Goal: Task Accomplishment & Management: Manage account settings

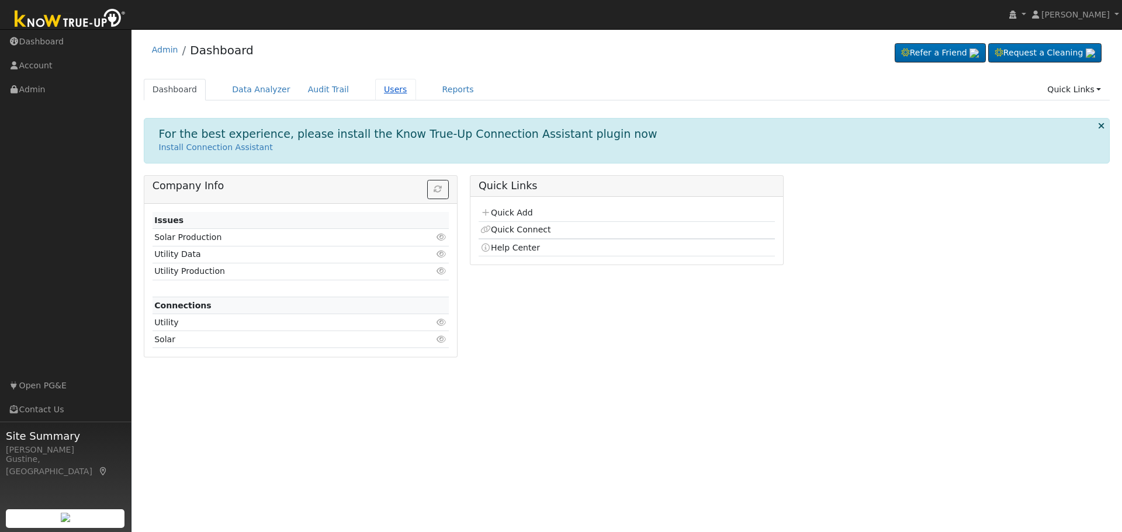
click at [386, 81] on link "Users" at bounding box center [395, 90] width 41 height 22
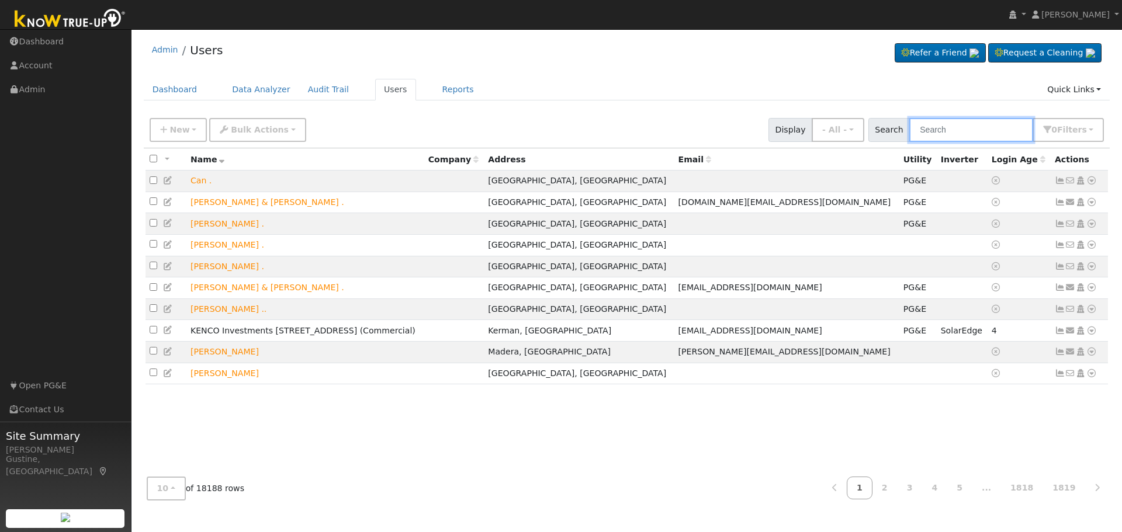
click at [958, 122] on input "text" at bounding box center [971, 130] width 124 height 24
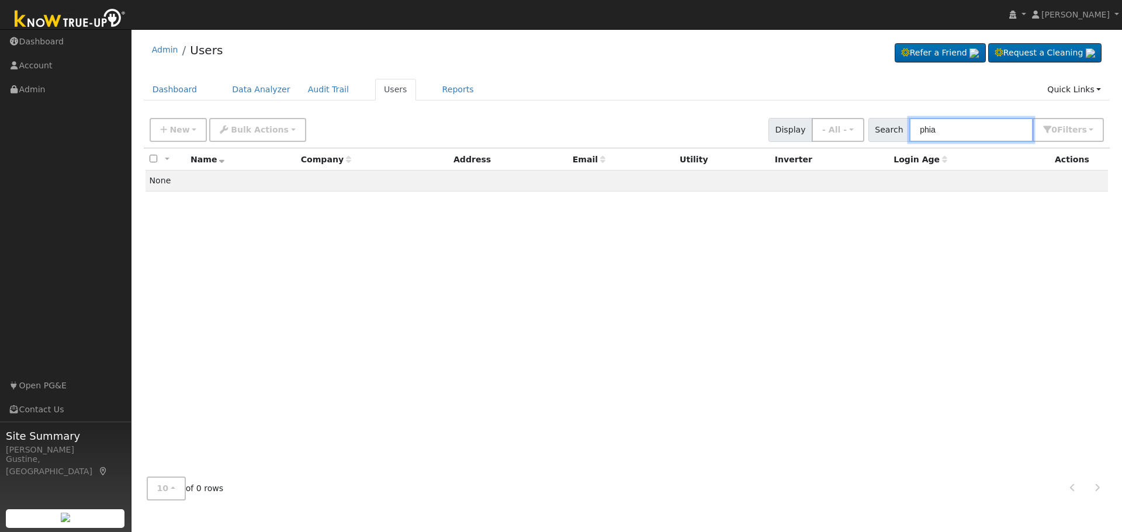
type input "phia"
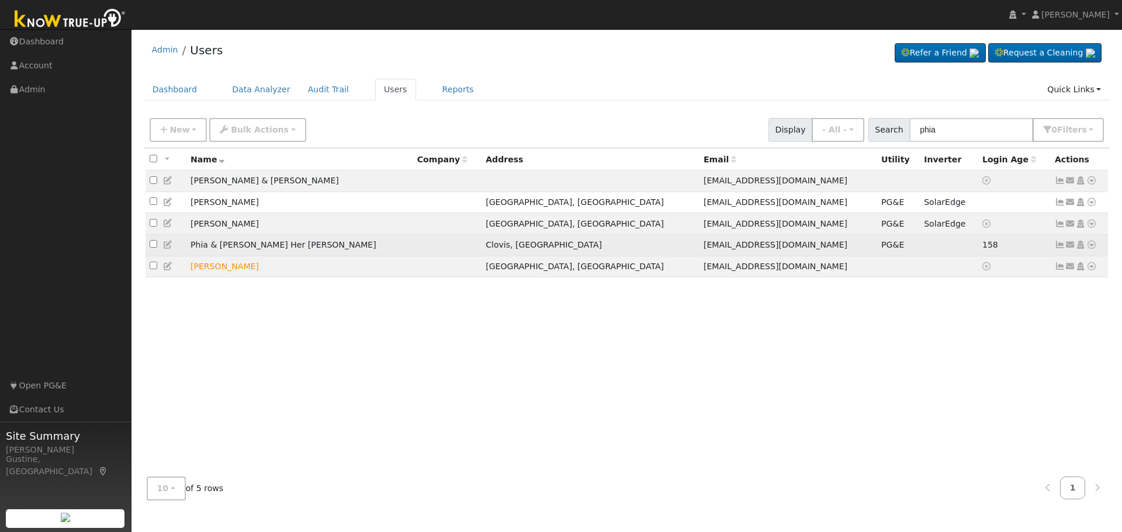
click at [1060, 248] on icon at bounding box center [1060, 245] width 11 height 8
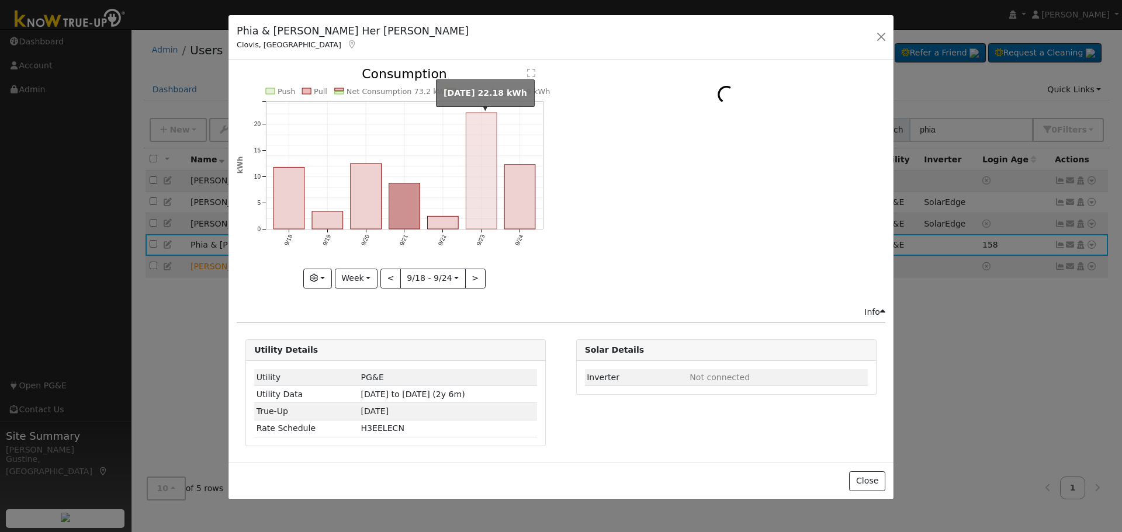
click at [494, 187] on rect "onclick=""" at bounding box center [481, 171] width 31 height 116
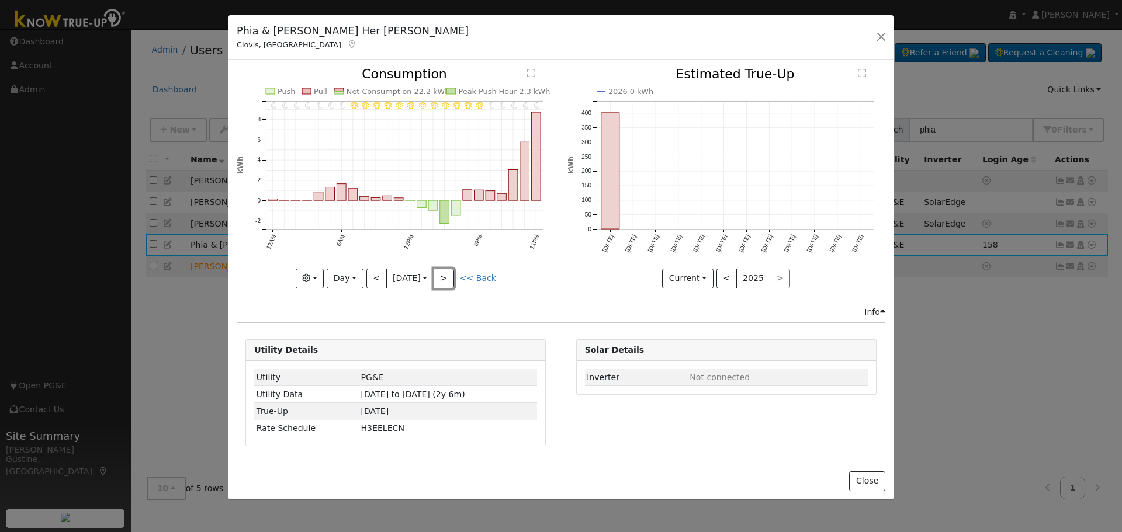
click at [446, 281] on button ">" at bounding box center [444, 279] width 20 height 20
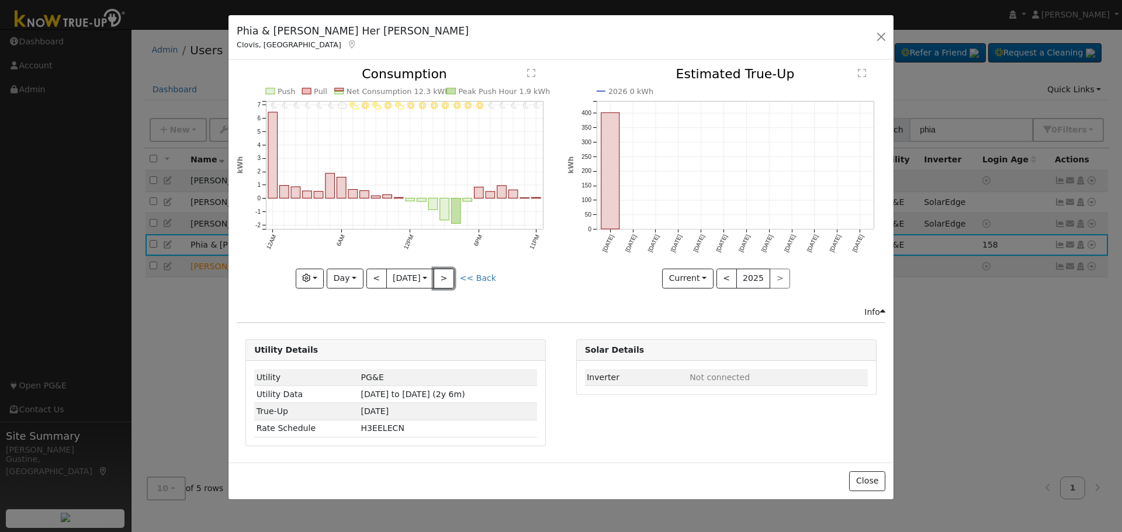
drag, startPoint x: 455, startPoint y: 280, endPoint x: 407, endPoint y: 283, distance: 48.6
click at [454, 280] on button ">" at bounding box center [444, 279] width 20 height 20
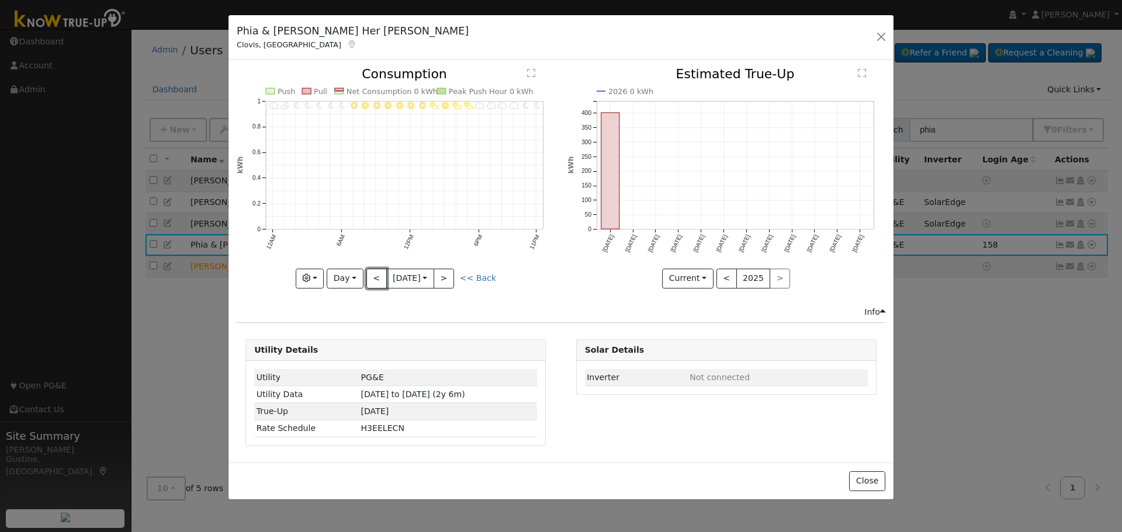
click at [382, 277] on button "<" at bounding box center [376, 279] width 20 height 20
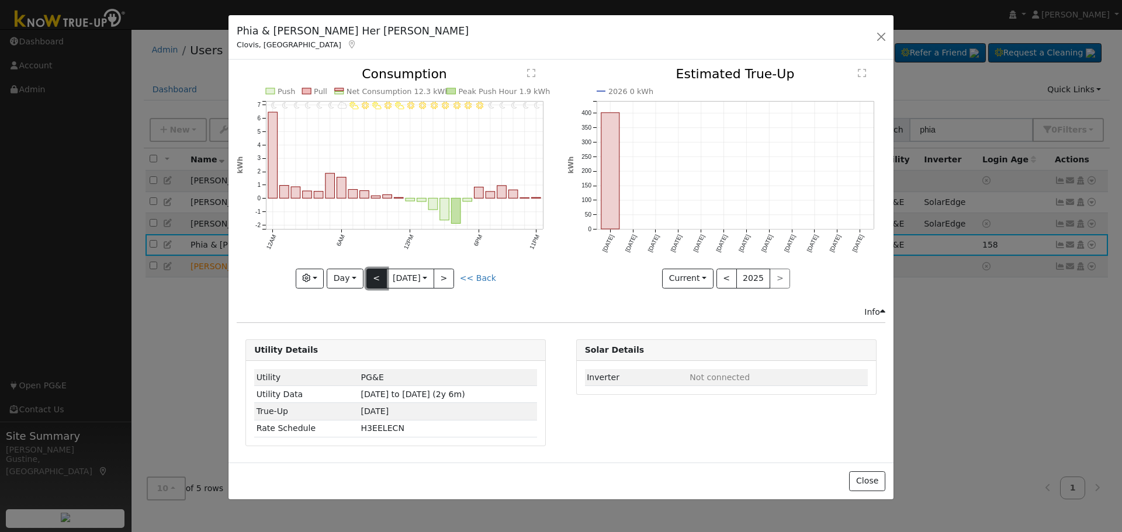
click at [377, 279] on button "<" at bounding box center [376, 279] width 20 height 20
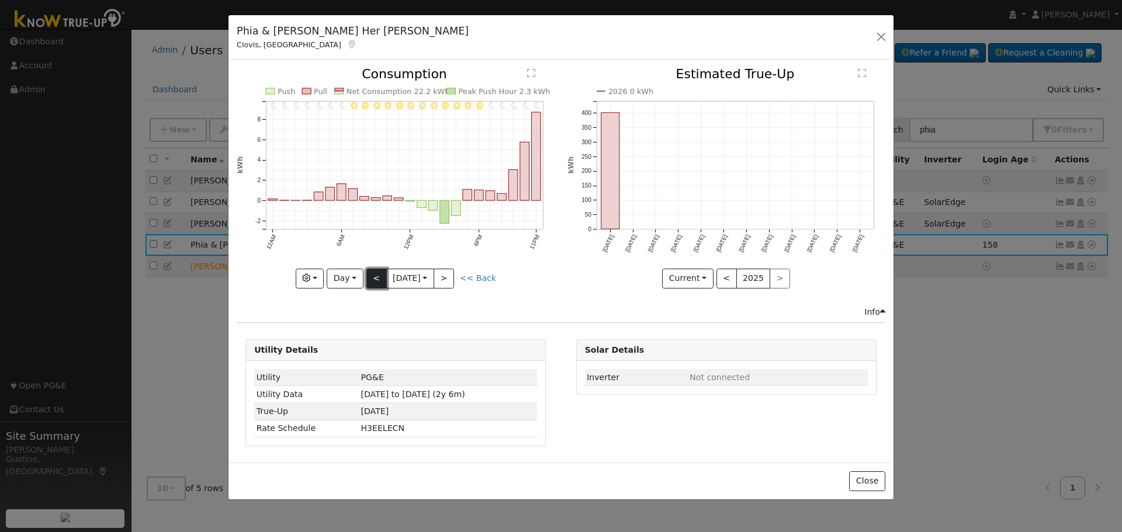
click at [377, 279] on button "<" at bounding box center [376, 279] width 20 height 20
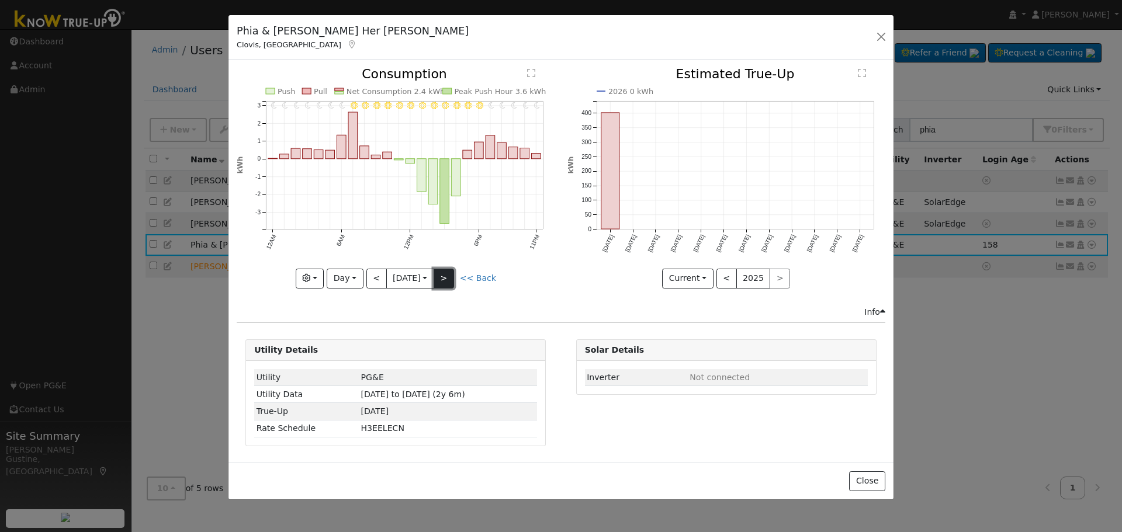
click at [454, 278] on button ">" at bounding box center [444, 279] width 20 height 20
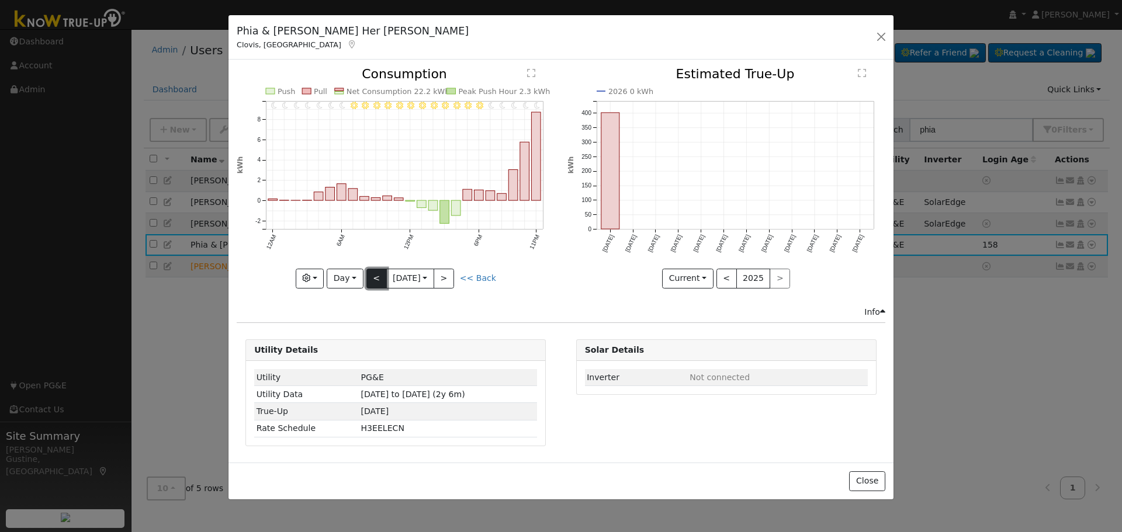
click at [380, 285] on button "<" at bounding box center [376, 279] width 20 height 20
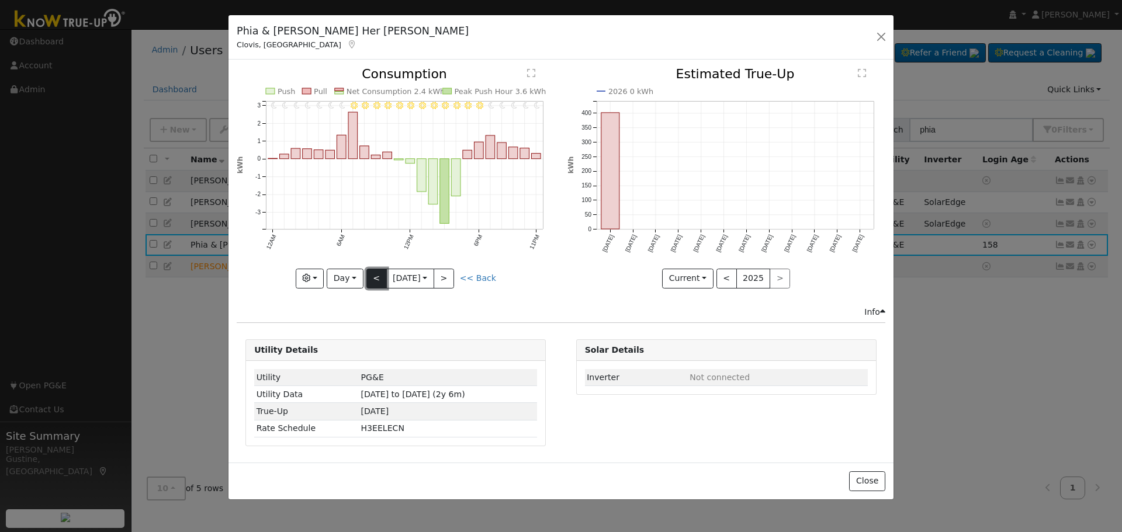
click at [378, 278] on button "<" at bounding box center [376, 279] width 20 height 20
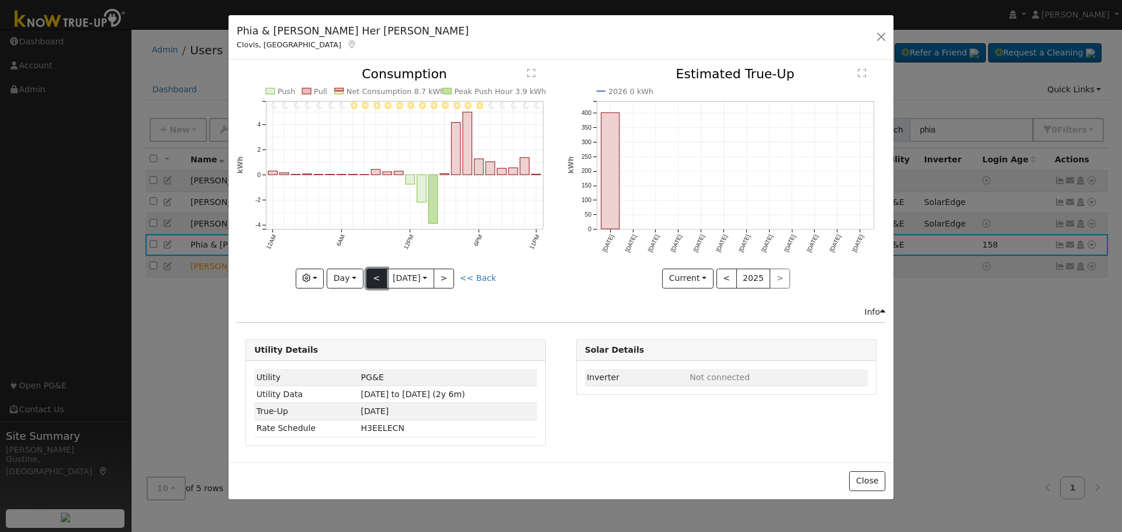
click at [378, 278] on button "<" at bounding box center [376, 279] width 20 height 20
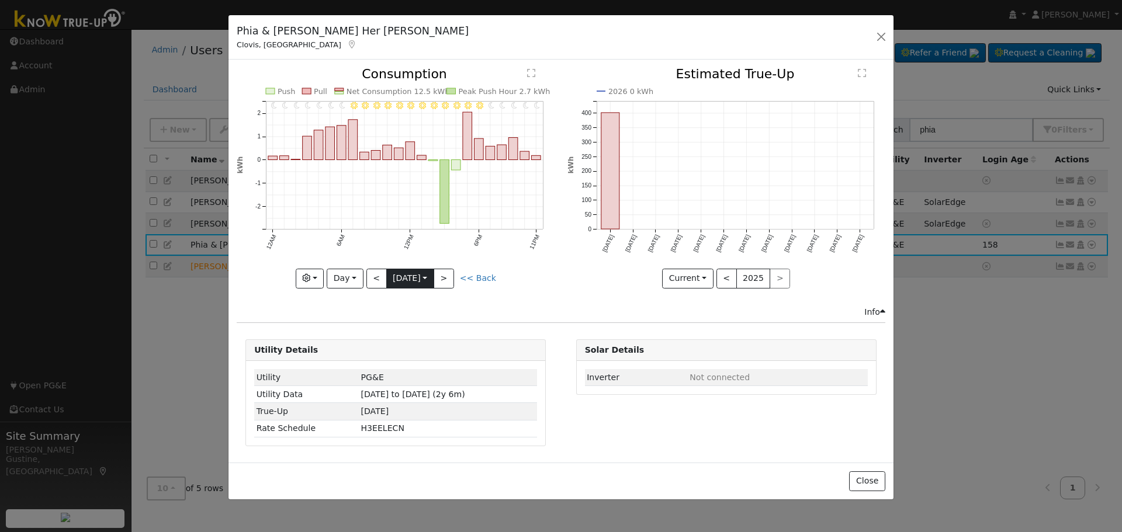
click at [434, 276] on input "[DATE]" at bounding box center [410, 278] width 47 height 19
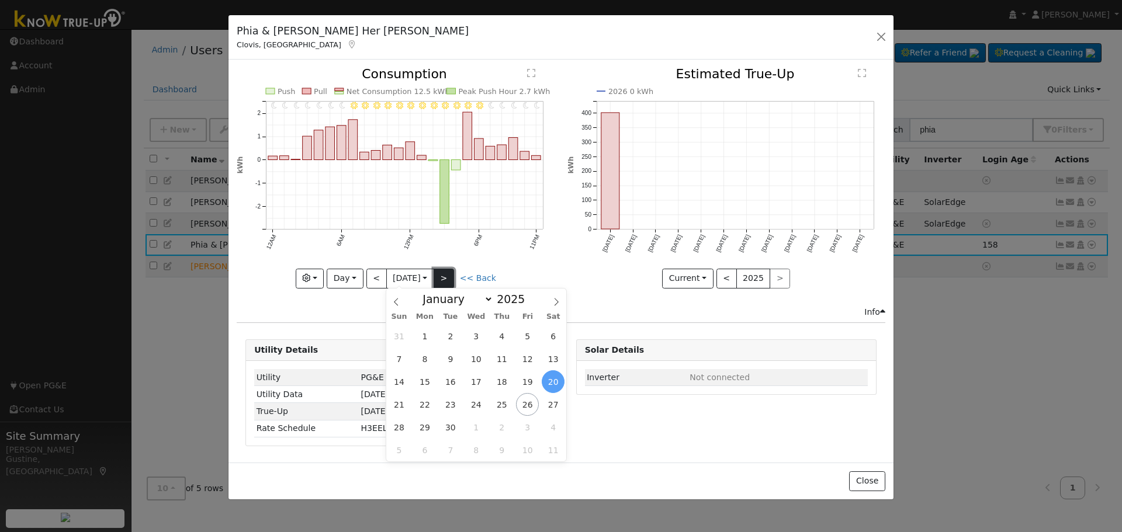
click at [453, 281] on button ">" at bounding box center [444, 279] width 20 height 20
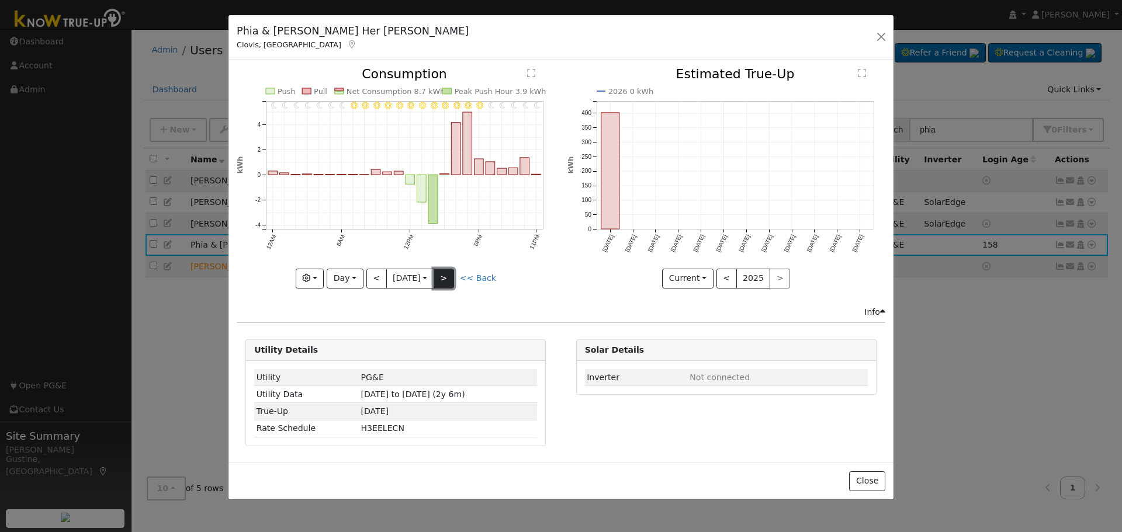
click at [453, 281] on button ">" at bounding box center [444, 279] width 20 height 20
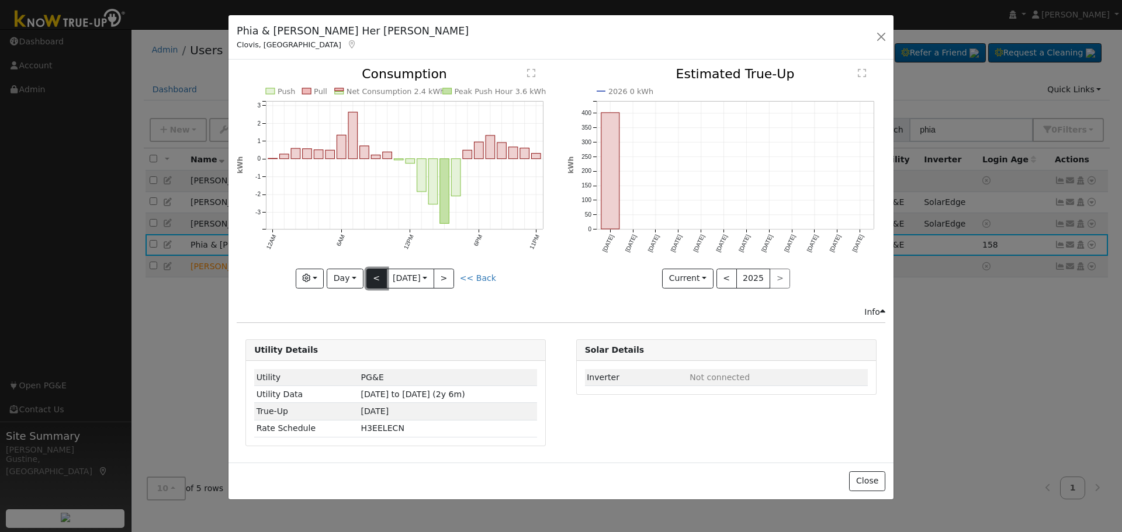
click at [370, 269] on button "<" at bounding box center [376, 279] width 20 height 20
type input "[DATE]"
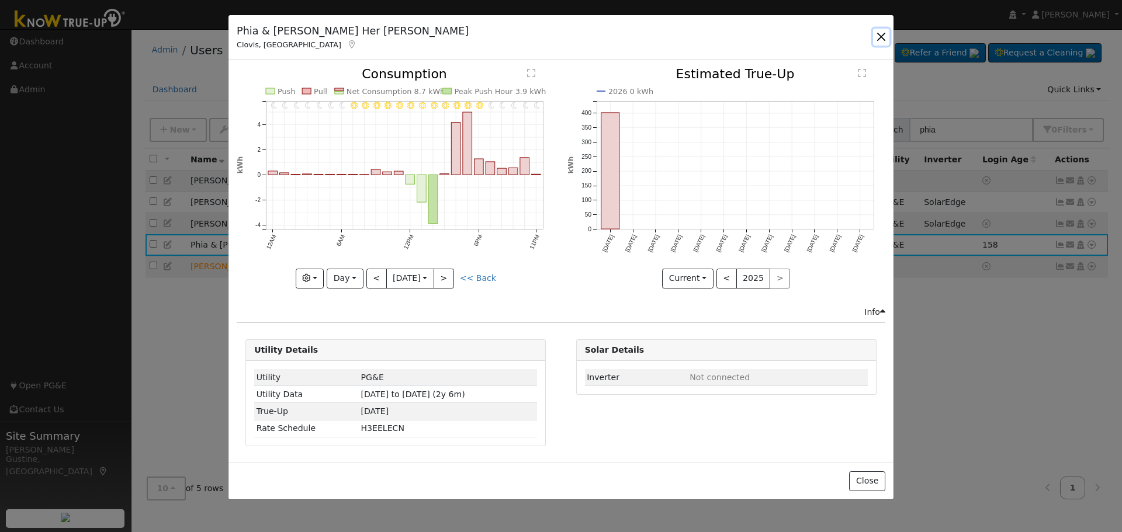
click at [883, 36] on button "button" at bounding box center [881, 37] width 16 height 16
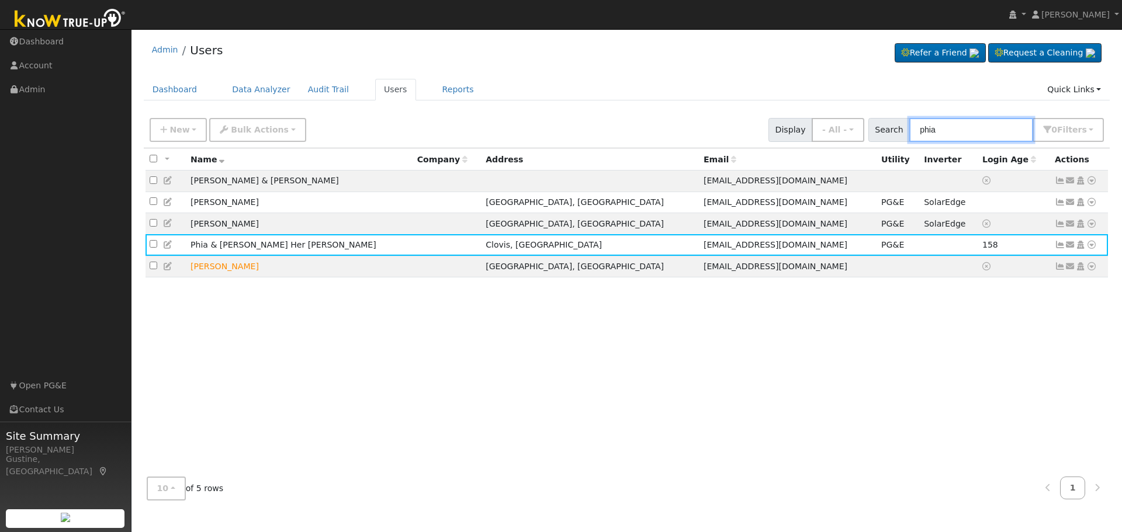
drag, startPoint x: 954, startPoint y: 132, endPoint x: 825, endPoint y: 109, distance: 130.6
click at [833, 112] on div "Admin Users Refer a Friend Request a Cleaning" at bounding box center [626, 272] width 979 height 474
paste input "[PERSON_NAME]"
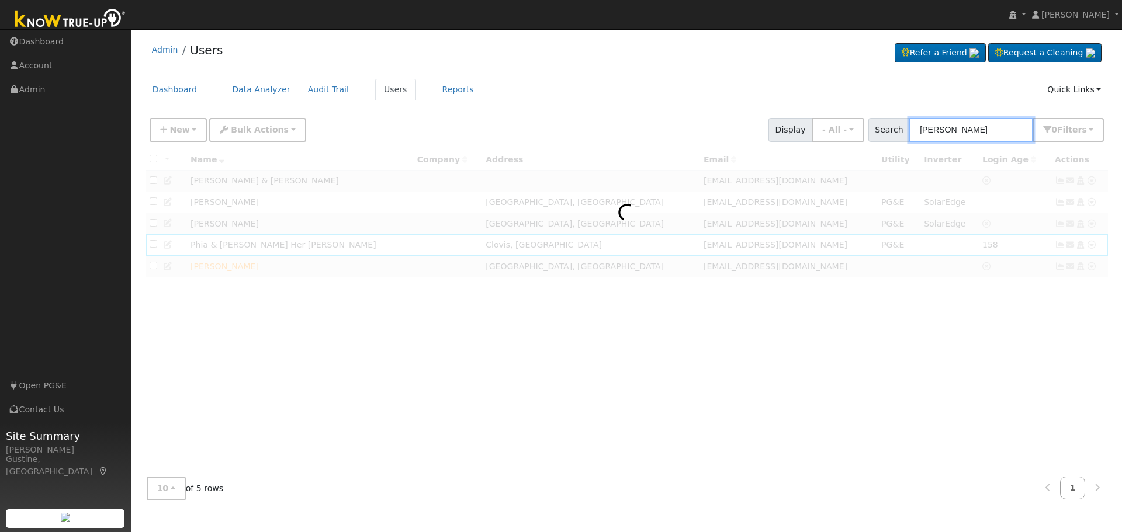
drag, startPoint x: 958, startPoint y: 126, endPoint x: 1119, endPoint y: 171, distance: 167.0
click at [1121, 178] on div "User Profile First name Last name Email Email Notifications No Emails No Emails…" at bounding box center [626, 280] width 990 height 503
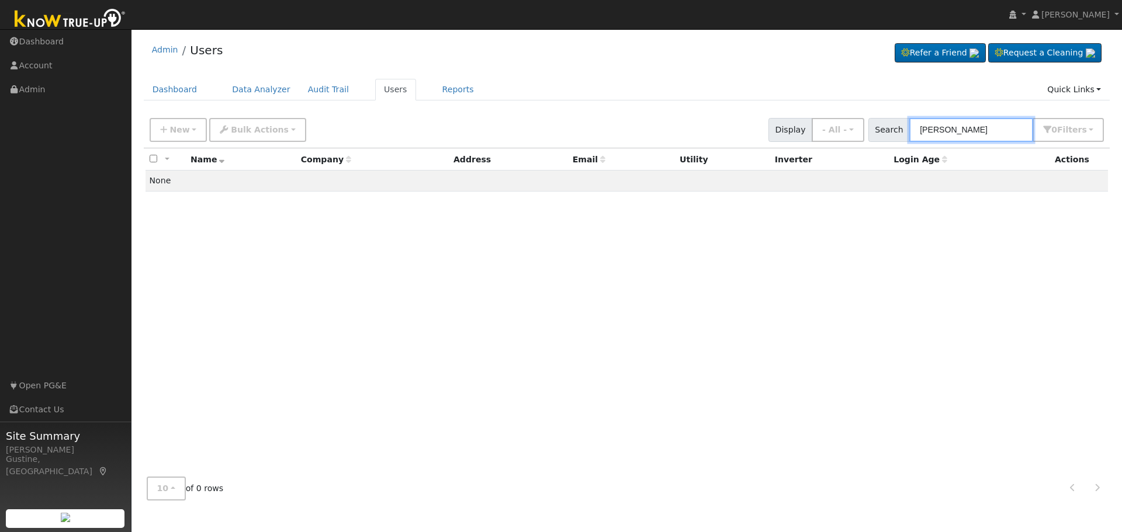
type input "[PERSON_NAME]"
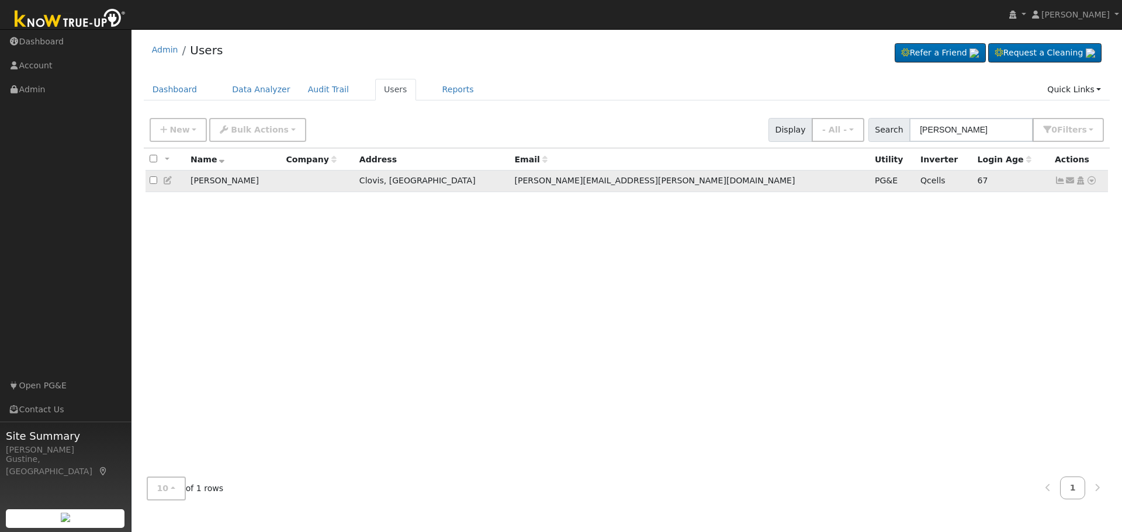
click at [1055, 179] on icon at bounding box center [1060, 180] width 11 height 8
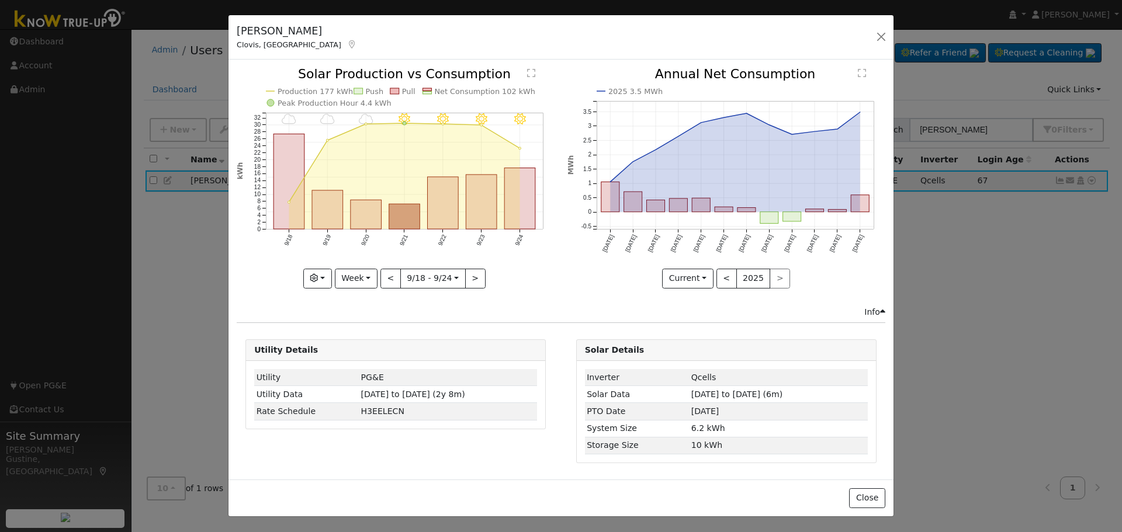
click at [387, 213] on icon "9/24 - Clear 9/23 - Clear 9/22 - Clear 9/21 - Clear 9/20 - MostlyCloudy 9/19 - …" at bounding box center [396, 177] width 318 height 219
click at [389, 213] on icon "9/24 - Clear 9/23 - Clear 9/22 - Clear 9/21 - Clear 9/20 - MostlyCloudy 9/19 - …" at bounding box center [396, 177] width 318 height 219
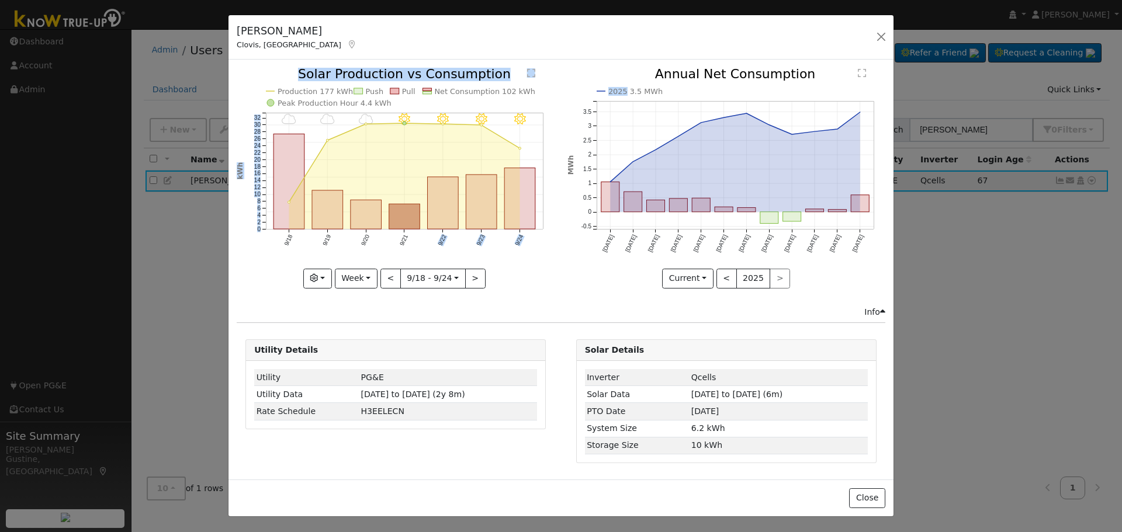
click at [394, 213] on rect "onclick=""" at bounding box center [404, 216] width 31 height 25
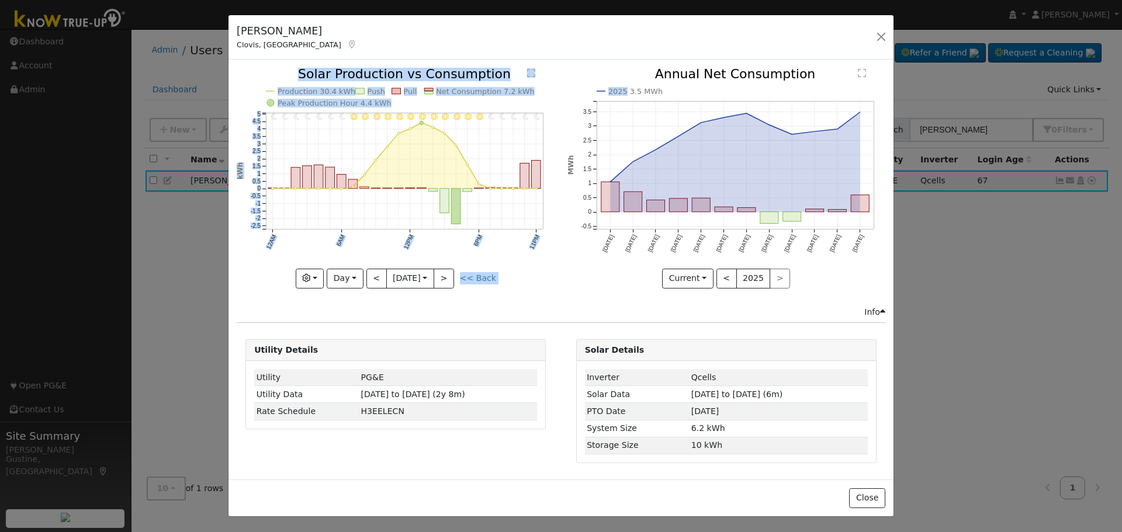
click at [350, 226] on icon "11PM - Clear 10PM - Clear 9PM - Clear 8PM - Clear 7PM - Clear 6PM - Clear 5PM -…" at bounding box center [396, 177] width 318 height 219
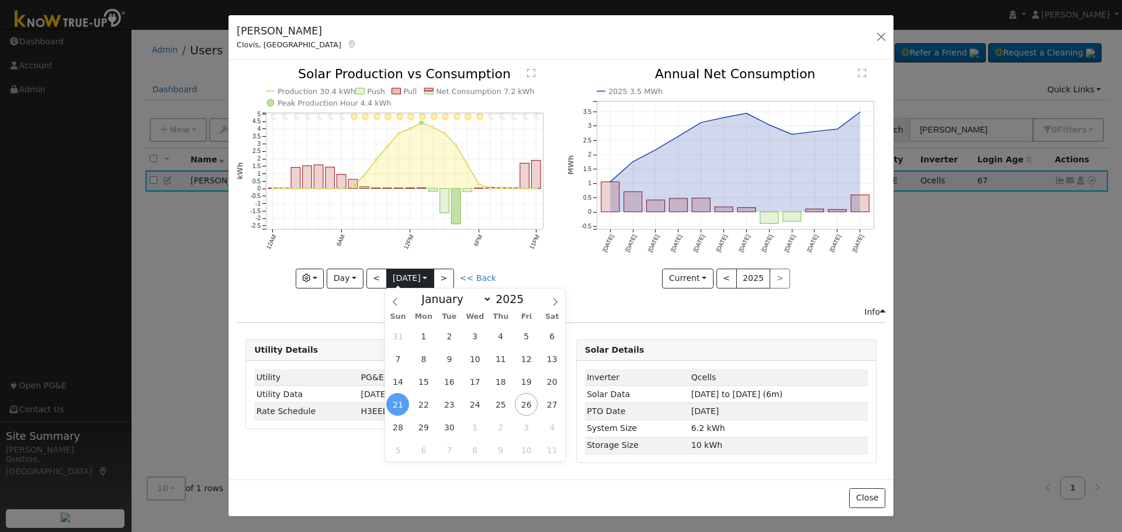
click at [411, 282] on input "[DATE]" at bounding box center [410, 278] width 47 height 19
click at [453, 388] on span "16" at bounding box center [449, 381] width 23 height 23
type input "[DATE]"
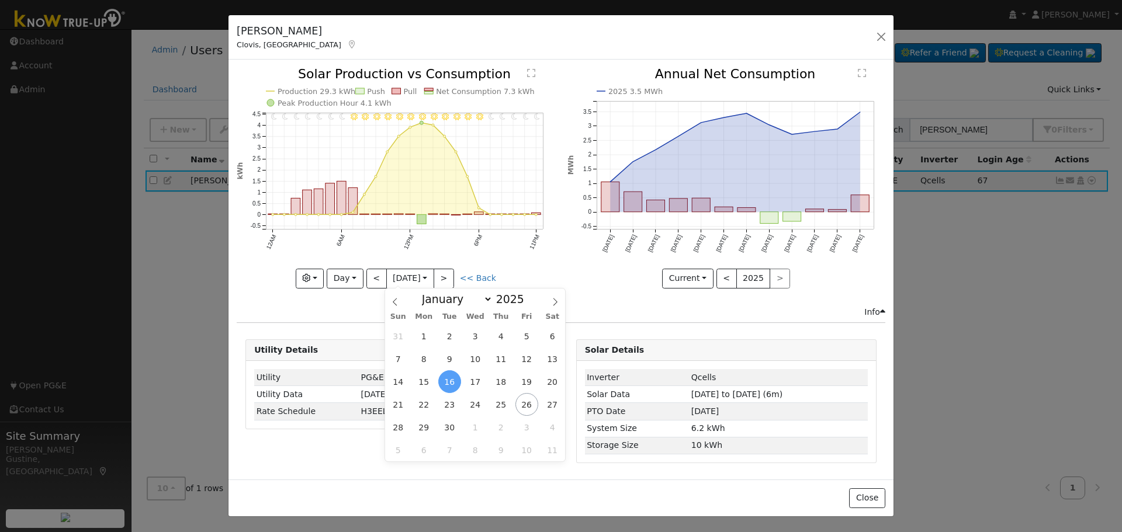
click at [886, 26] on div "[PERSON_NAME], [GEOGRAPHIC_DATA] Default Account Default Account [STREET_ADDRES…" at bounding box center [560, 37] width 665 height 45
click at [889, 40] on button "button" at bounding box center [881, 37] width 16 height 16
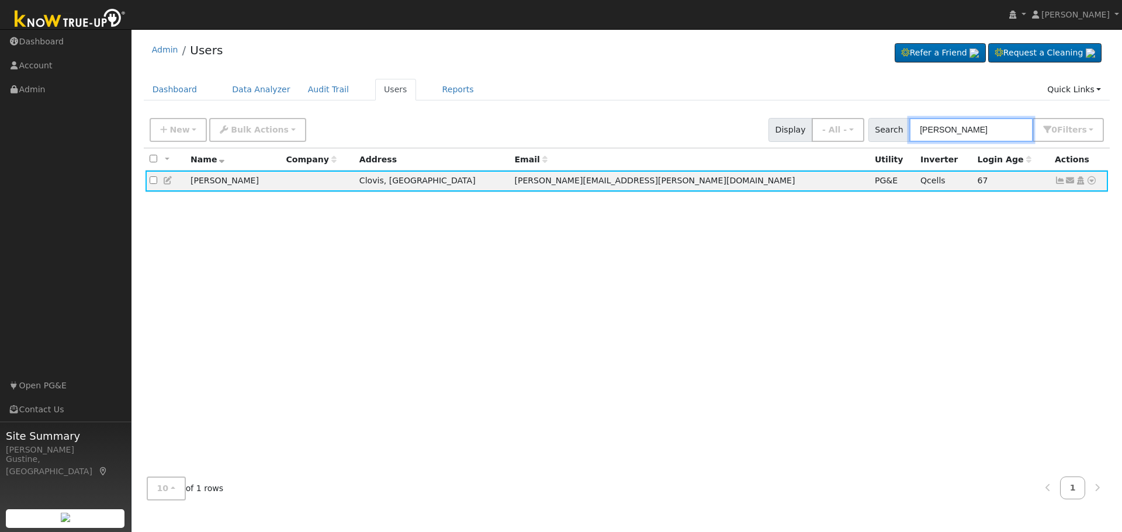
drag, startPoint x: 1004, startPoint y: 138, endPoint x: 761, endPoint y: 106, distance: 245.2
click at [761, 106] on div "Admin Users Refer a Friend Request a Cleaning" at bounding box center [626, 272] width 979 height 474
paste input "[PERSON_NAME] & [PERSON_NAME]"
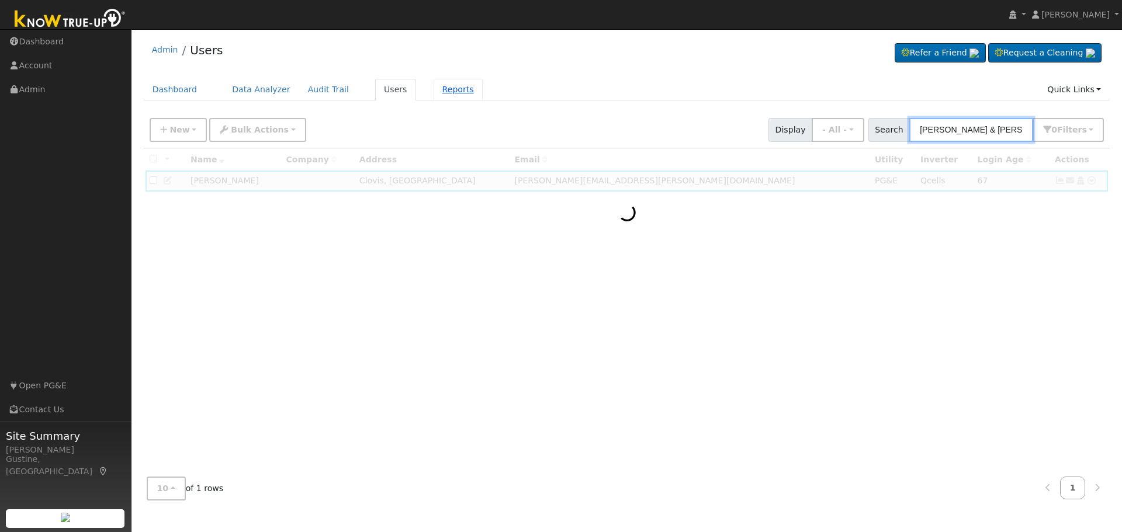
drag, startPoint x: 931, startPoint y: 131, endPoint x: 432, endPoint y: 100, distance: 499.9
click at [453, 100] on div "Admin Users Refer a Friend Request a Cleaning" at bounding box center [626, 272] width 979 height 474
drag, startPoint x: 985, startPoint y: 132, endPoint x: 1121, endPoint y: 167, distance: 140.6
click at [1121, 167] on div "User Profile First name Last name Email Email Notifications No Emails No Emails…" at bounding box center [626, 280] width 990 height 503
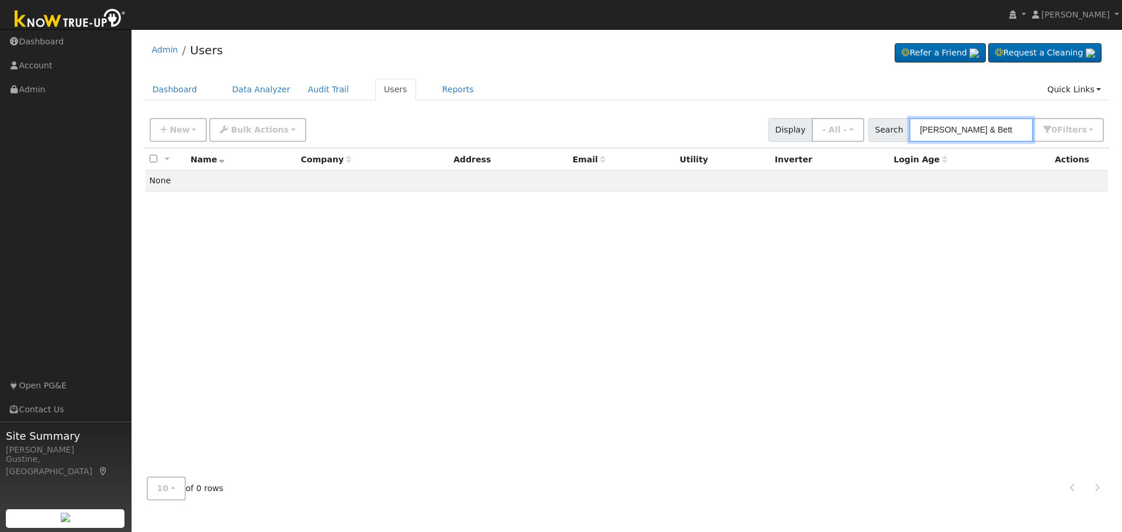
drag, startPoint x: 961, startPoint y: 131, endPoint x: 1015, endPoint y: 128, distance: 53.9
click at [1015, 128] on input "[PERSON_NAME] & Bett" at bounding box center [971, 130] width 124 height 24
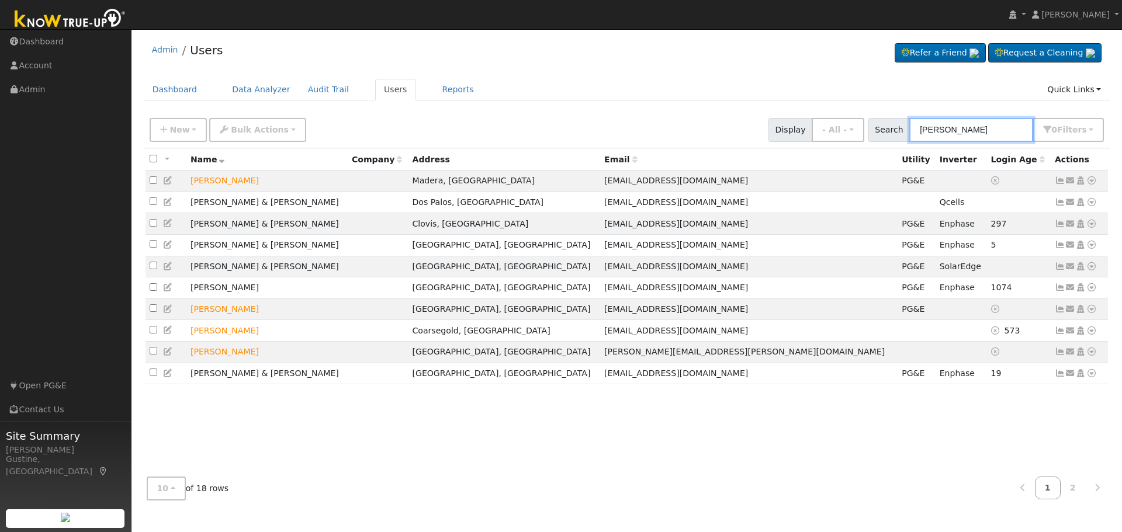
click at [986, 127] on input "[PERSON_NAME]" at bounding box center [971, 130] width 124 height 24
type input "r"
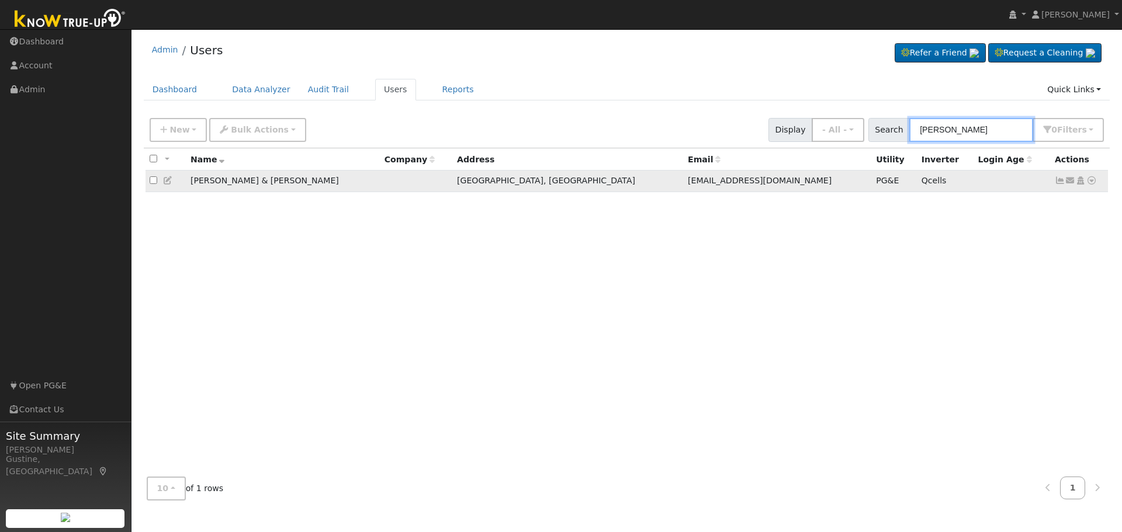
type input "[PERSON_NAME]"
click at [1060, 182] on icon at bounding box center [1060, 180] width 11 height 8
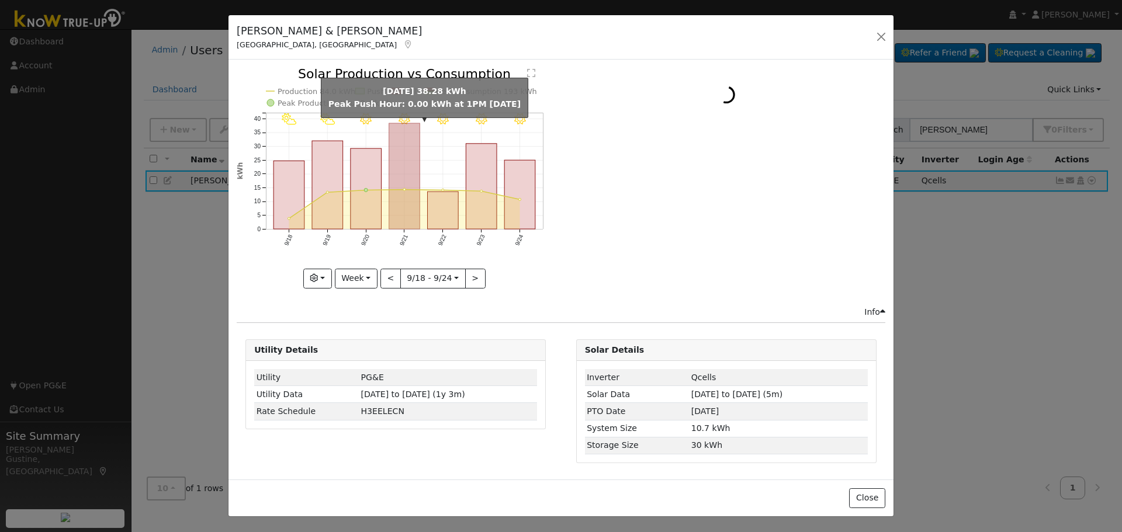
click at [410, 173] on rect "onclick=""" at bounding box center [404, 176] width 31 height 106
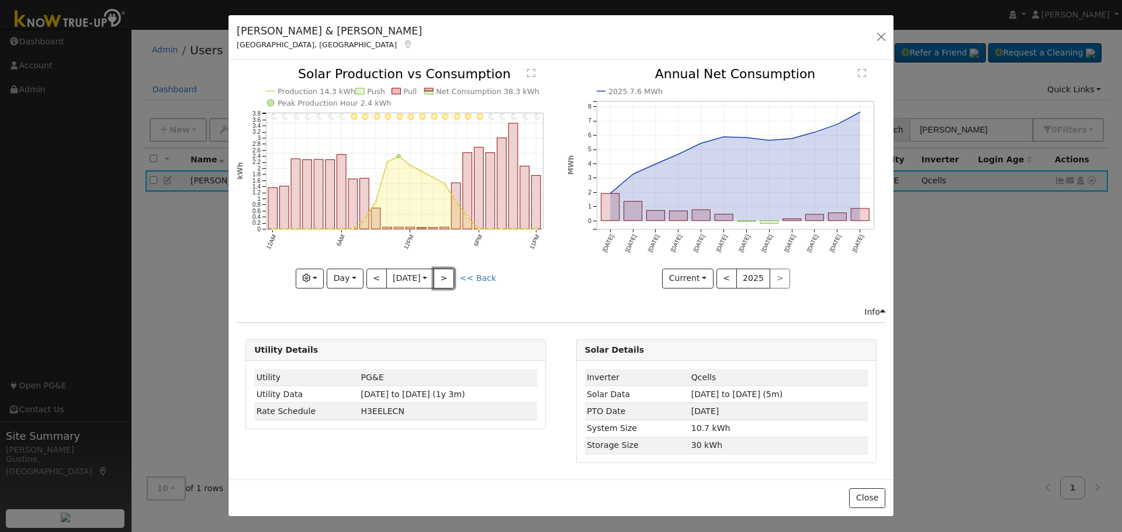
click at [450, 270] on button ">" at bounding box center [444, 279] width 20 height 20
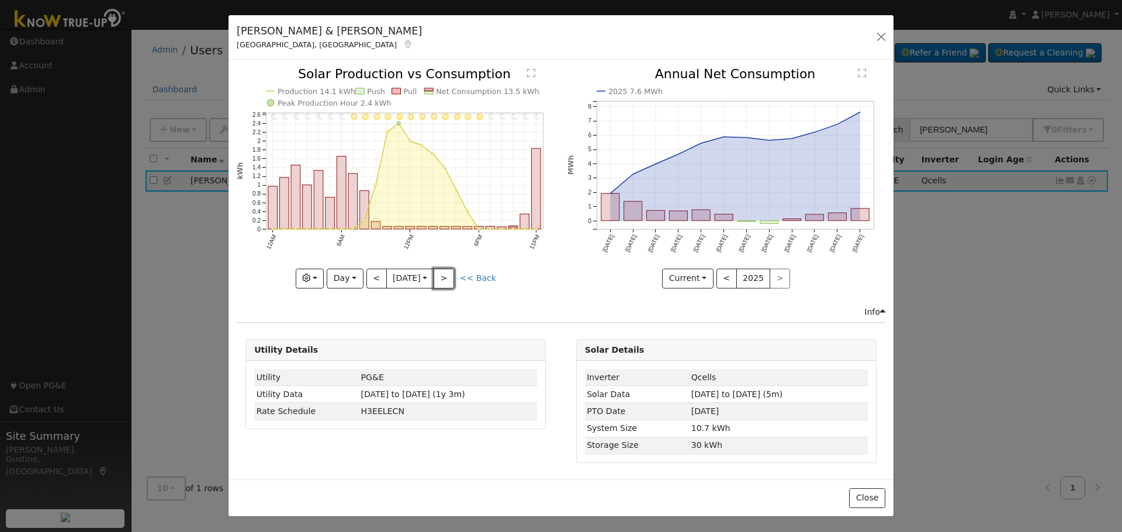
click at [450, 272] on button ">" at bounding box center [444, 279] width 20 height 20
type input "[DATE]"
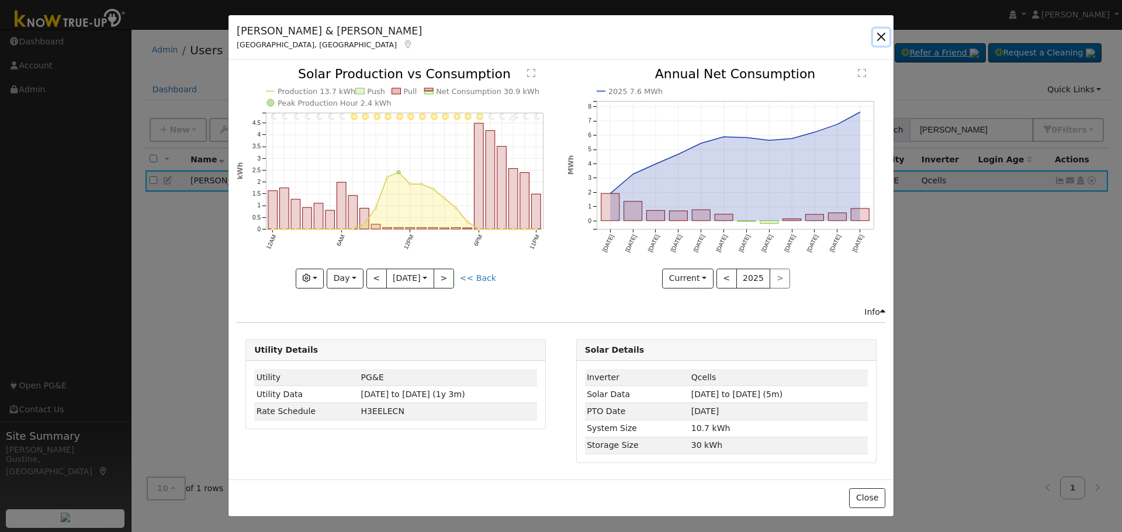
drag, startPoint x: 883, startPoint y: 32, endPoint x: 903, endPoint y: 63, distance: 36.8
click at [883, 32] on button "button" at bounding box center [881, 37] width 16 height 16
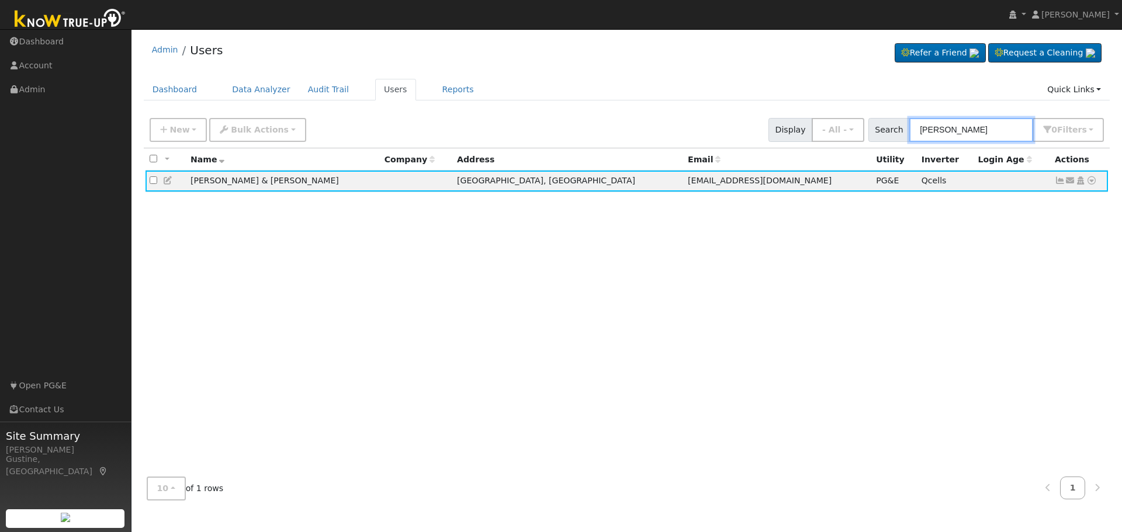
drag, startPoint x: 979, startPoint y: 124, endPoint x: 684, endPoint y: 96, distance: 296.4
click at [695, 96] on div "Admin Users Refer a Friend Request a Cleaning" at bounding box center [626, 272] width 979 height 474
paste input "[PERSON_NAME] & [PERSON_NAME]"
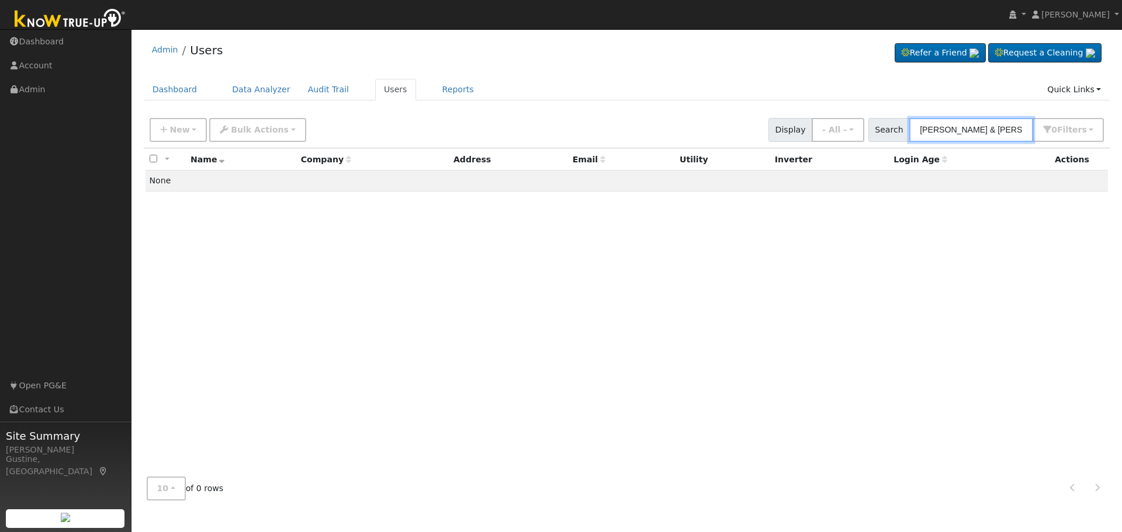
drag, startPoint x: 951, startPoint y: 126, endPoint x: 1121, endPoint y: 190, distance: 181.6
click at [1121, 179] on div "User Profile First name Last name Email Email Notifications No Emails No Emails…" at bounding box center [626, 280] width 990 height 503
type input "[PERSON_NAME]"
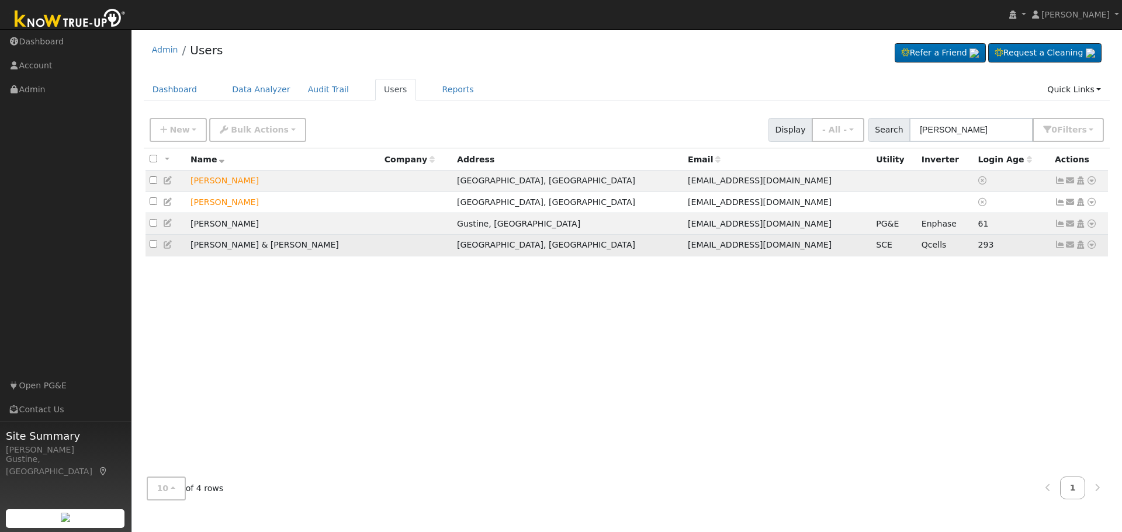
click at [1055, 241] on td "Send Email... Copy a Link Reset Password Open Access Data Analyzer Reports Scen…" at bounding box center [1080, 245] width 58 height 22
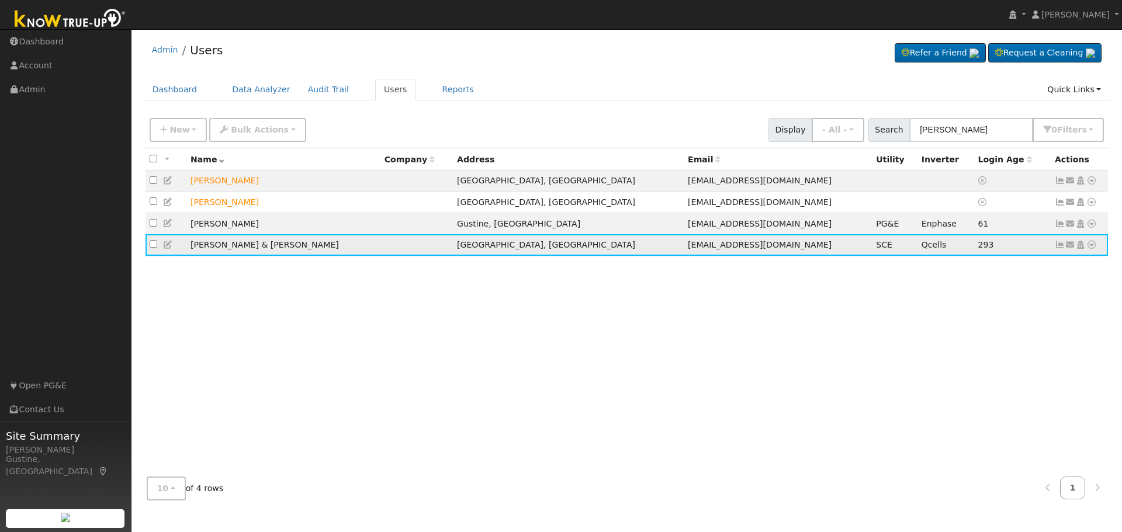
click at [1055, 246] on icon at bounding box center [1060, 245] width 11 height 8
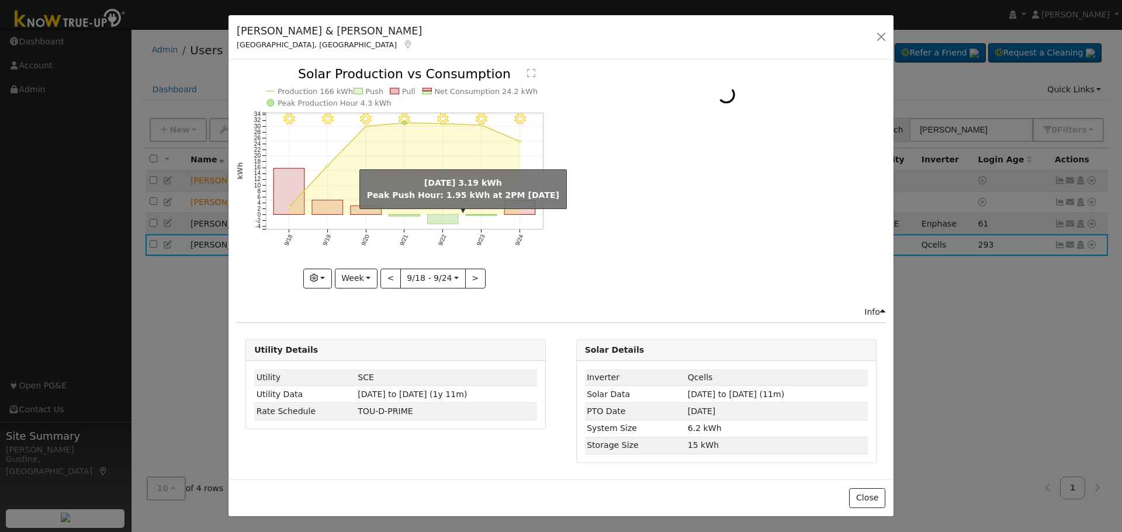
click at [463, 221] on icon "9/24 - MostlyClear 9/23 - MostlyClear 9/22 - MostlyClear 9/21 - MostlyClear 9/2…" at bounding box center [396, 177] width 318 height 219
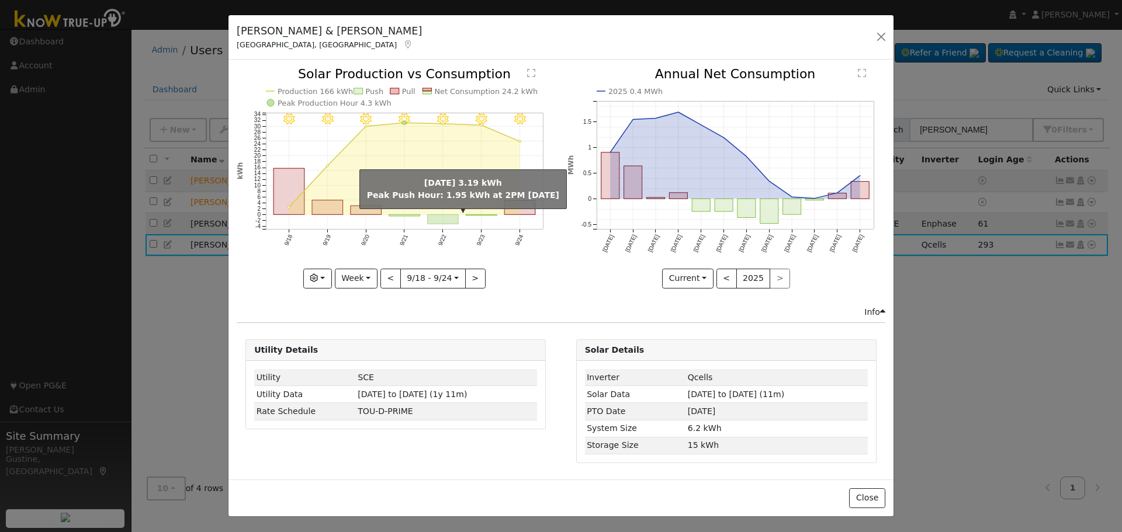
click at [452, 220] on rect "onclick=""" at bounding box center [443, 219] width 31 height 9
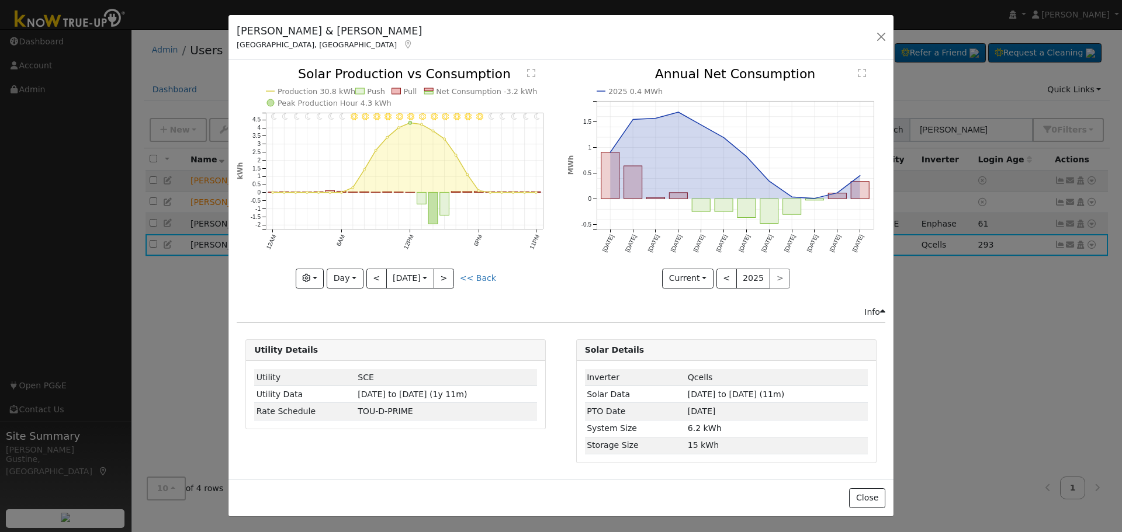
click at [470, 275] on link "<< Back" at bounding box center [478, 277] width 36 height 9
type input "[DATE]"
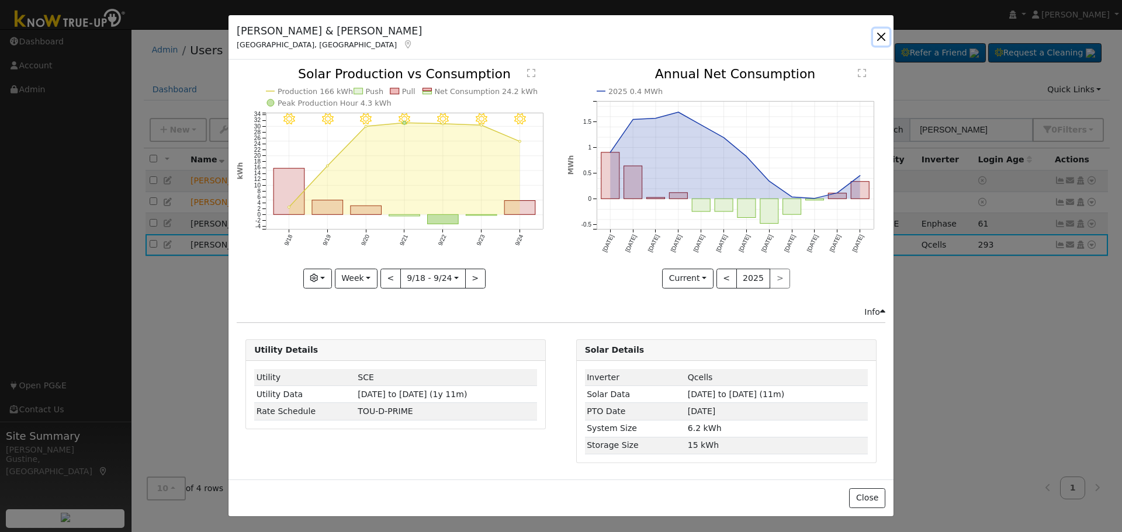
click at [886, 38] on button "button" at bounding box center [881, 37] width 16 height 16
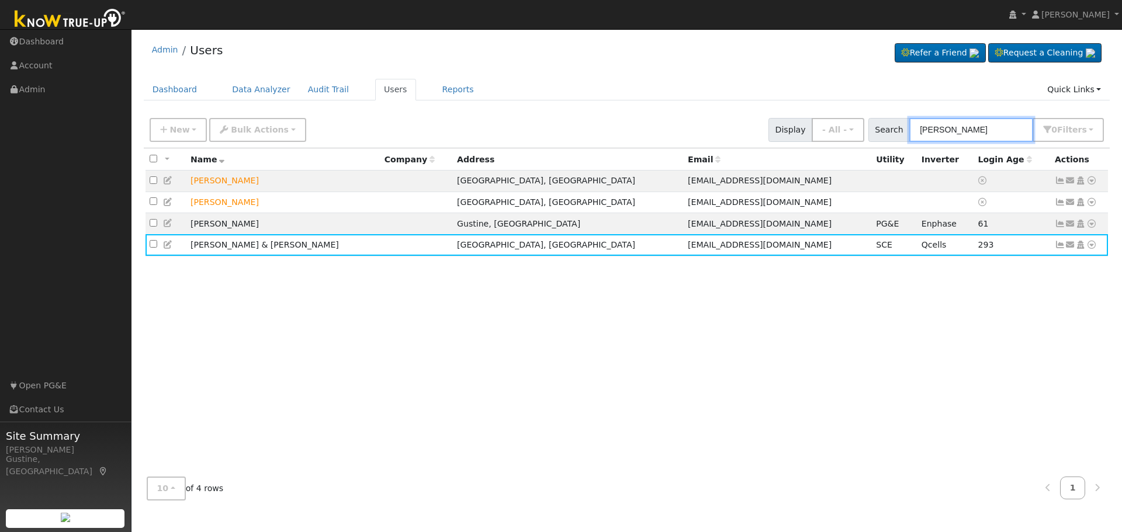
drag, startPoint x: 982, startPoint y: 134, endPoint x: 786, endPoint y: 106, distance: 198.3
click at [786, 106] on div "Admin Users Refer a Friend Request a Cleaning" at bounding box center [626, 272] width 979 height 474
paste input "[PERSON_NAME]"
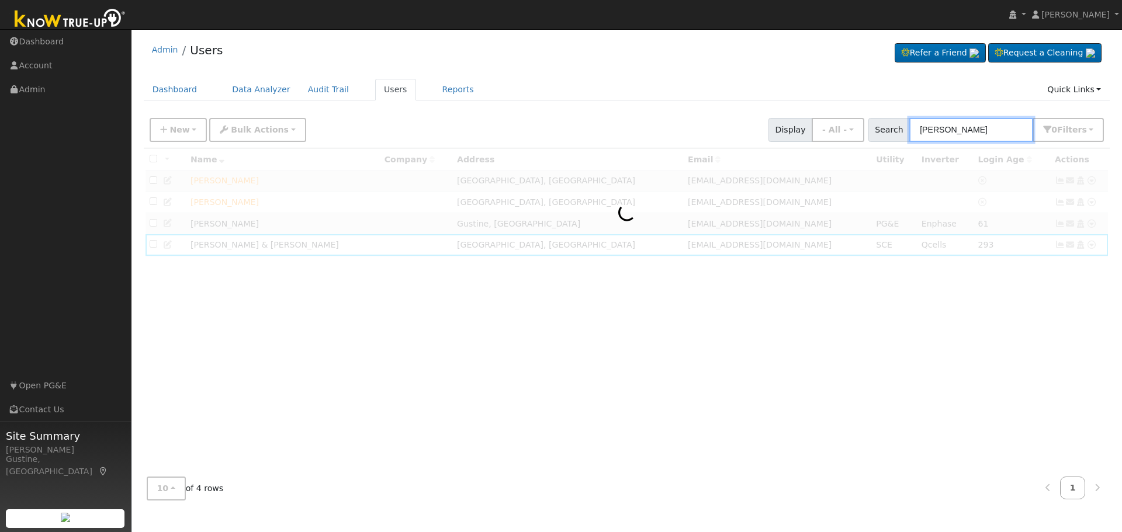
drag, startPoint x: 949, startPoint y: 131, endPoint x: 1121, endPoint y: 184, distance: 179.8
click at [1121, 184] on div "User Profile First name Last name Email Email Notifications No Emails No Emails…" at bounding box center [626, 280] width 990 height 503
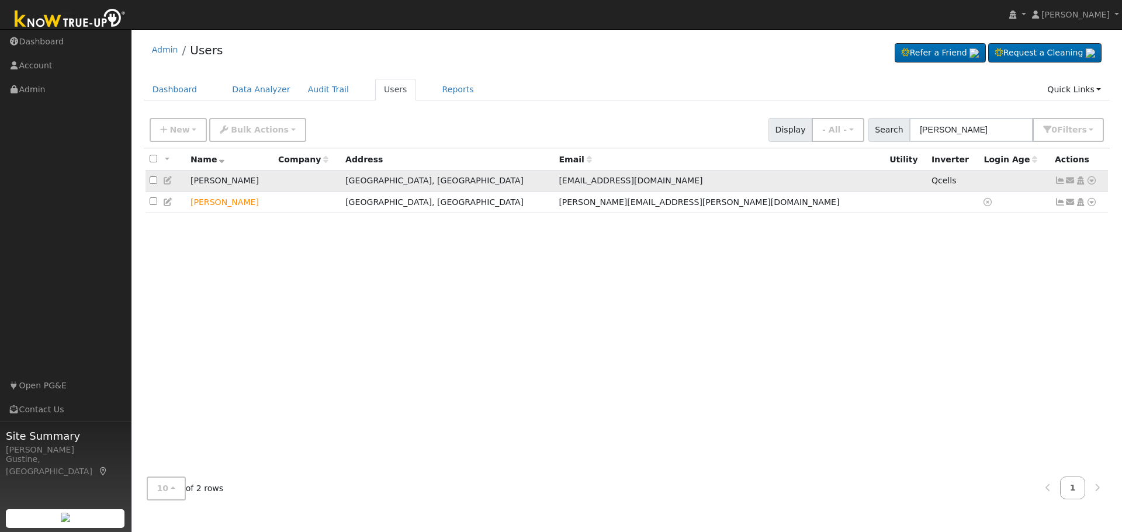
click at [1053, 181] on td "Send Email... Copy a Link Reset Password Open Access Data Analyzer Reports Scen…" at bounding box center [1080, 182] width 58 height 22
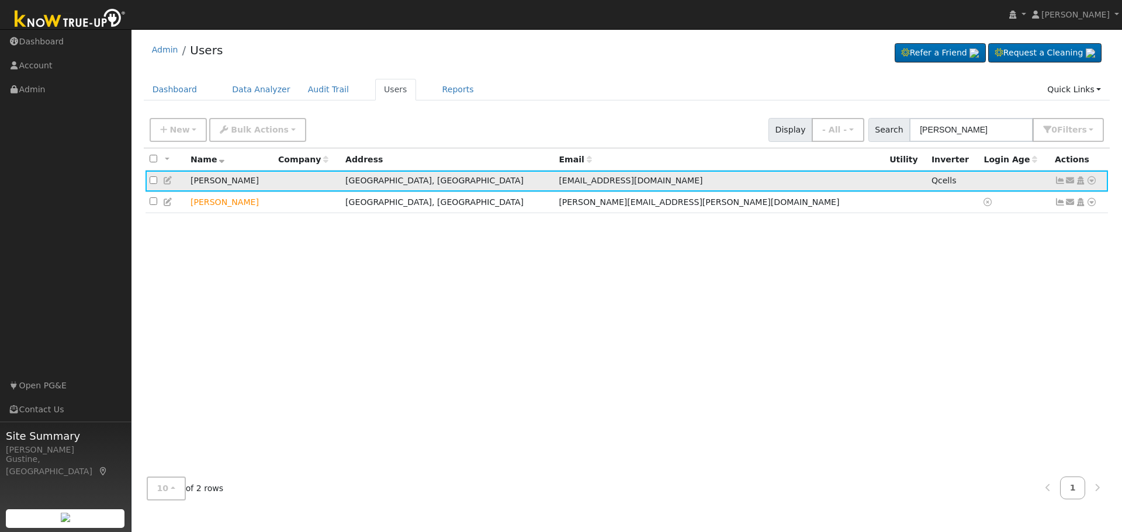
click at [1059, 182] on icon at bounding box center [1060, 180] width 11 height 8
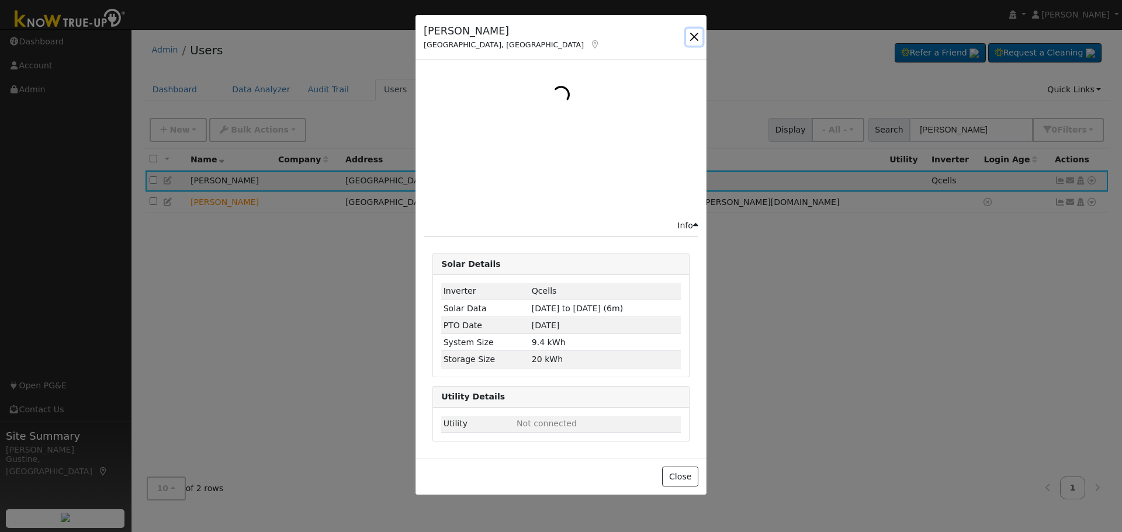
click at [691, 36] on button "button" at bounding box center [694, 37] width 16 height 16
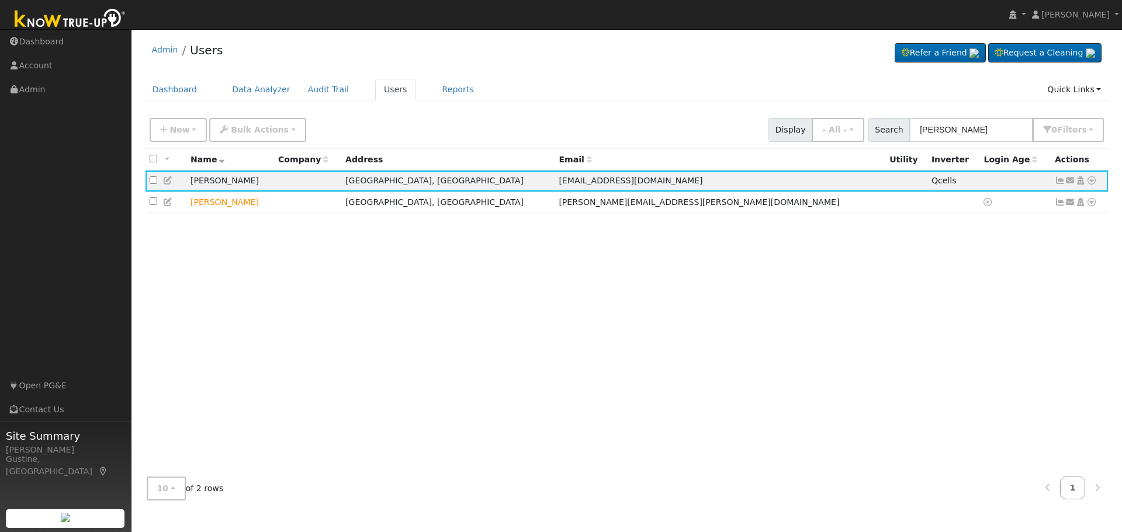
click at [975, 143] on div "New Add User Quick Add Quick Connect Quick Convert Lead Bulk Actions Send Email…" at bounding box center [627, 130] width 966 height 36
click at [974, 133] on input "[PERSON_NAME]" at bounding box center [971, 130] width 124 height 24
paste input "[PERSON_NAME]"
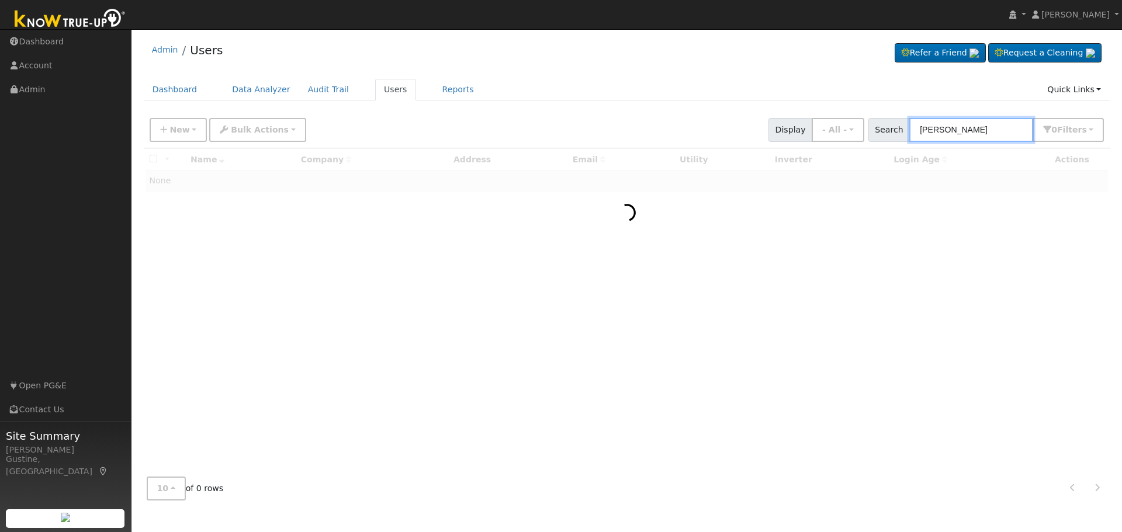
click at [966, 129] on input "[PERSON_NAME]" at bounding box center [971, 130] width 124 height 24
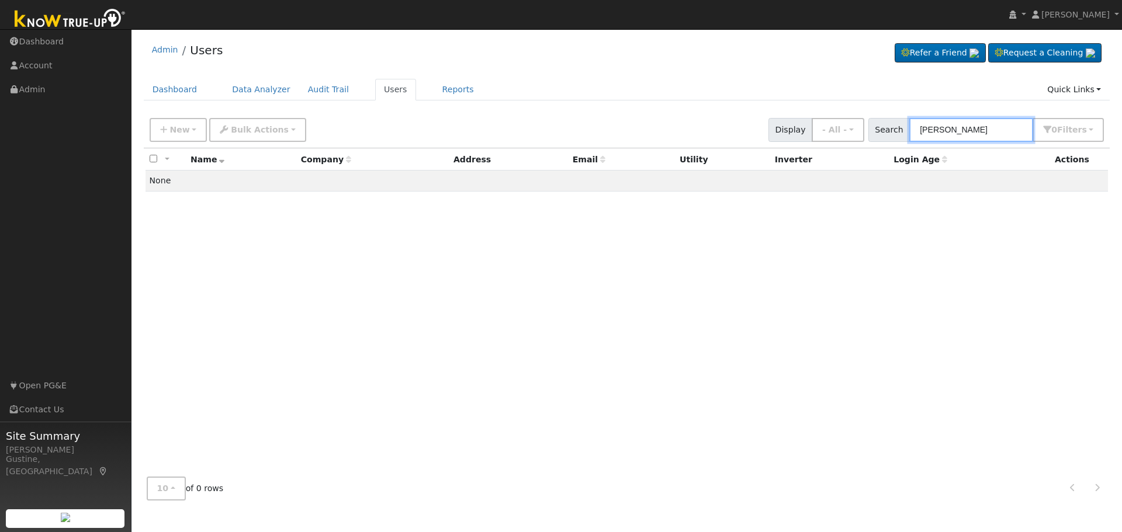
drag, startPoint x: 963, startPoint y: 130, endPoint x: 746, endPoint y: 116, distance: 217.8
click at [748, 117] on div "New Add User Quick Add Quick Connect Quick Convert Lead Bulk Actions Send Email…" at bounding box center [626, 128] width 959 height 28
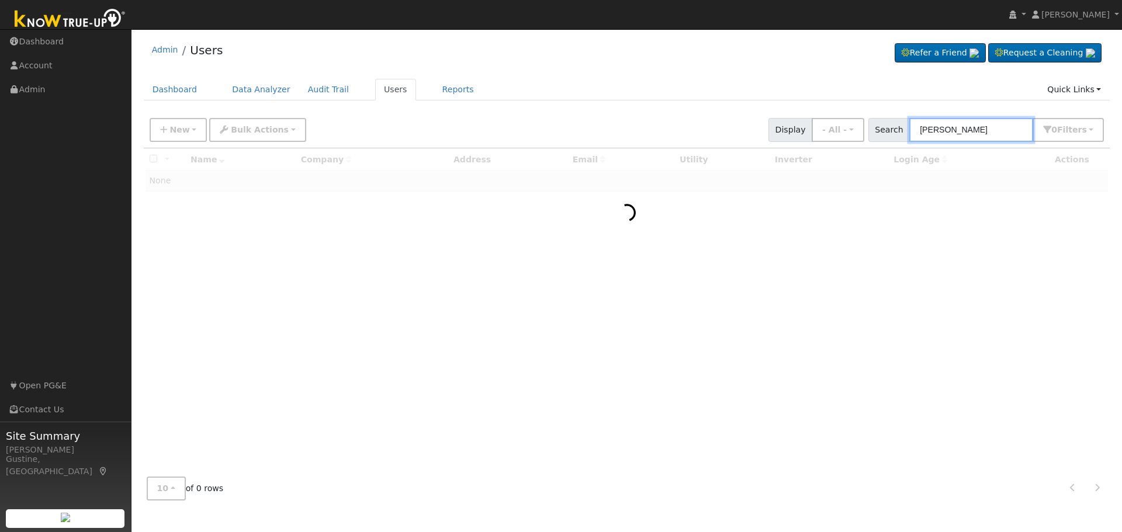
type input "[PERSON_NAME]"
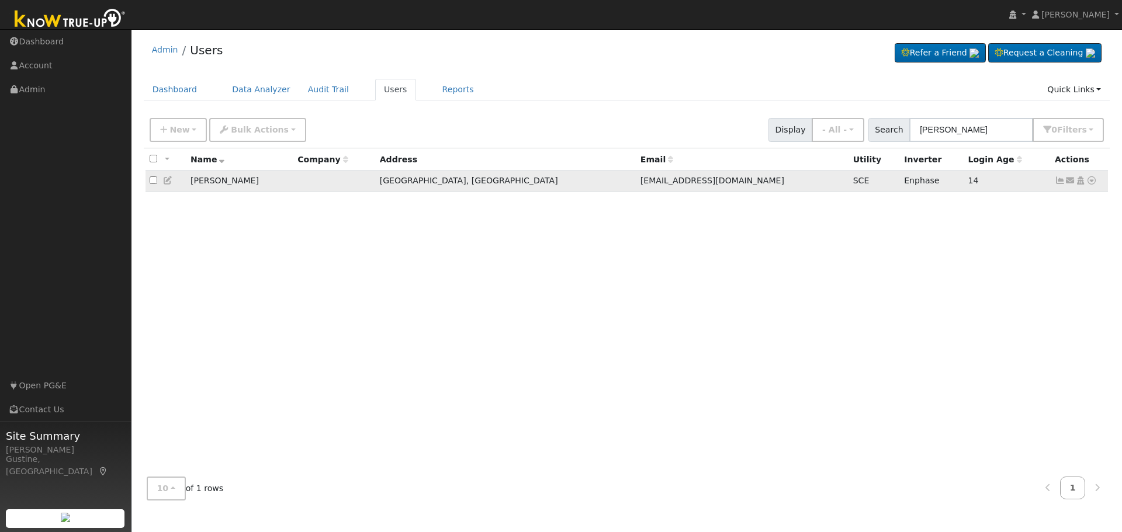
click at [1058, 185] on icon at bounding box center [1060, 180] width 11 height 8
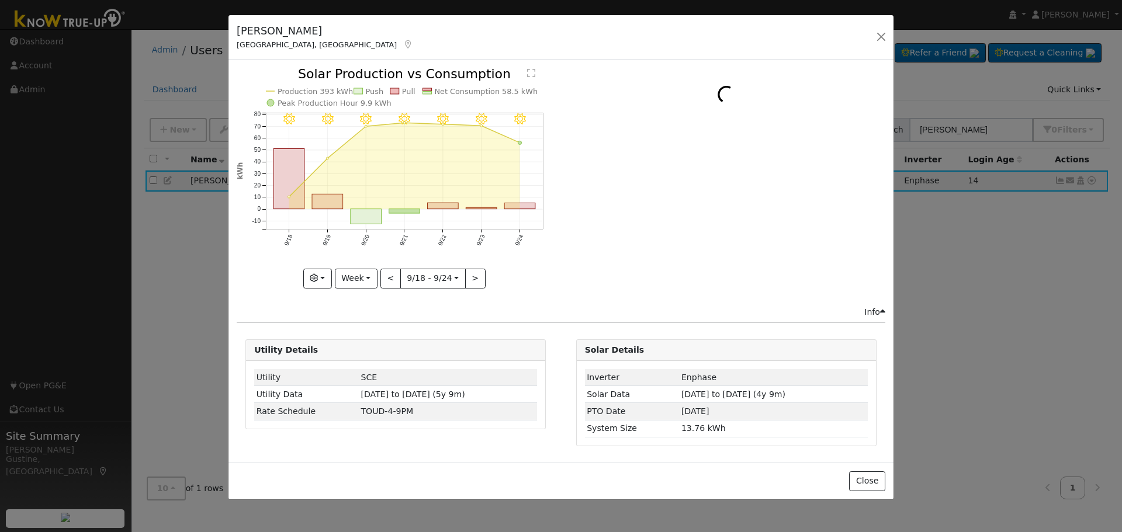
click at [532, 202] on icon "9/24 - MostlyClear 9/23 - Clear 9/22 - Clear 9/21 - Clear 9/20 - Clear 9/19 - C…" at bounding box center [396, 177] width 318 height 219
click at [532, 204] on icon "9/24 - MostlyClear 9/23 - Clear 9/22 - Clear 9/21 - Clear 9/20 - Clear 9/19 - C…" at bounding box center [396, 177] width 318 height 219
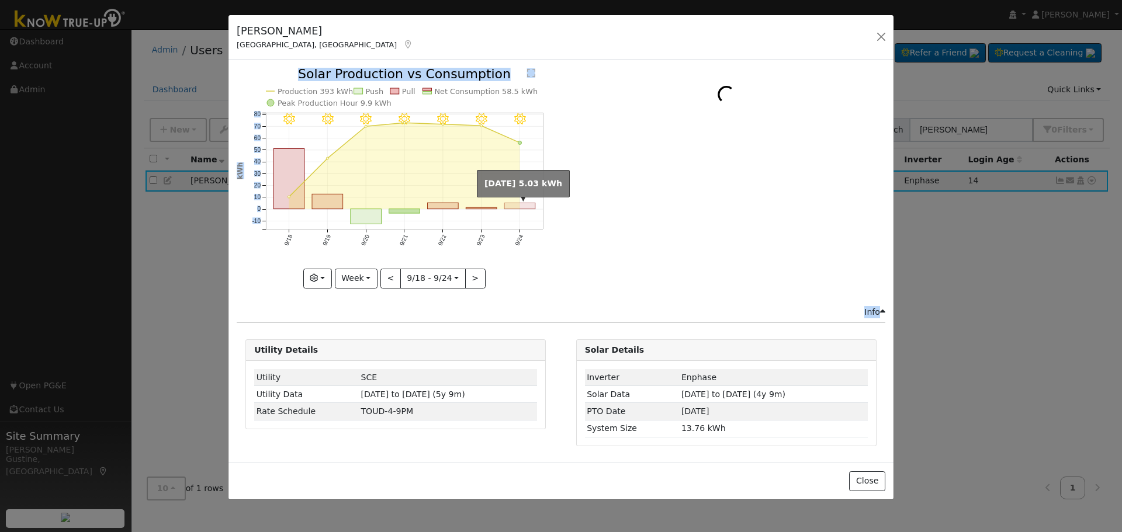
click at [532, 205] on rect "onclick=""" at bounding box center [520, 206] width 31 height 6
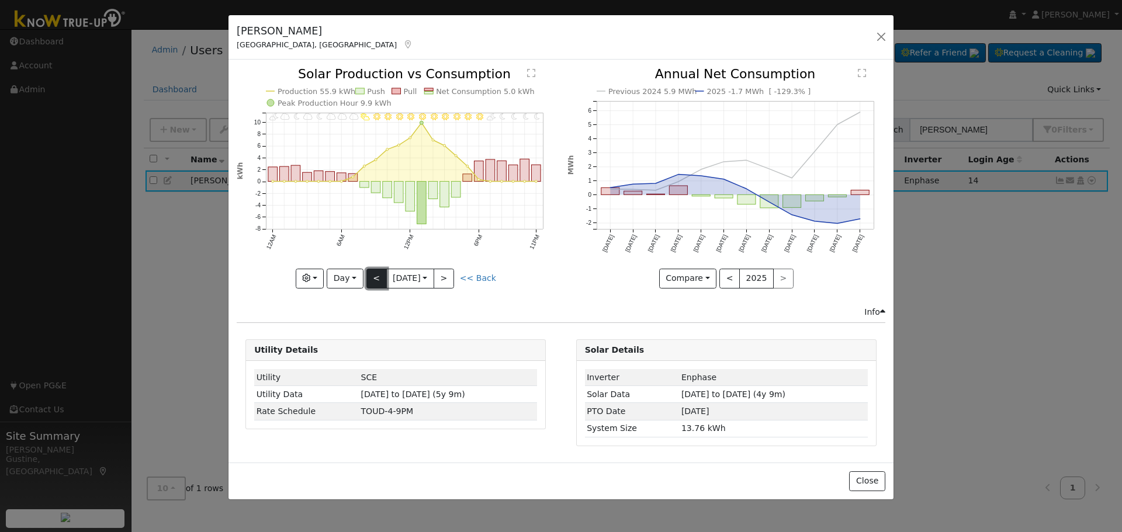
click at [375, 277] on button "<" at bounding box center [376, 279] width 20 height 20
click at [375, 277] on div "11PM - MostlyClear 10PM - MostlyClear 9PM - Clear 8PM - Clear 7PM - Clear 6PM -…" at bounding box center [396, 178] width 318 height 220
click at [375, 277] on button "<" at bounding box center [376, 279] width 20 height 20
type input "[DATE]"
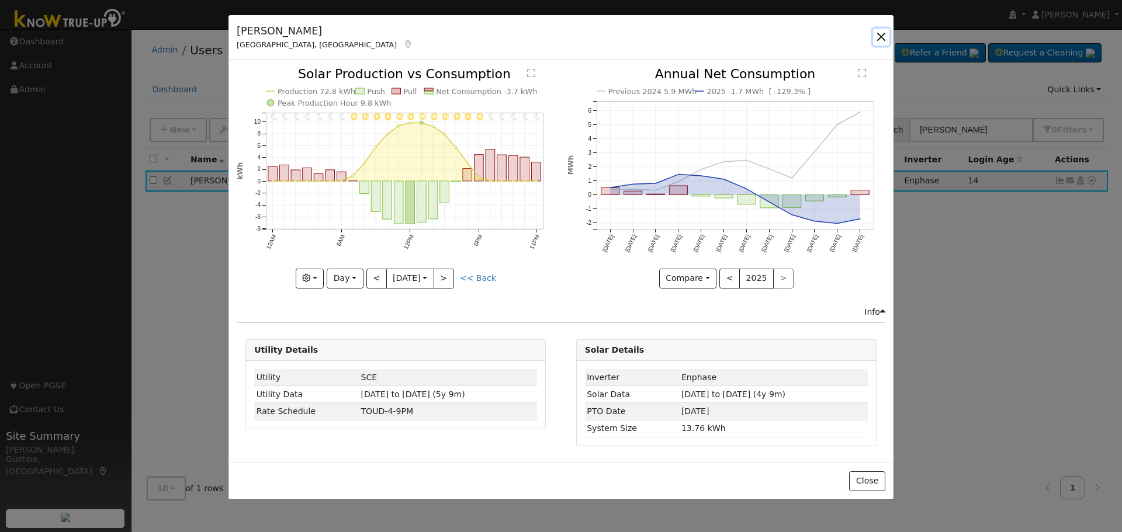
click at [886, 34] on button "button" at bounding box center [881, 37] width 16 height 16
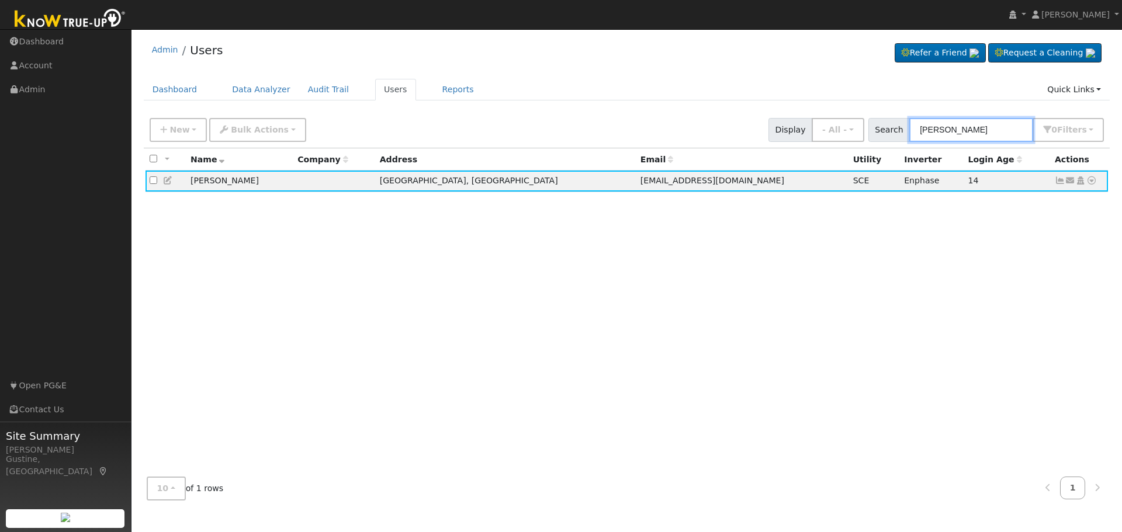
drag, startPoint x: 1001, startPoint y: 138, endPoint x: 713, endPoint y: 99, distance: 290.0
click at [713, 99] on div "Admin Users Refer a Friend Request a Cleaning" at bounding box center [626, 272] width 979 height 474
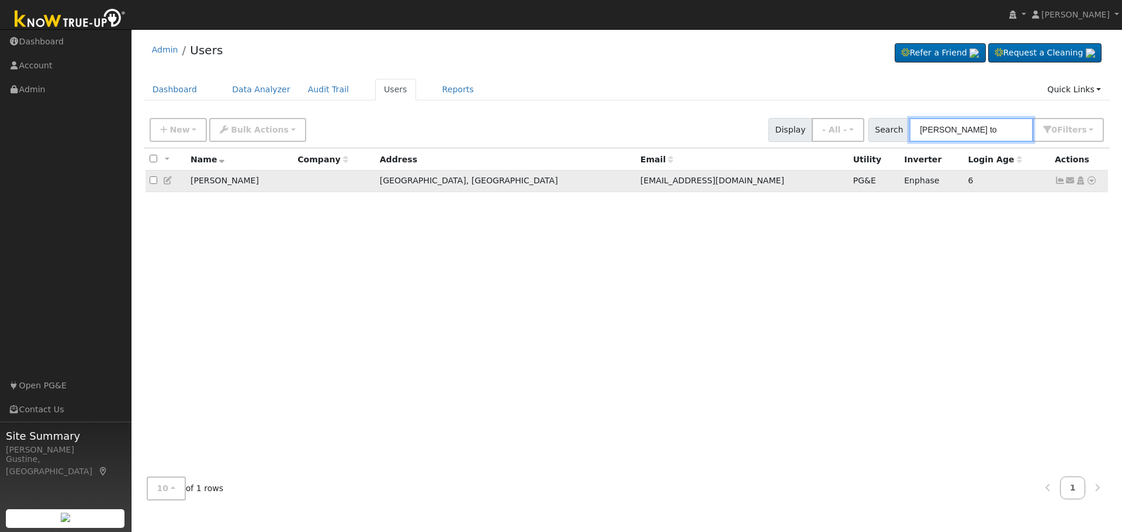
type input "[PERSON_NAME] to"
click at [1052, 176] on td "Send Email... Copy a Link Reset Password Open Access Data Analyzer Reports Scen…" at bounding box center [1080, 182] width 58 height 22
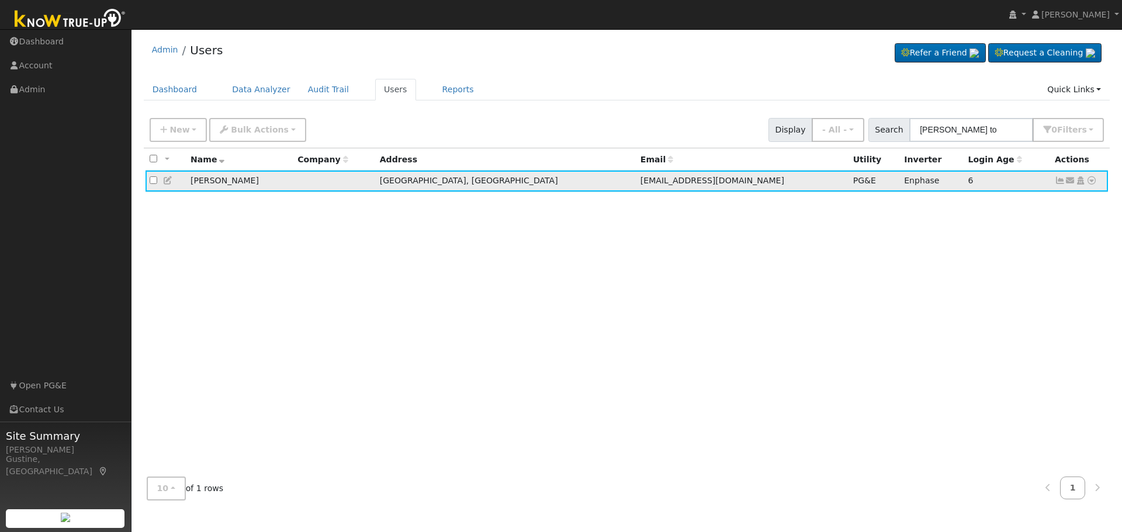
click at [1054, 184] on td "Send Email... Copy a Link Reset Password Open Access Data Analyzer Reports Scen…" at bounding box center [1080, 182] width 58 height 22
click at [1056, 184] on icon at bounding box center [1060, 180] width 11 height 8
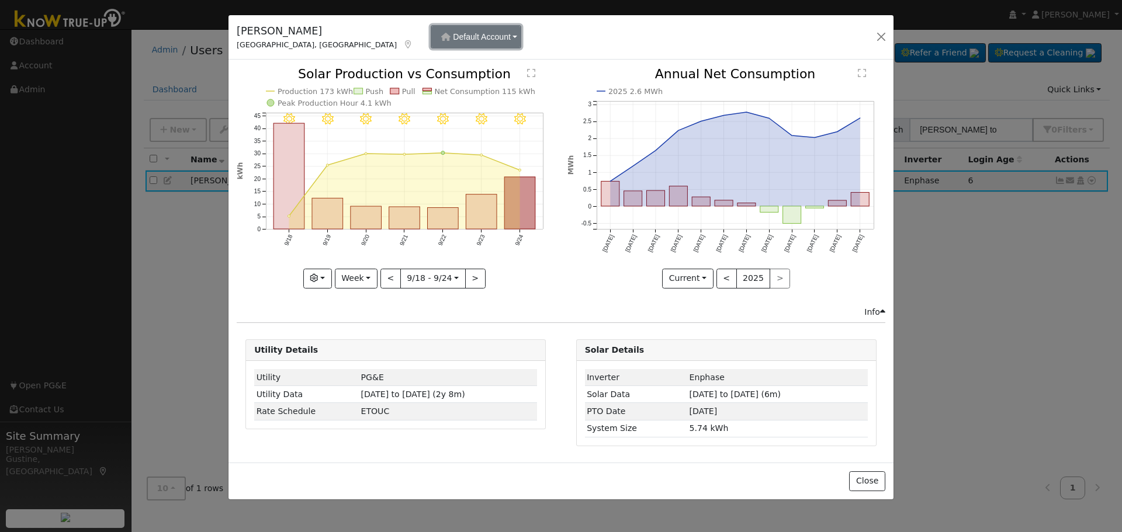
click at [431, 42] on button "Default Account" at bounding box center [476, 36] width 91 height 23
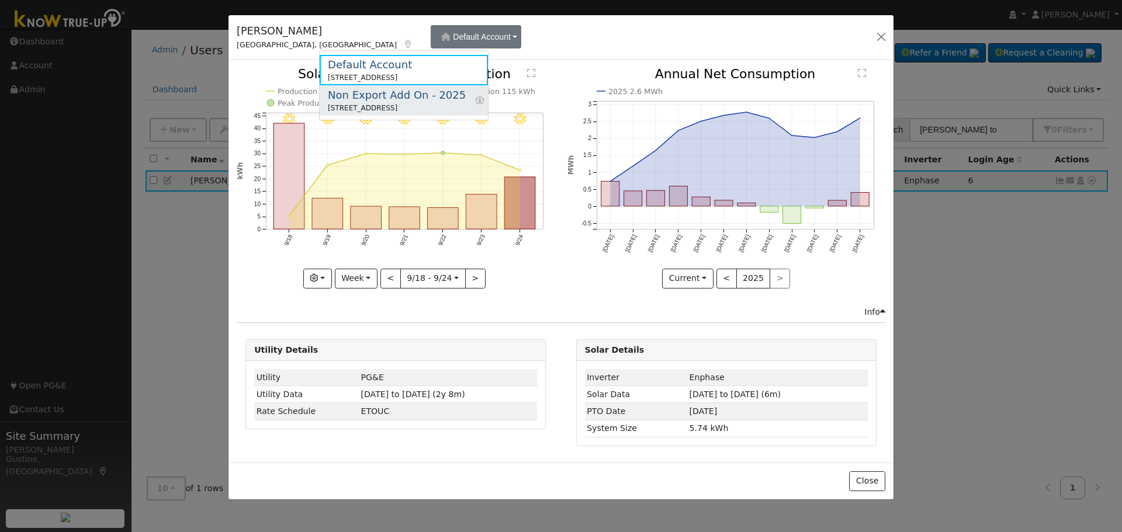
click at [418, 89] on div "Non Export Add On - 2025" at bounding box center [397, 95] width 138 height 16
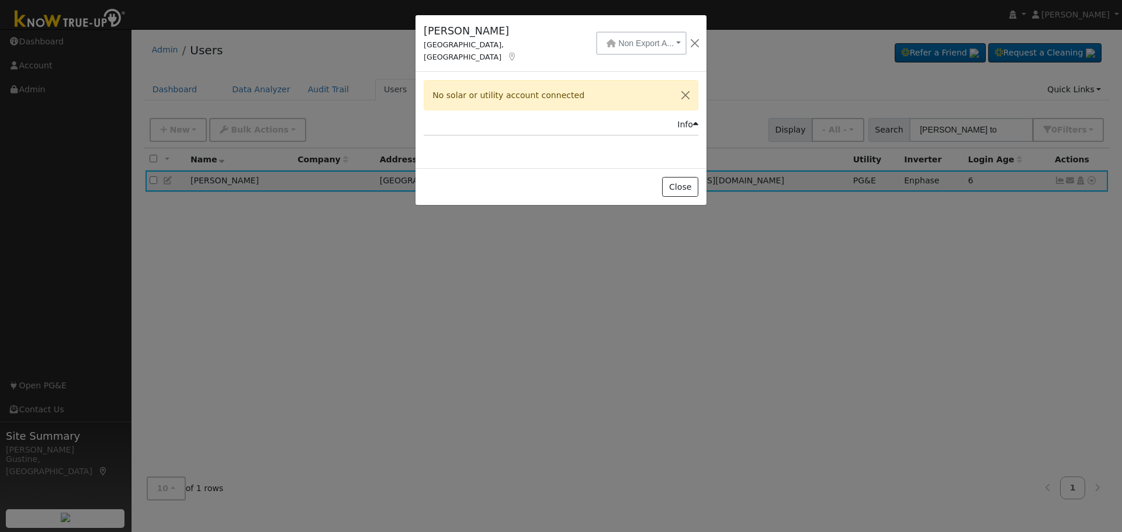
click at [524, 50] on div "[PERSON_NAME] Bakersfield, [GEOGRAPHIC_DATA] Non Export A... Default Account [S…" at bounding box center [560, 43] width 291 height 57
click at [618, 40] on span "Non Export A..." at bounding box center [646, 43] width 56 height 9
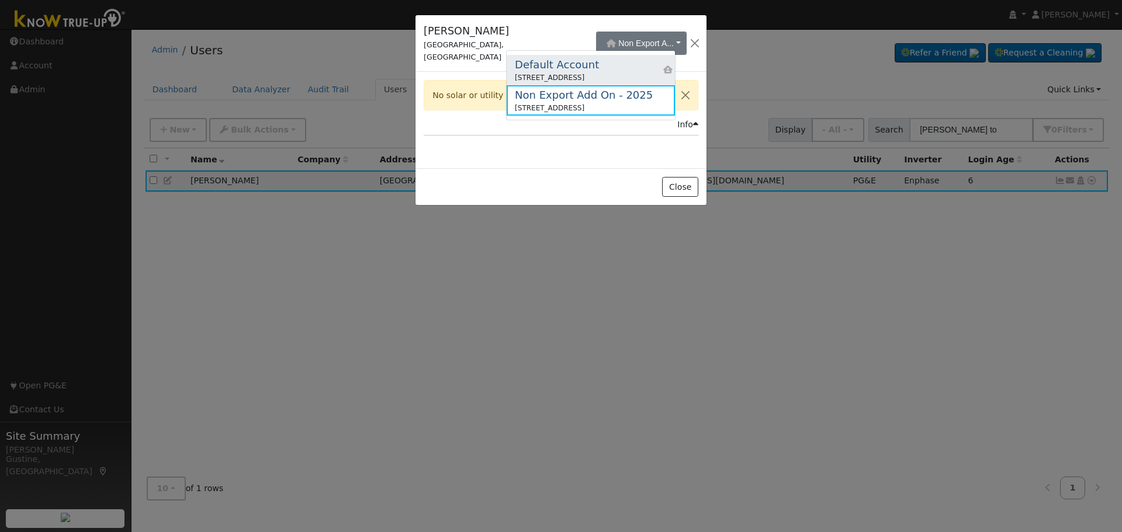
click at [528, 70] on div "Default Account" at bounding box center [557, 65] width 84 height 16
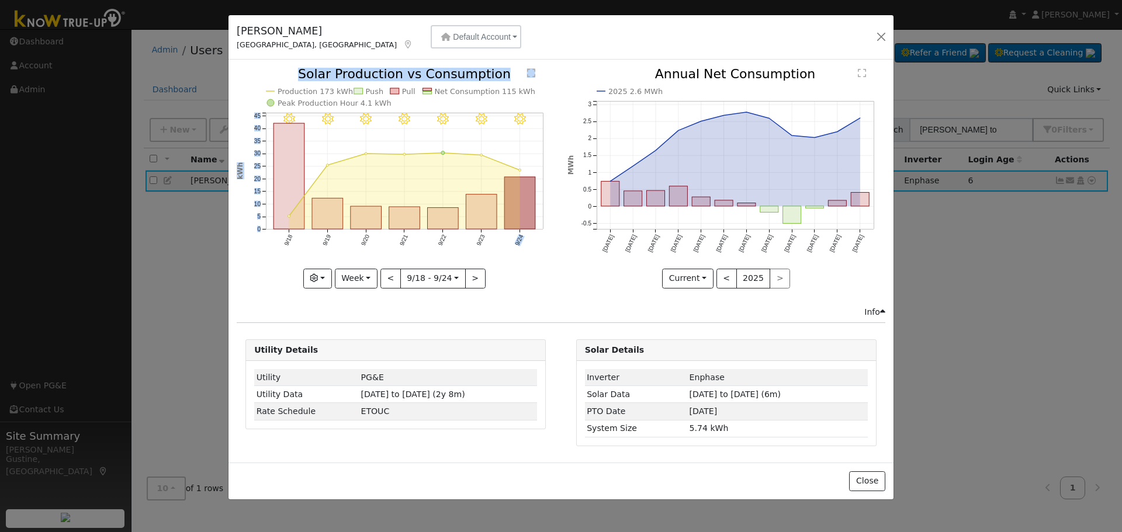
click at [474, 230] on icon "9/24 - MostlyClear 9/23 - Clear 9/22 - Clear 9/21 - Clear 9/20 - Clear 9/19 - M…" at bounding box center [396, 177] width 318 height 219
click at [477, 221] on rect "onclick=""" at bounding box center [481, 212] width 31 height 34
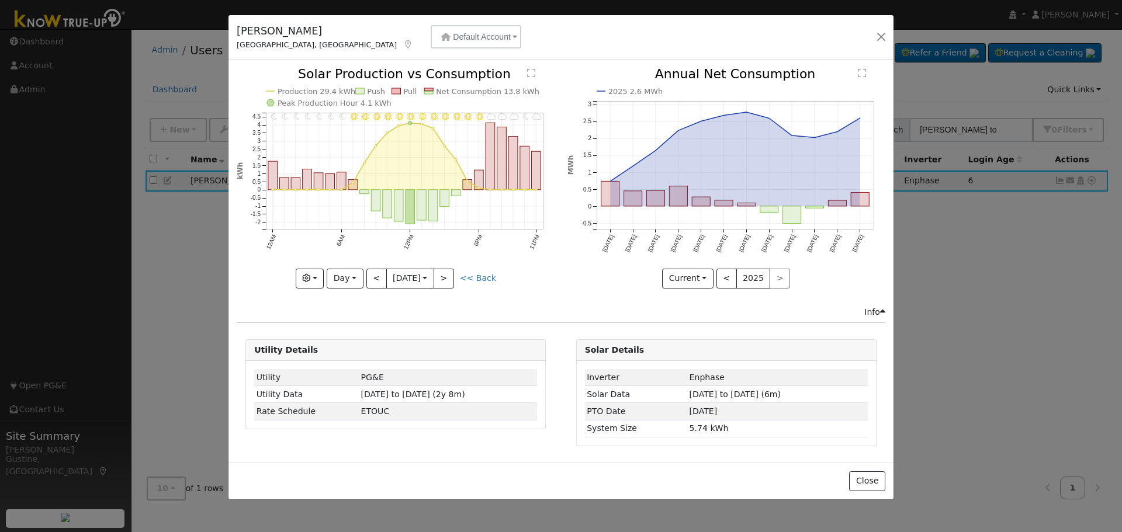
click at [458, 275] on icon "11PM - MostlyCloudy 10PM - MostlyClear 9PM - MostlyCloudy 8PM - MostlyCloudy 7P…" at bounding box center [396, 177] width 318 height 219
click at [454, 277] on button ">" at bounding box center [444, 279] width 20 height 20
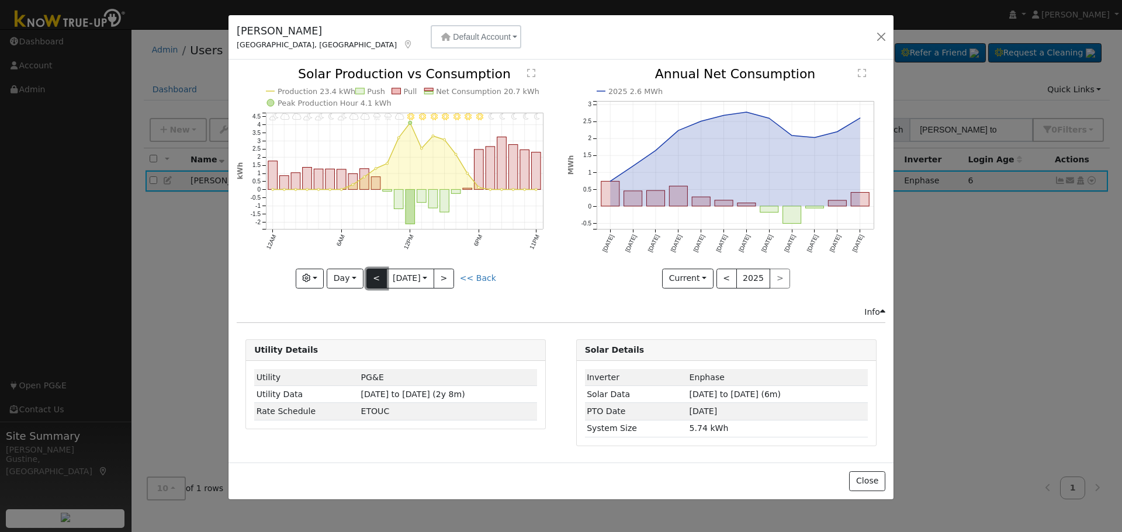
click at [372, 275] on button "<" at bounding box center [376, 279] width 20 height 20
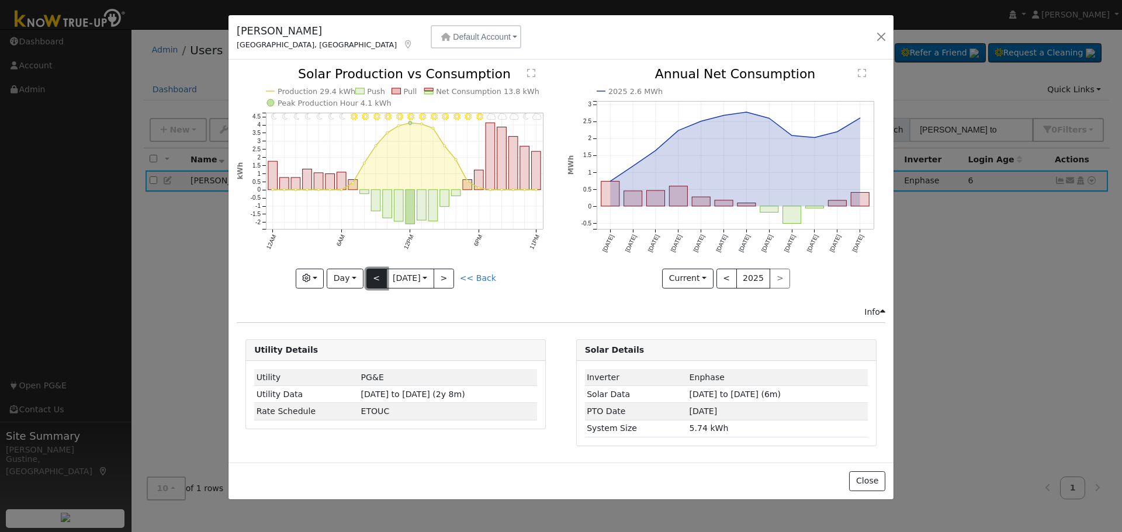
click at [372, 275] on button "<" at bounding box center [376, 279] width 20 height 20
click at [372, 274] on div "11PM - Clear 10PM - Clear 9PM - Clear 8PM - Clear 7PM - Clear 6PM - Clear 5PM -…" at bounding box center [396, 178] width 318 height 220
click at [372, 274] on button "<" at bounding box center [376, 279] width 20 height 20
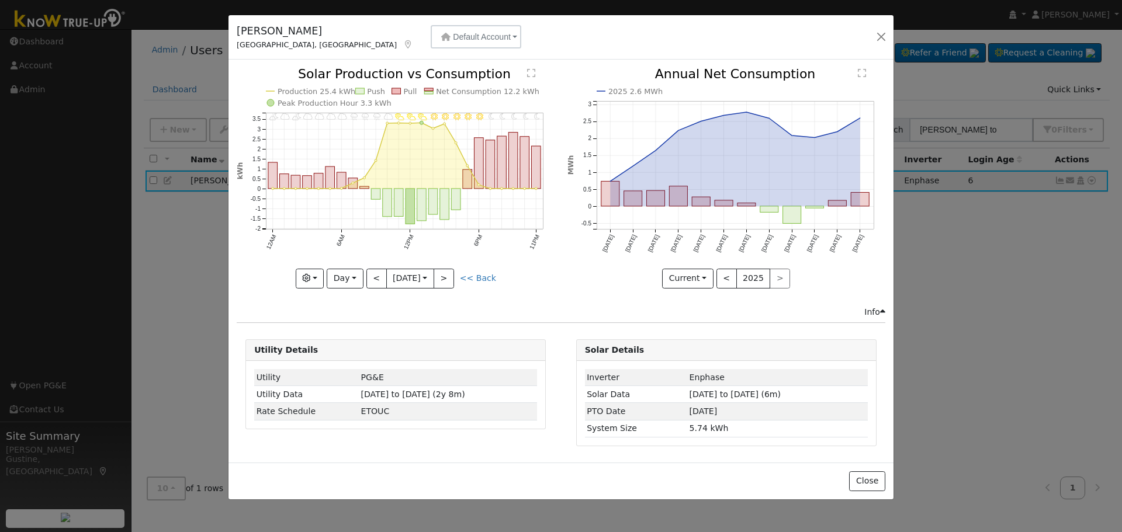
click at [372, 274] on div "11PM - Clear 10PM - MostlyClear 9PM - MostlyClear 8PM - Clear 7PM - Clear 6PM -…" at bounding box center [396, 178] width 318 height 220
click at [372, 274] on button "<" at bounding box center [376, 279] width 20 height 20
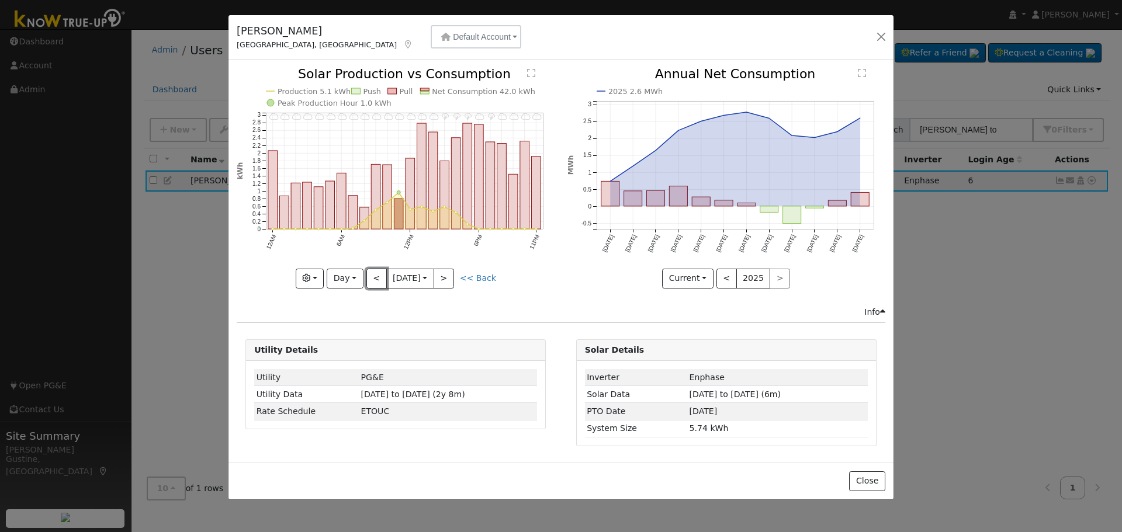
click at [372, 274] on button "<" at bounding box center [376, 279] width 20 height 20
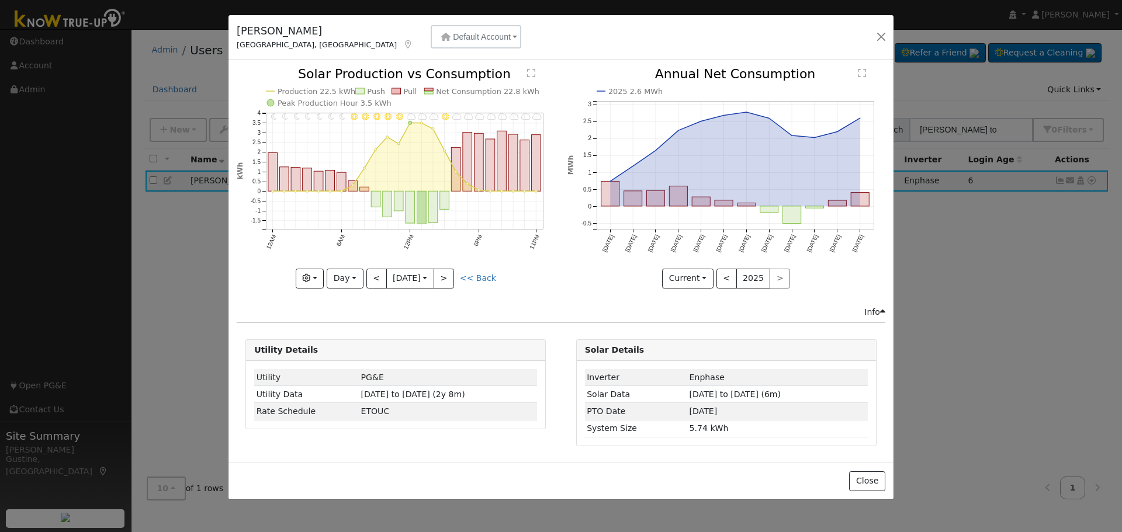
click at [372, 274] on div "11PM - Cloudy 10PM - Cloudy 9PM - Cloudy 8PM - Cloudy 7PM - MostlyCloudy 6PM - …" at bounding box center [396, 178] width 318 height 220
click at [372, 274] on button "<" at bounding box center [376, 279] width 20 height 20
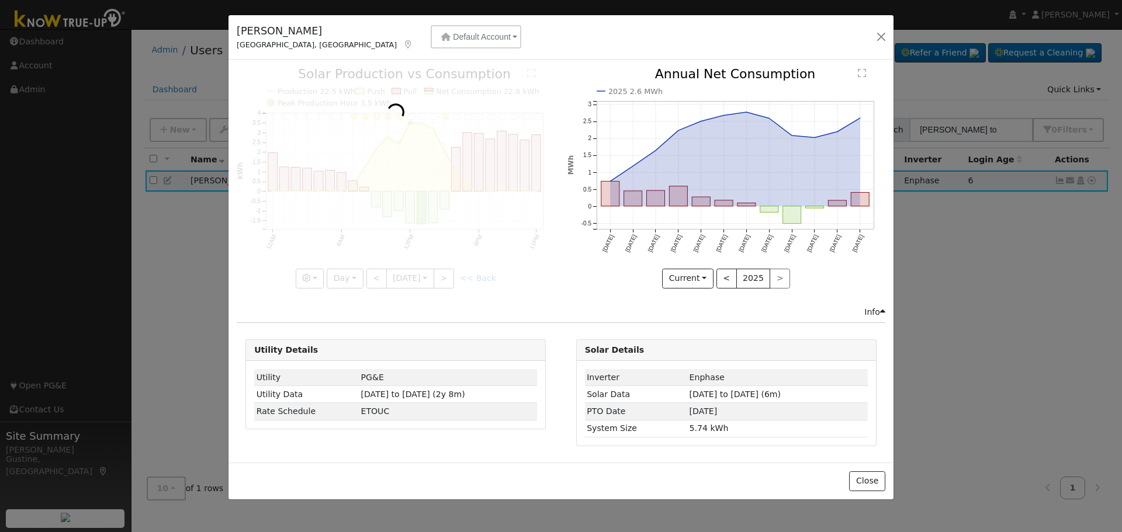
click at [372, 274] on div at bounding box center [396, 178] width 318 height 220
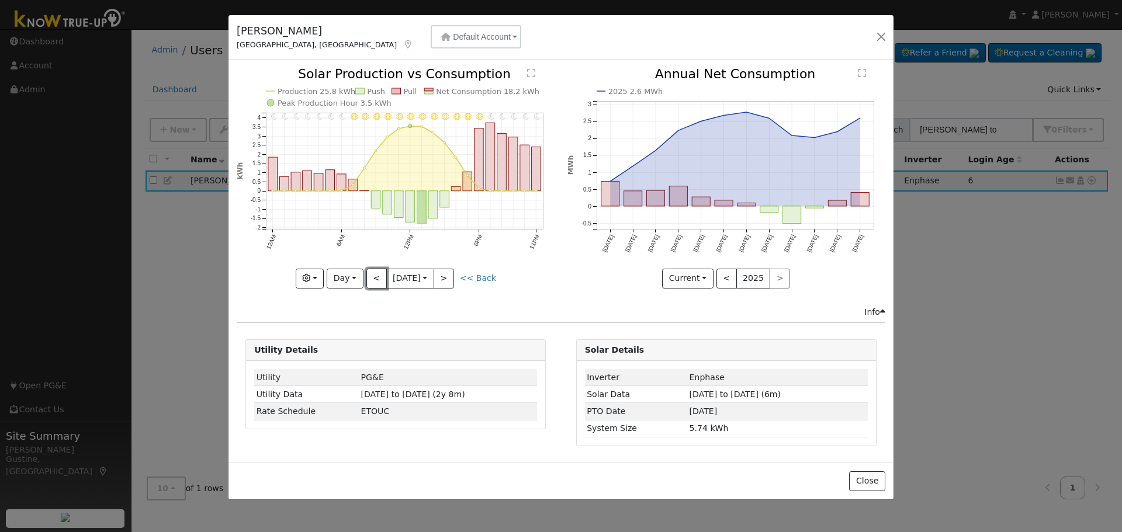
click at [372, 274] on button "<" at bounding box center [376, 279] width 20 height 20
click at [0, 0] on div at bounding box center [0, 0] width 0 height 0
click at [372, 274] on div at bounding box center [396, 178] width 318 height 220
click at [372, 274] on button "<" at bounding box center [376, 279] width 20 height 20
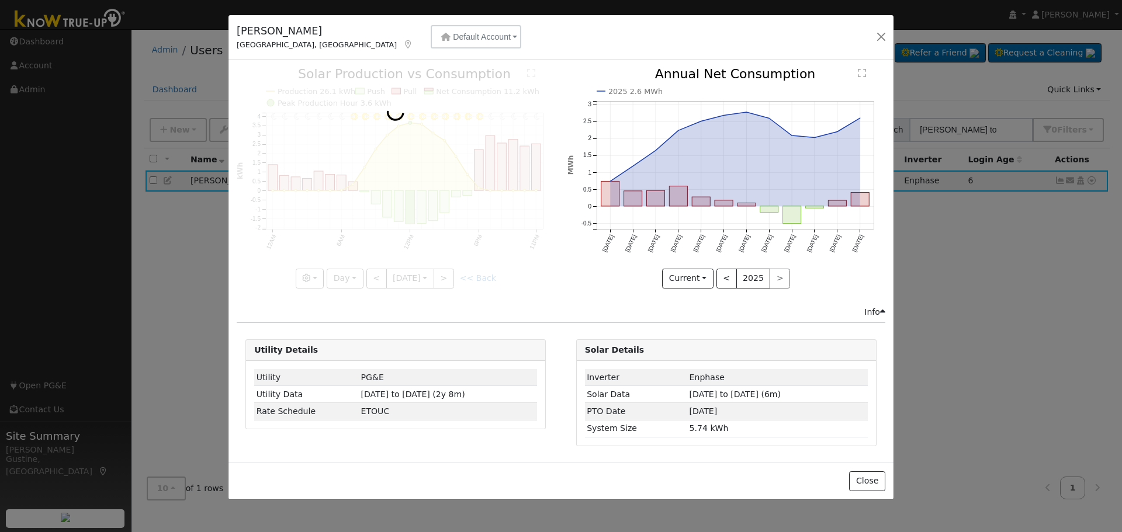
click at [372, 274] on div at bounding box center [396, 178] width 318 height 220
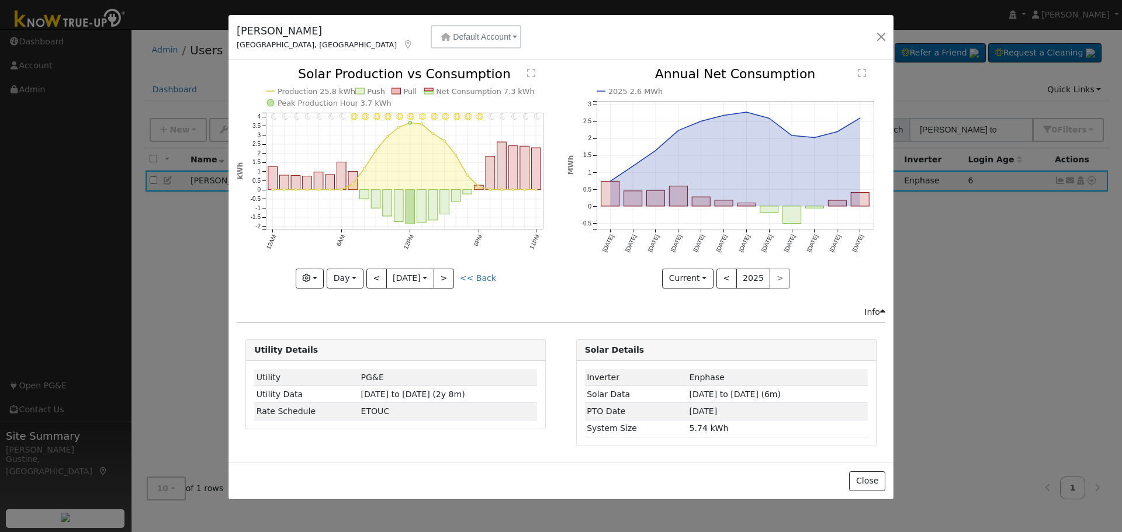
click at [372, 274] on div at bounding box center [396, 178] width 318 height 220
click at [372, 274] on button "<" at bounding box center [376, 279] width 20 height 20
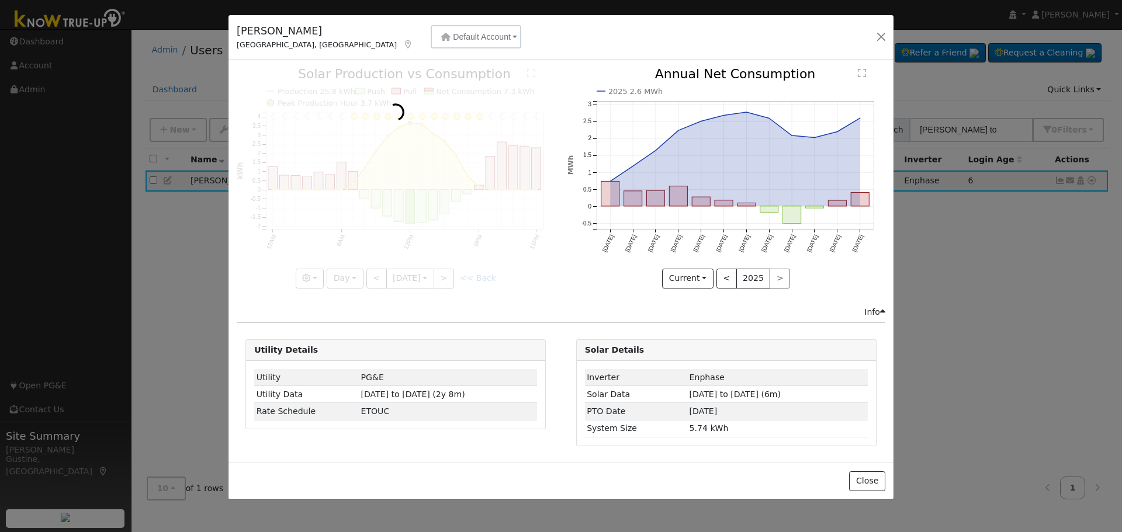
click at [372, 274] on div at bounding box center [396, 178] width 318 height 220
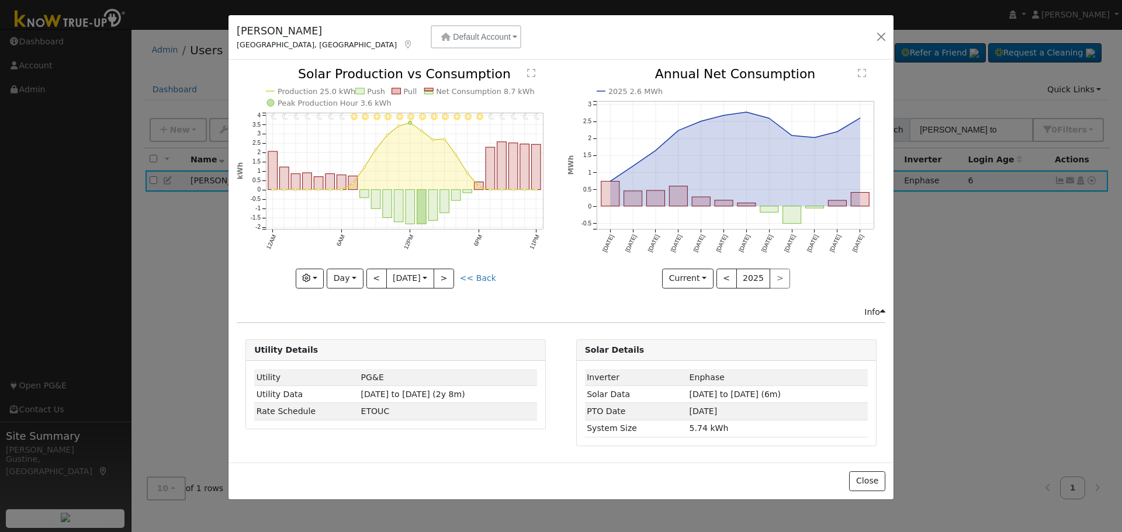
click at [372, 274] on div at bounding box center [396, 178] width 318 height 220
click at [372, 274] on button "<" at bounding box center [376, 279] width 20 height 20
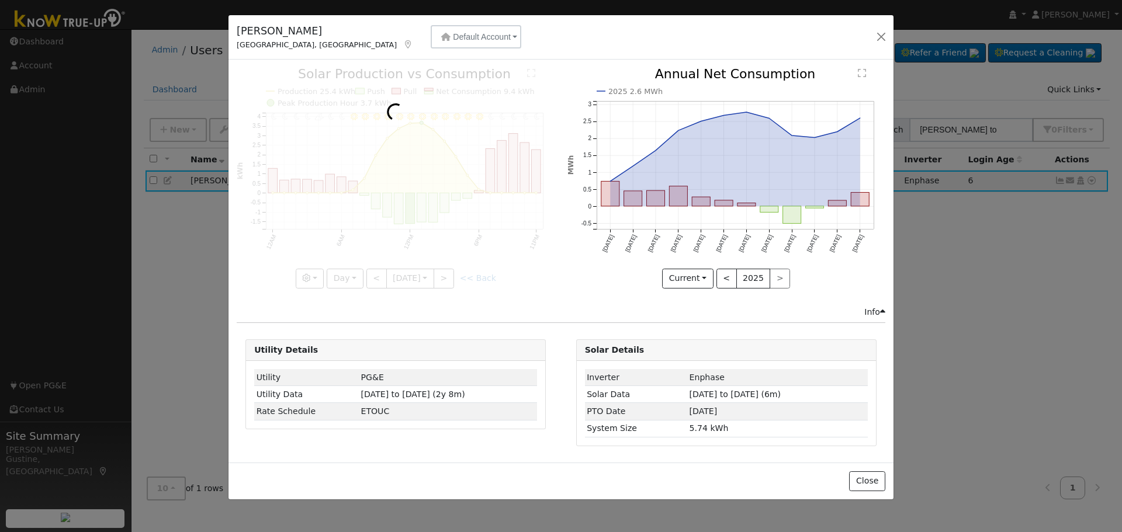
click at [372, 274] on div at bounding box center [396, 178] width 318 height 220
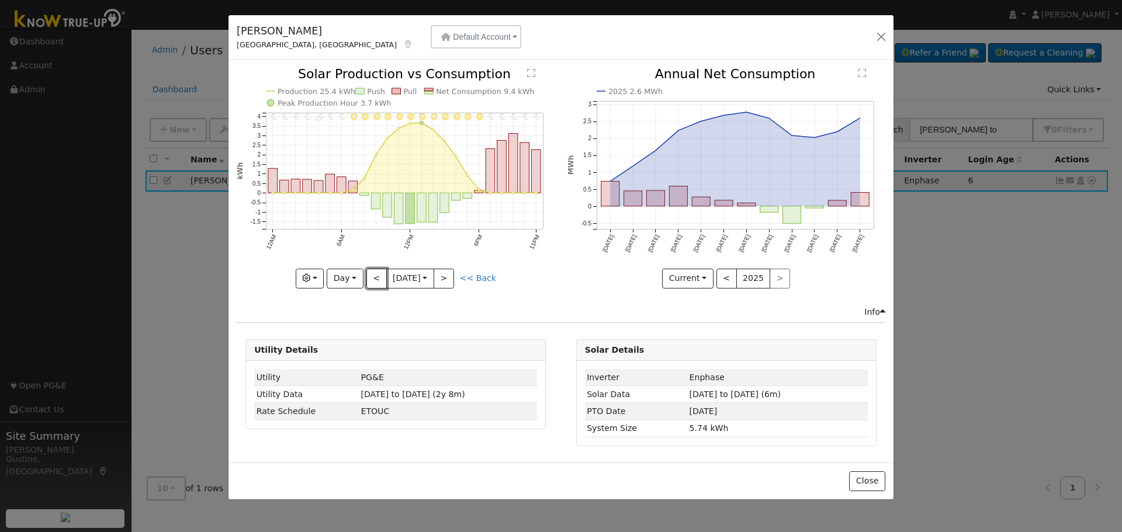
click at [372, 274] on button "<" at bounding box center [376, 279] width 20 height 20
click at [372, 274] on div at bounding box center [396, 178] width 318 height 220
click at [372, 274] on button "<" at bounding box center [376, 279] width 20 height 20
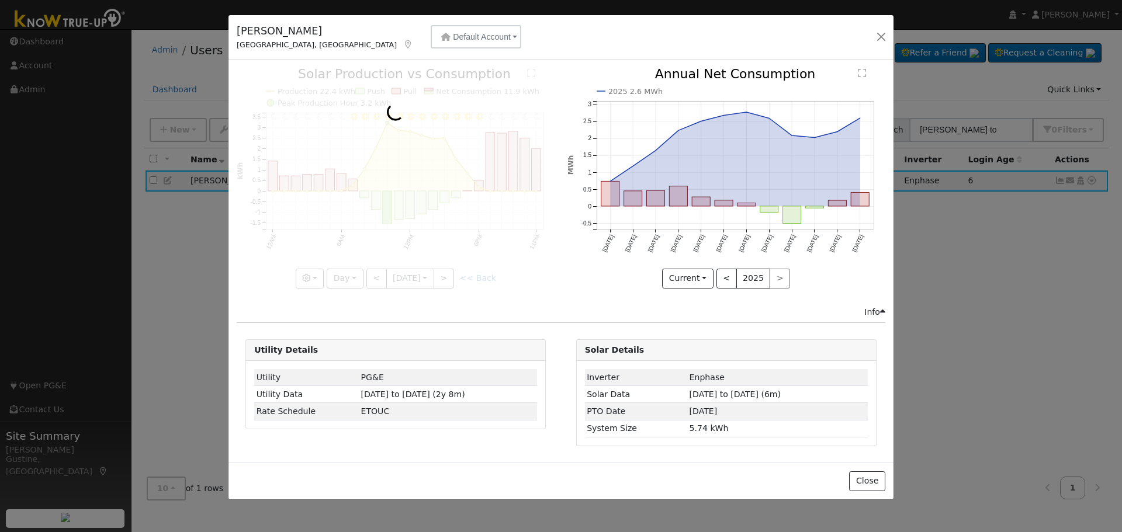
click at [372, 274] on div at bounding box center [396, 178] width 318 height 220
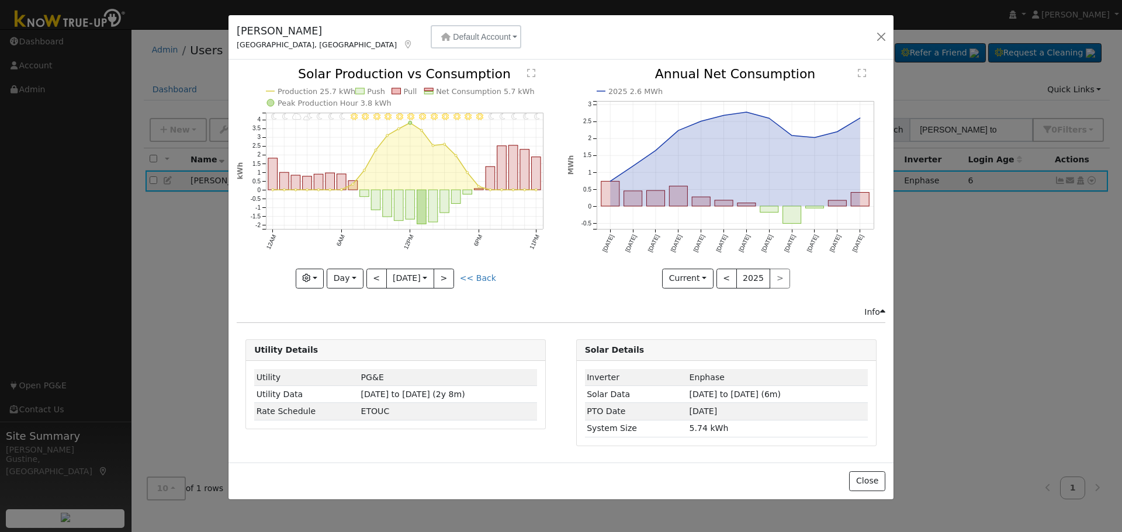
click at [372, 274] on div at bounding box center [396, 178] width 318 height 220
click at [372, 274] on button "<" at bounding box center [376, 279] width 20 height 20
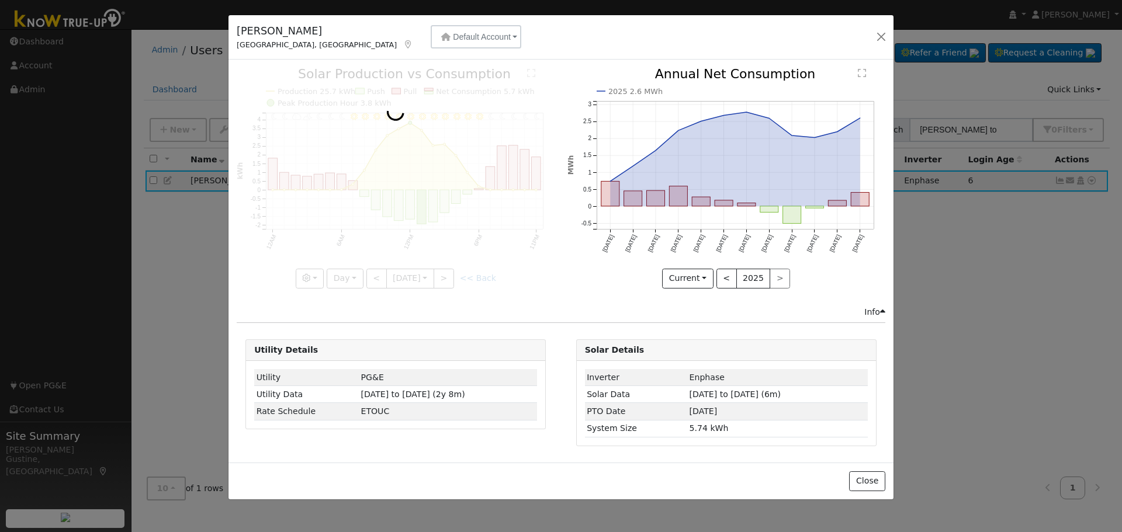
click at [372, 274] on div at bounding box center [396, 178] width 318 height 220
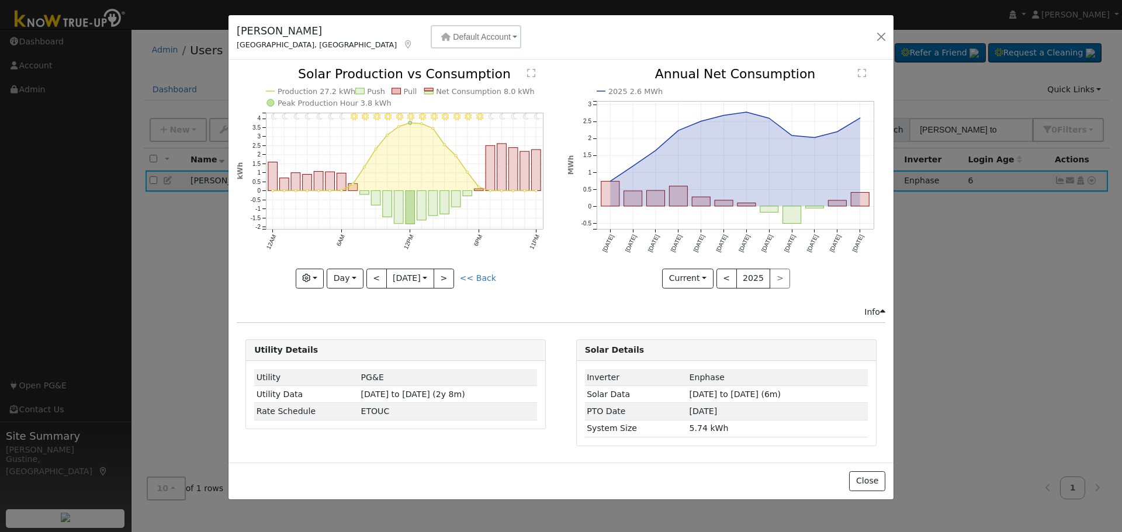
click at [372, 274] on div "11PM - MostlyClear 10PM - MostlyClear 9PM - MostlyClear 8PM - MostlyClear 7PM -…" at bounding box center [396, 178] width 318 height 220
click at [372, 274] on button "<" at bounding box center [376, 279] width 20 height 20
click at [0, 0] on div at bounding box center [0, 0] width 0 height 0
click at [372, 274] on div "11PM - Clear 10PM - Clear 9PM - Clear 8PM - Clear 7PM - Clear 6PM - Clear 5PM -…" at bounding box center [396, 178] width 318 height 220
click at [372, 274] on button "<" at bounding box center [376, 279] width 20 height 20
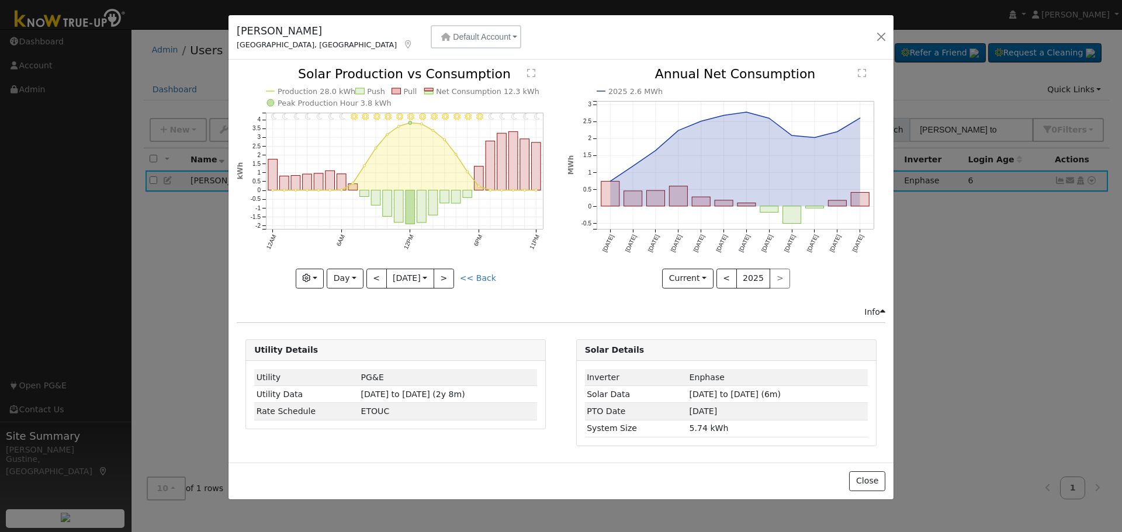
click at [0, 0] on div at bounding box center [0, 0] width 0 height 0
click at [372, 274] on div at bounding box center [396, 178] width 318 height 220
click at [372, 274] on button "<" at bounding box center [376, 279] width 20 height 20
click at [0, 0] on div at bounding box center [0, 0] width 0 height 0
click at [372, 274] on div at bounding box center [396, 178] width 318 height 220
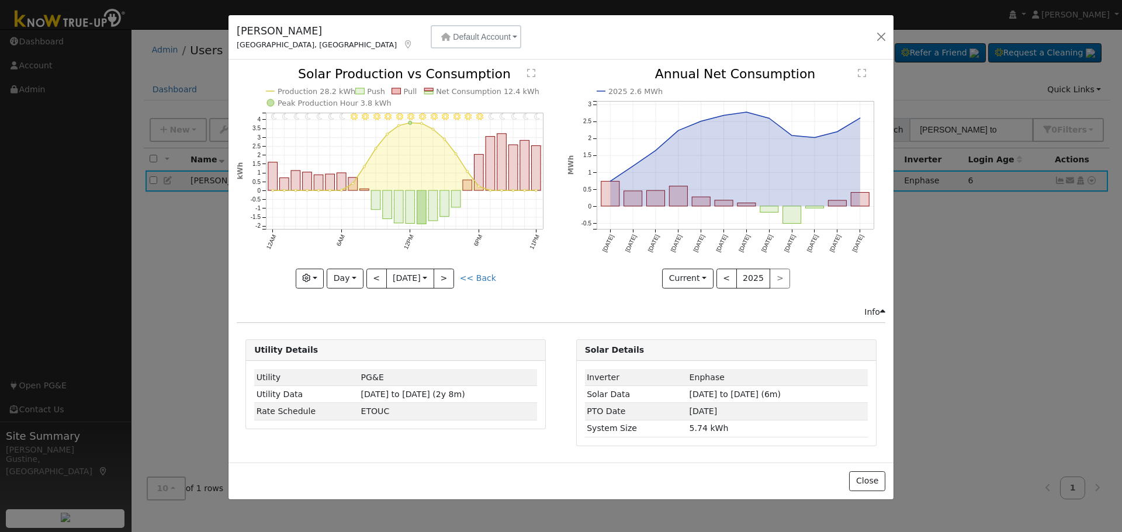
click at [372, 274] on div "11PM - Clear 10PM - Clear 9PM - Clear 8PM - Clear 7PM - Clear 6PM - Clear 5PM -…" at bounding box center [396, 178] width 318 height 220
click at [372, 274] on button "<" at bounding box center [376, 279] width 20 height 20
type input "[DATE]"
click at [411, 271] on input "[DATE]" at bounding box center [410, 278] width 47 height 19
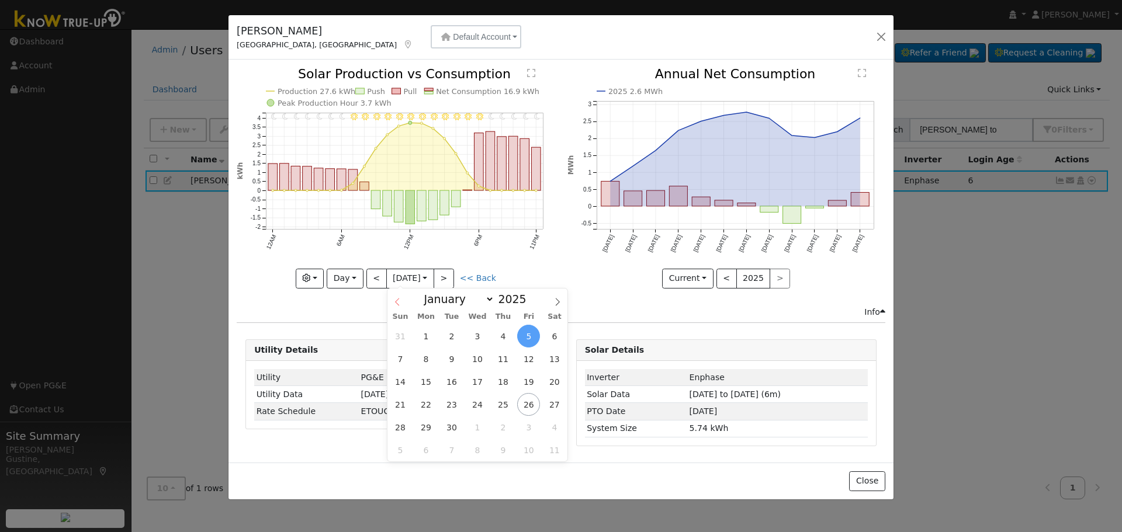
click at [393, 302] on icon at bounding box center [397, 302] width 8 height 8
select select "7"
click at [442, 405] on span "19" at bounding box center [451, 404] width 23 height 23
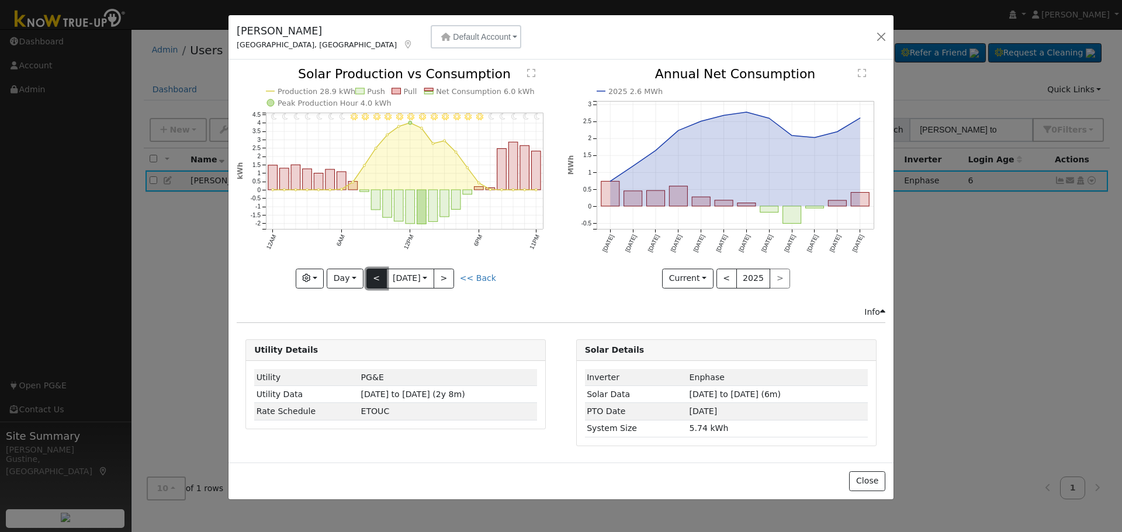
click at [378, 273] on button "<" at bounding box center [376, 279] width 20 height 20
click at [445, 279] on button ">" at bounding box center [444, 279] width 20 height 20
type input "[DATE]"
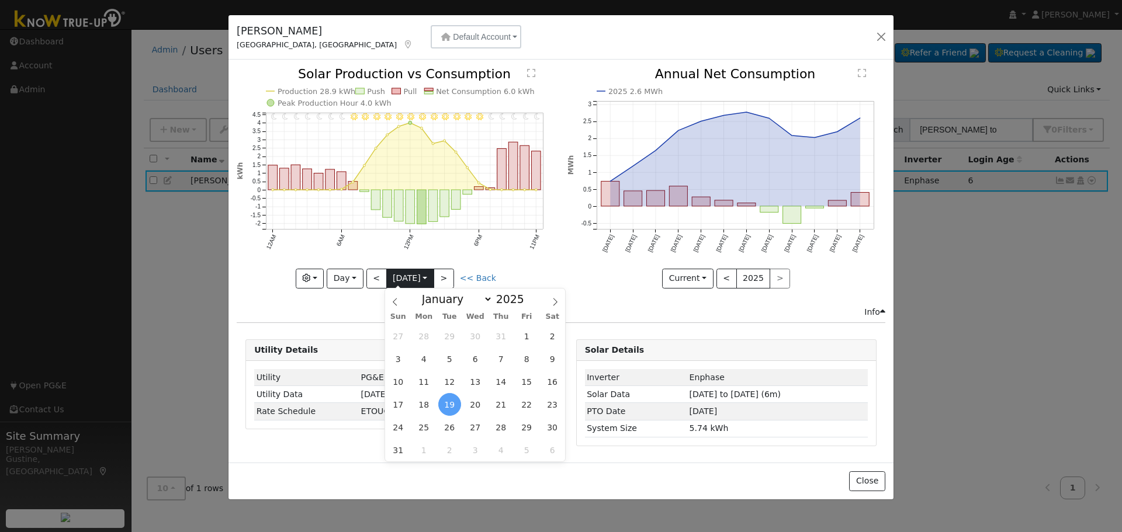
click at [420, 276] on input "[DATE]" at bounding box center [410, 278] width 47 height 19
click at [550, 301] on span at bounding box center [555, 299] width 20 height 20
select select "8"
click at [431, 401] on span "22" at bounding box center [423, 404] width 23 height 23
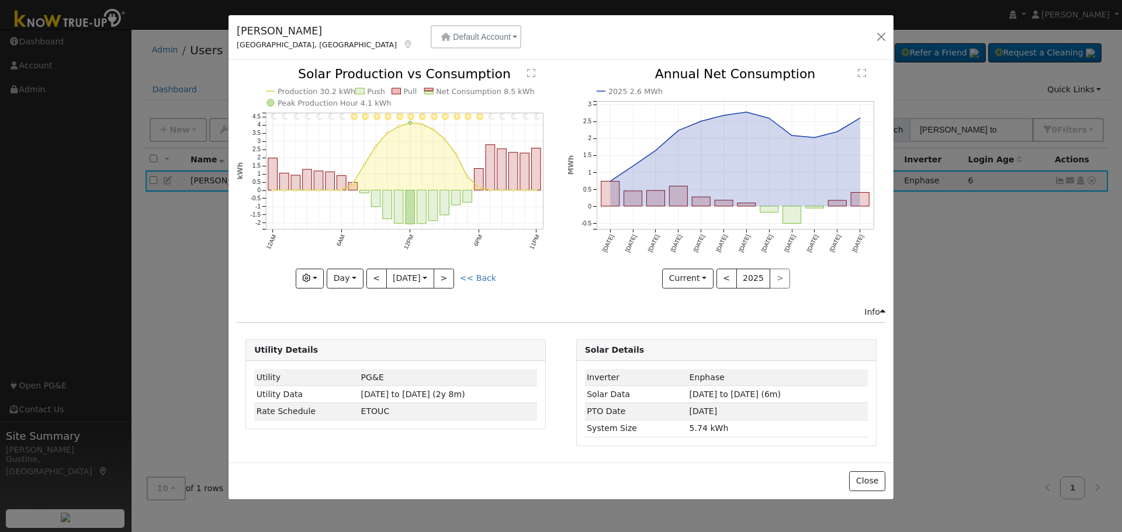
click at [463, 272] on icon "11PM - Clear 10PM - Clear 9PM - Clear 8PM - Clear 7PM - Clear 6PM - Clear 5PM -…" at bounding box center [396, 177] width 318 height 219
click at [460, 273] on icon "11PM - Clear 10PM - Clear 9PM - Clear 8PM - Clear 7PM - Clear 6PM - Clear 5PM -…" at bounding box center [396, 177] width 318 height 219
click at [349, 275] on button "Day" at bounding box center [345, 279] width 36 height 20
click at [387, 344] on link "Year" at bounding box center [367, 352] width 81 height 16
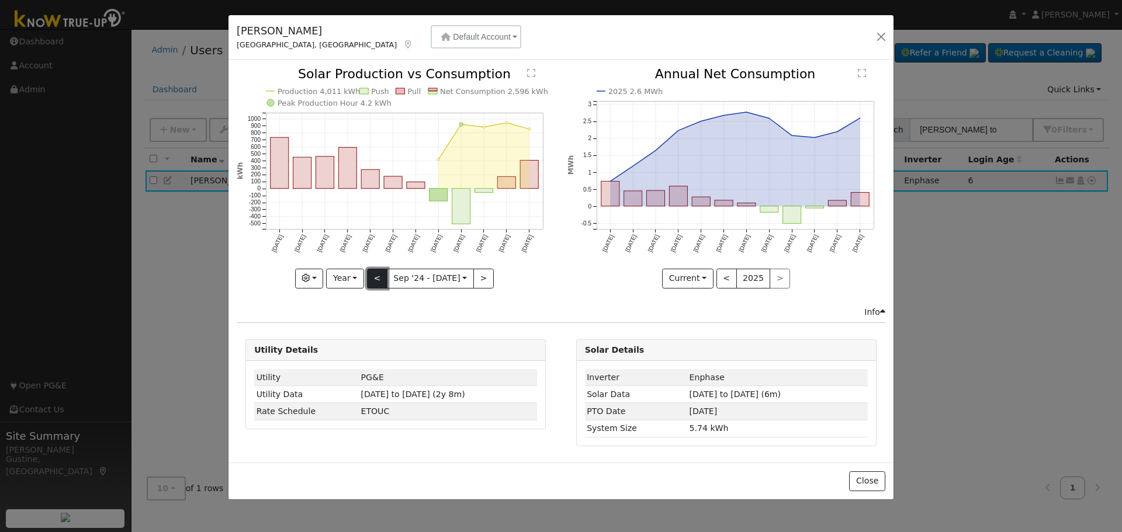
click at [379, 275] on button "<" at bounding box center [377, 279] width 20 height 20
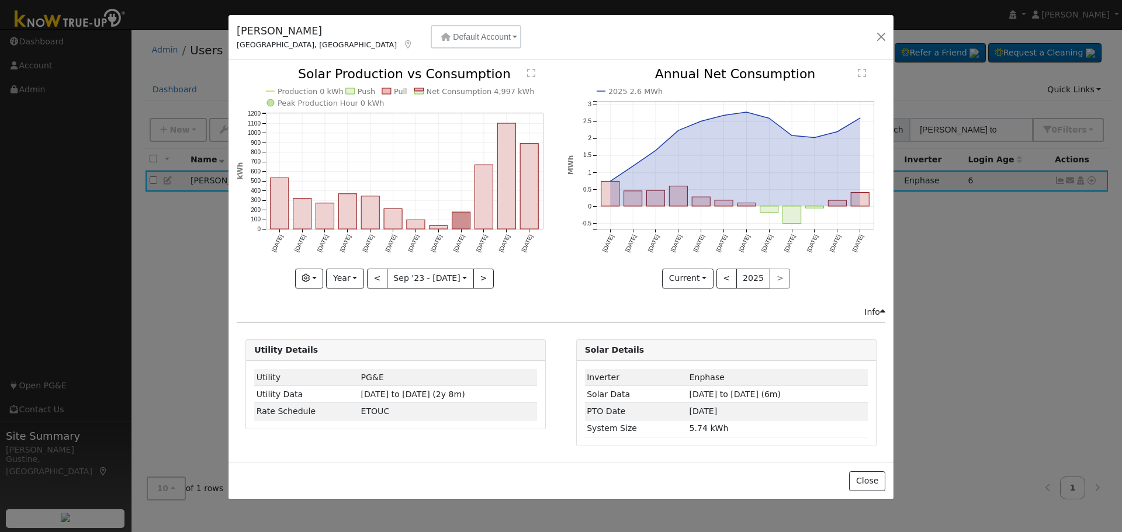
click at [473, 284] on div "Production 0 kWh Push Pull Net Consumption 4,997 kWh Peak Production Hour 0 kWh…" at bounding box center [396, 178] width 318 height 220
click at [486, 285] on button ">" at bounding box center [483, 279] width 20 height 20
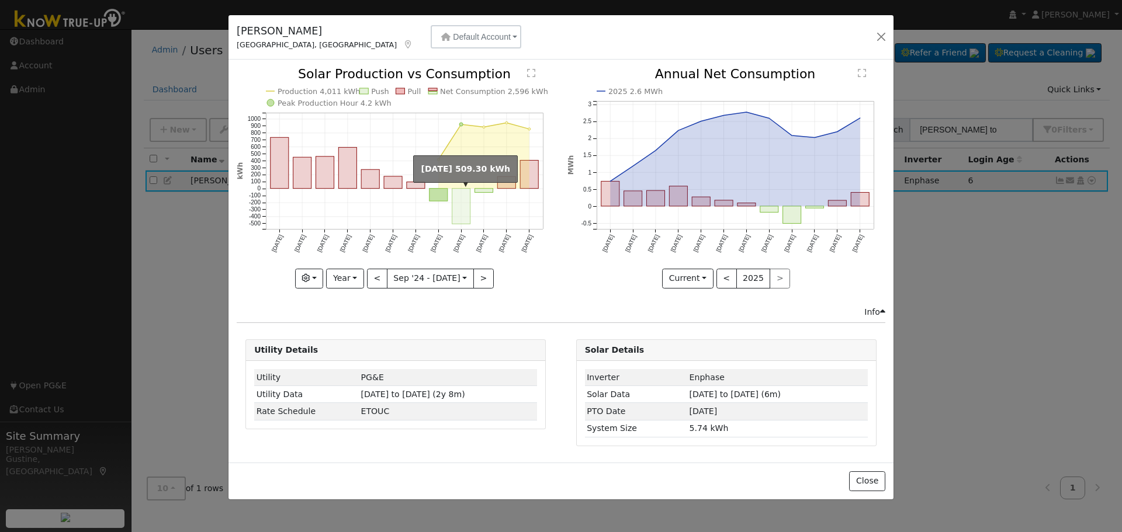
click at [457, 200] on rect "onclick=""" at bounding box center [461, 207] width 18 height 36
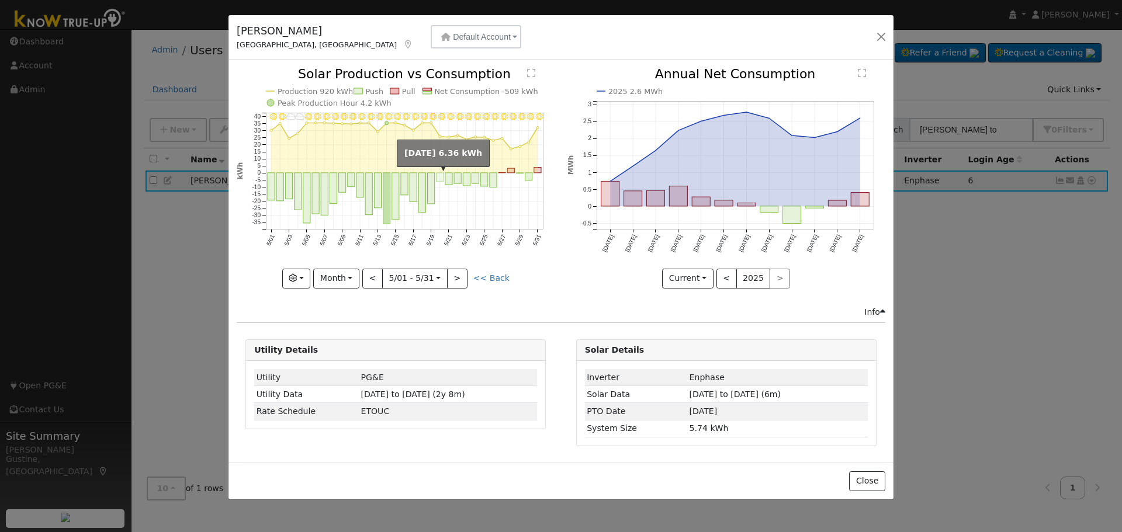
click at [438, 176] on rect "onclick=""" at bounding box center [439, 177] width 7 height 9
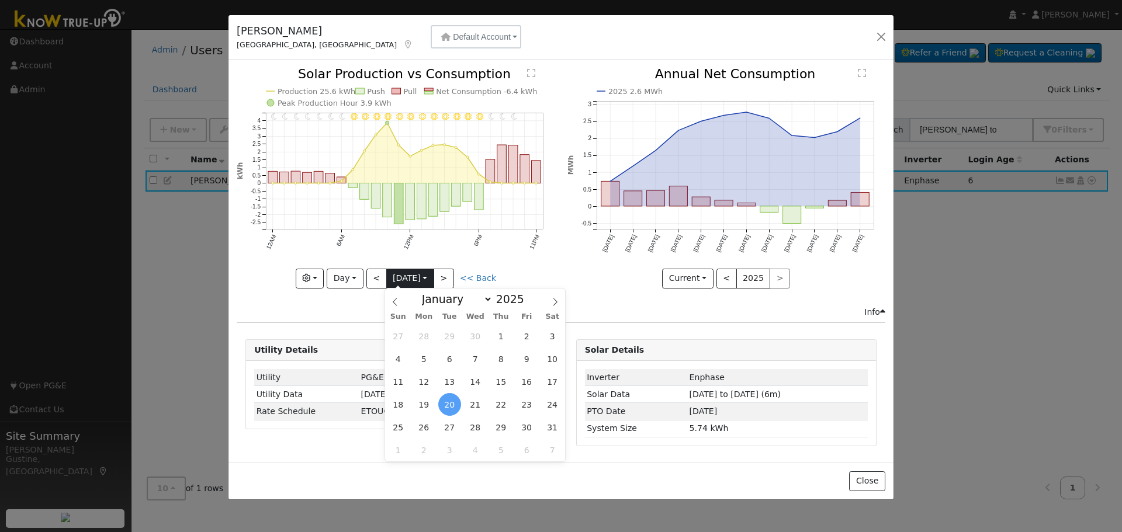
click at [432, 279] on input "[DATE]" at bounding box center [410, 278] width 47 height 19
click at [439, 276] on button ">" at bounding box center [444, 279] width 20 height 20
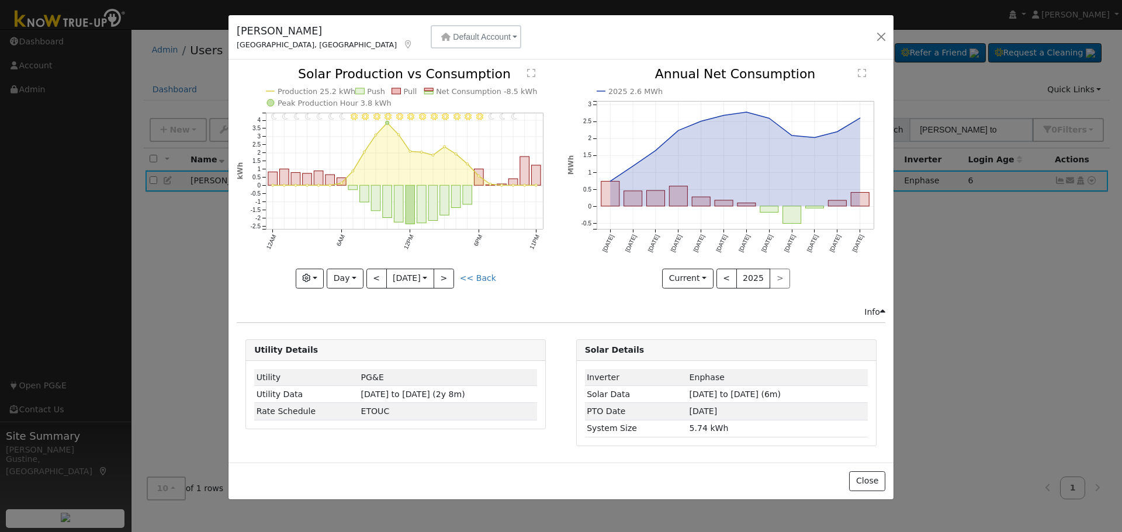
click at [434, 276] on input "[DATE]" at bounding box center [410, 278] width 47 height 19
click at [448, 275] on button ">" at bounding box center [444, 279] width 20 height 20
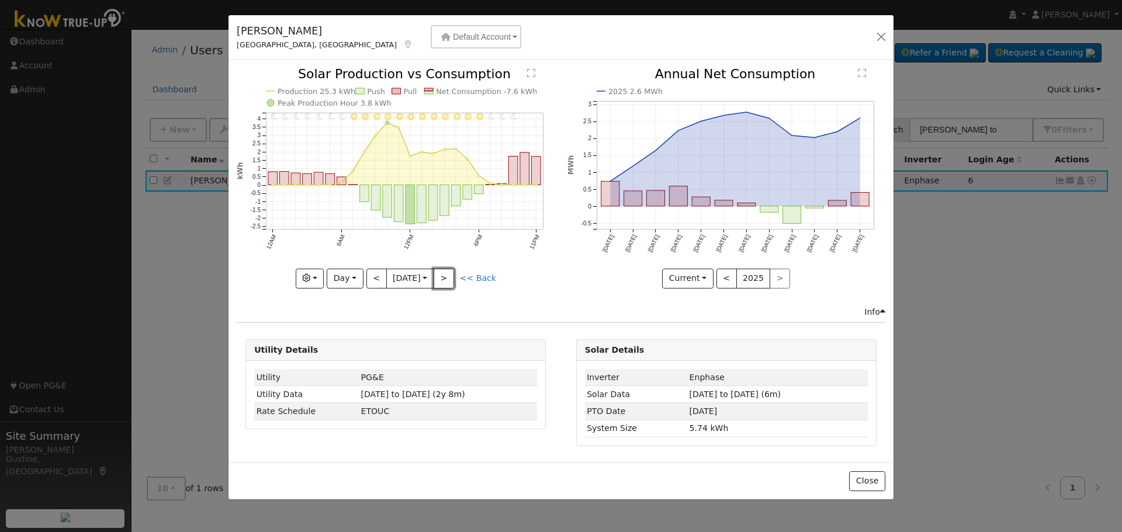
click at [448, 275] on button ">" at bounding box center [444, 279] width 20 height 20
click at [448, 275] on div "11PM - undefined 10PM - undefined 9PM - Clear 8PM - Clear 7PM - Clear 6PM - Cle…" at bounding box center [396, 178] width 318 height 220
click at [448, 275] on button ">" at bounding box center [444, 279] width 20 height 20
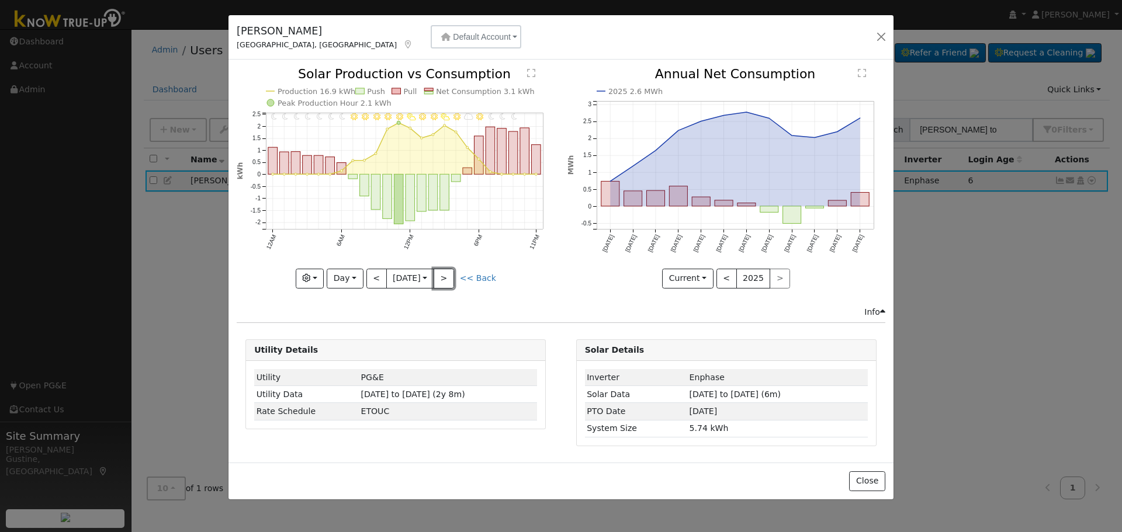
click at [448, 274] on button ">" at bounding box center [444, 279] width 20 height 20
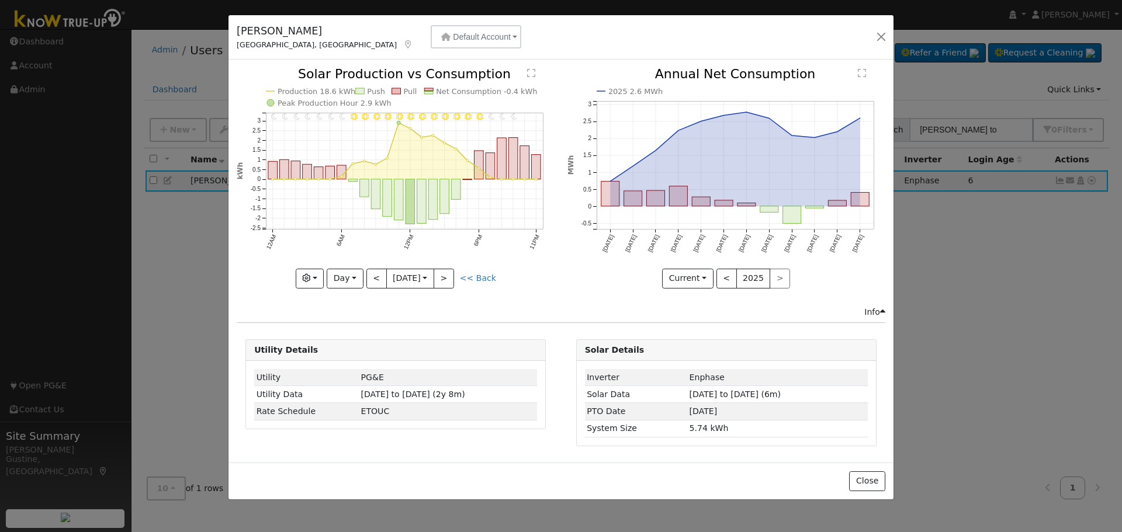
click at [448, 274] on div "11PM - undefined 10PM - undefined 9PM - Clear 8PM - Clear 7PM - Clear 6PM - Cle…" at bounding box center [396, 178] width 318 height 220
click at [448, 274] on button ">" at bounding box center [444, 279] width 20 height 20
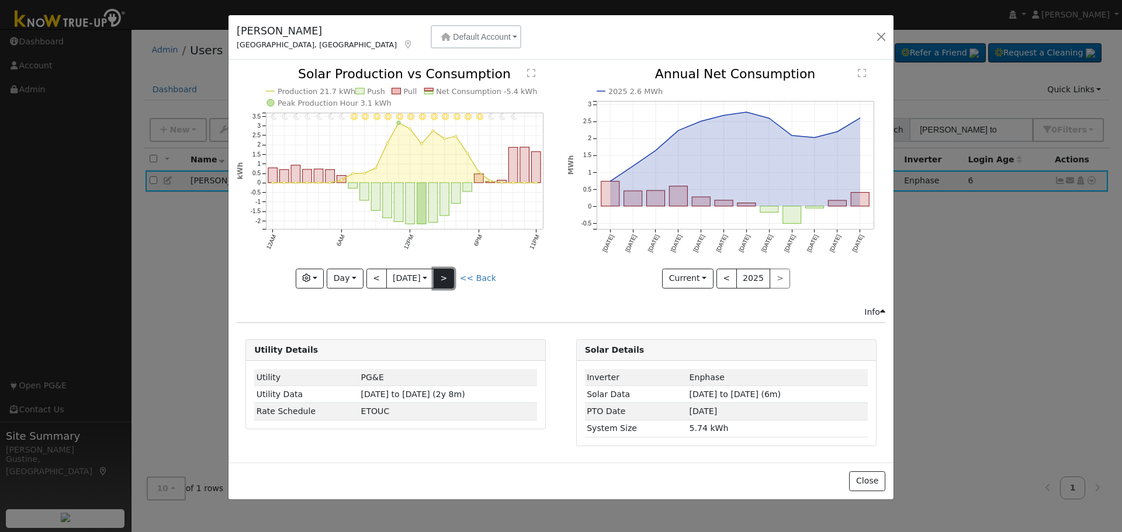
click at [448, 273] on button ">" at bounding box center [444, 279] width 20 height 20
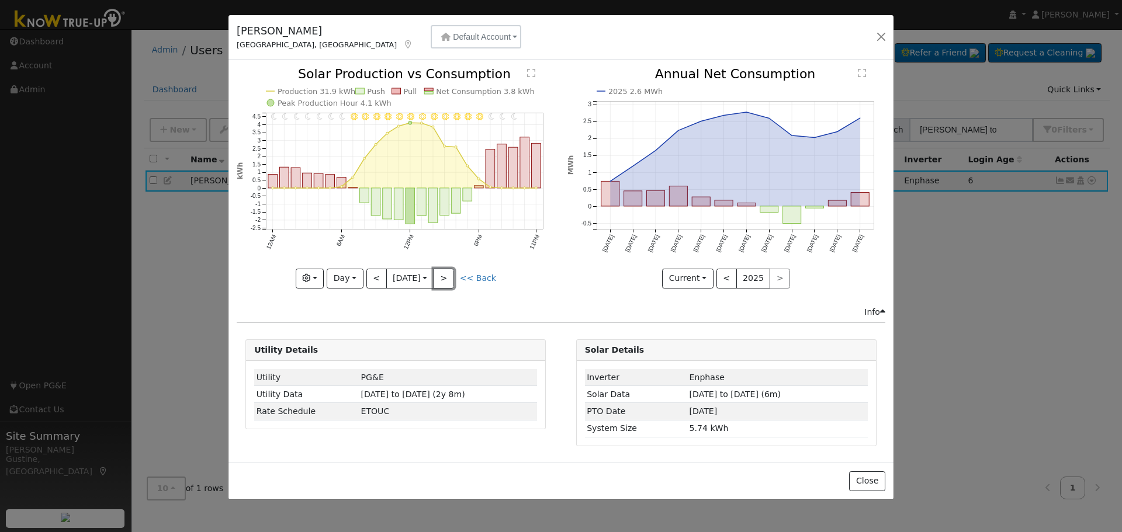
drag, startPoint x: 448, startPoint y: 273, endPoint x: 445, endPoint y: 283, distance: 10.8
click at [448, 274] on button ">" at bounding box center [444, 279] width 20 height 20
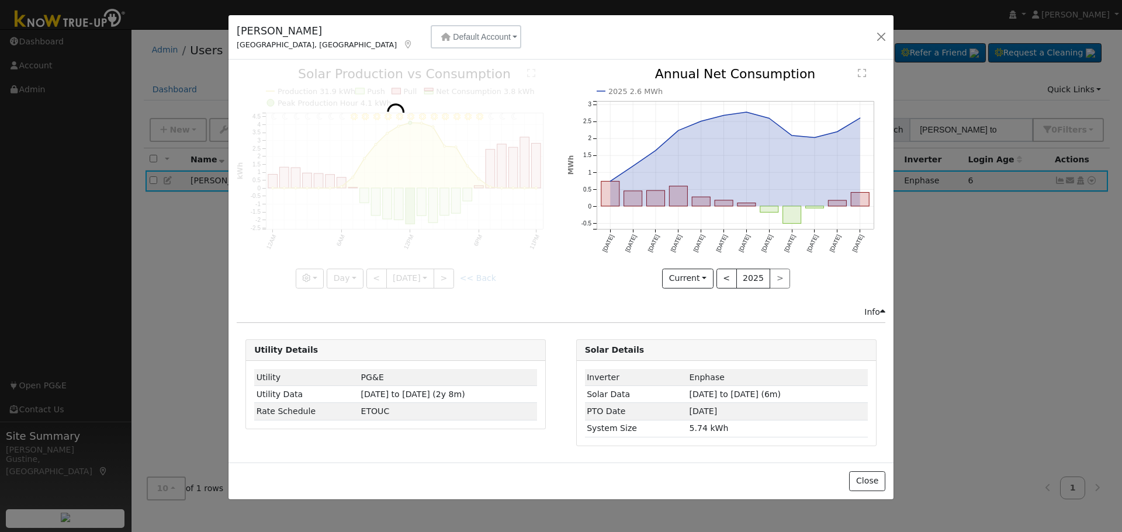
click at [442, 290] on div "11PM - undefined 10PM - undefined 9PM - Clear 8PM - Clear 7PM - Clear 6PM - Mos…" at bounding box center [396, 187] width 330 height 238
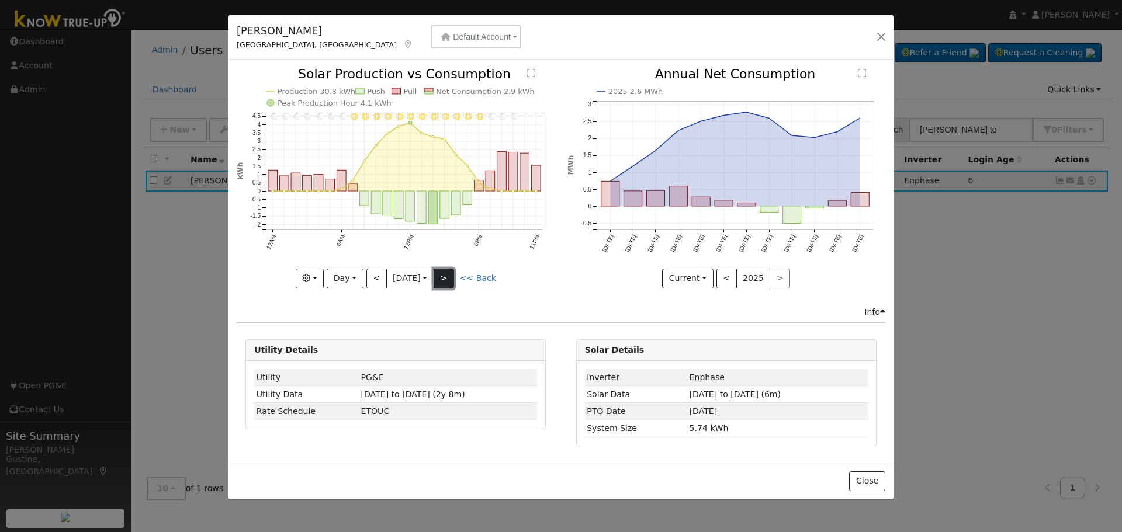
click at [442, 287] on button ">" at bounding box center [444, 279] width 20 height 20
click at [442, 280] on button ">" at bounding box center [444, 279] width 20 height 20
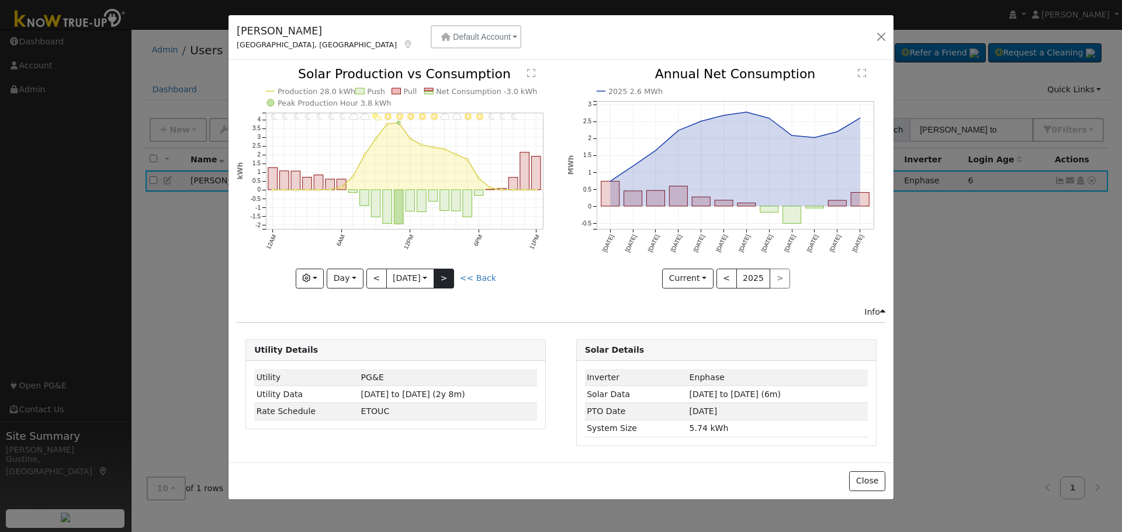
click at [442, 280] on div "11PM - undefined 10PM - undefined 9PM - Clear 8PM - Clear 7PM - MostlyClear 6PM…" at bounding box center [396, 178] width 318 height 220
click at [442, 280] on button ">" at bounding box center [444, 279] width 20 height 20
click at [442, 280] on div "11PM - undefined 10PM - undefined 9PM - Clear 8PM - Clear 7PM - Clear 6PM - Cle…" at bounding box center [396, 178] width 318 height 220
click at [442, 280] on button ">" at bounding box center [444, 279] width 20 height 20
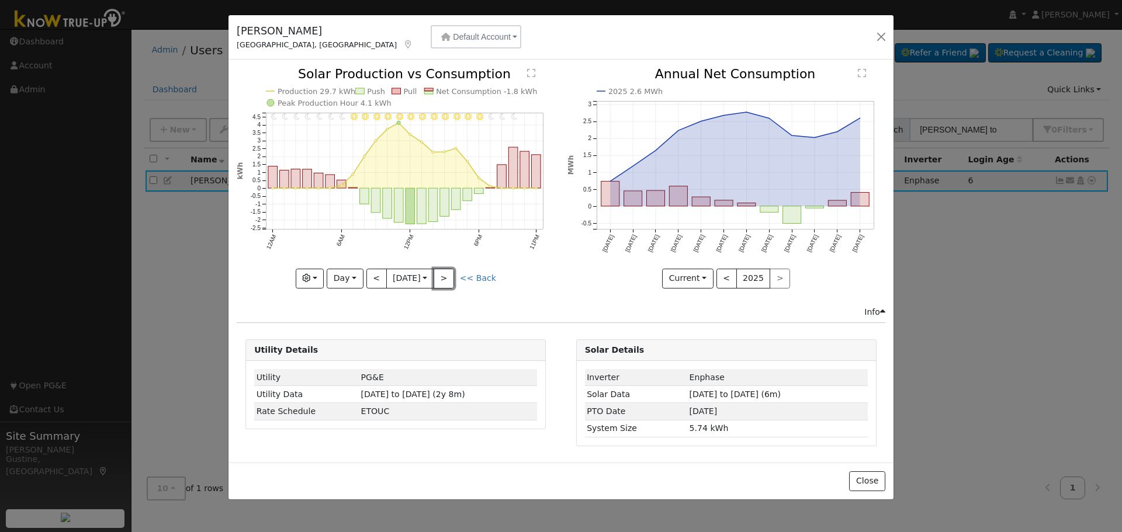
click at [443, 275] on button ">" at bounding box center [444, 279] width 20 height 20
click at [443, 269] on button ">" at bounding box center [444, 279] width 20 height 20
click at [443, 268] on div "11PM - undefined 10PM - undefined 9PM - Clear 8PM - Clear 7PM - Clear 6PM - Cle…" at bounding box center [396, 178] width 318 height 220
click at [443, 269] on button ">" at bounding box center [444, 279] width 20 height 20
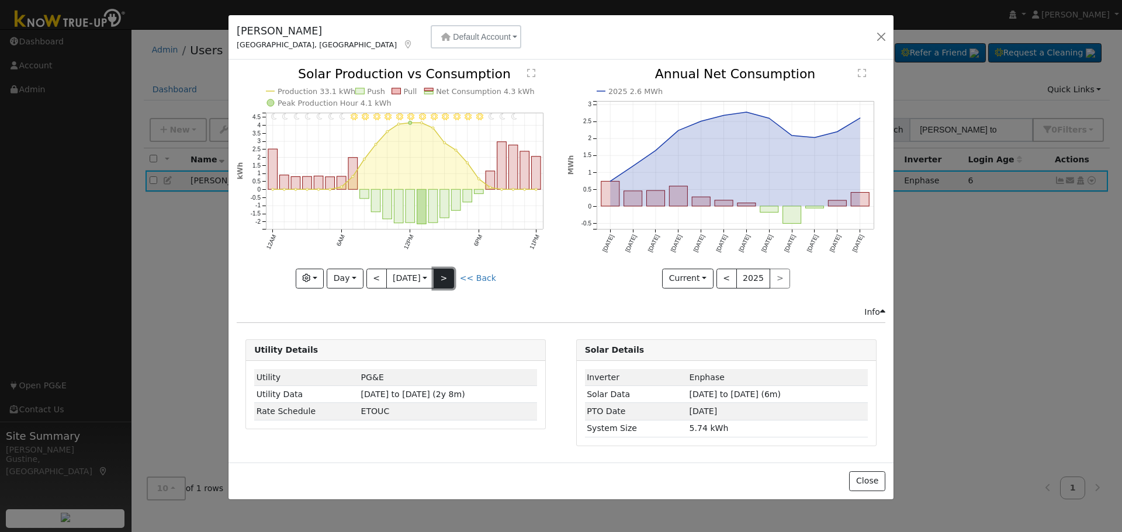
click at [443, 278] on button ">" at bounding box center [444, 279] width 20 height 20
click at [445, 276] on button ">" at bounding box center [444, 279] width 20 height 20
click at [445, 281] on div "11PM - undefined 10PM - undefined 9PM - Clear 8PM - Clear 7PM - Clear 6PM - Cle…" at bounding box center [396, 178] width 318 height 220
click at [445, 281] on button ">" at bounding box center [444, 279] width 20 height 20
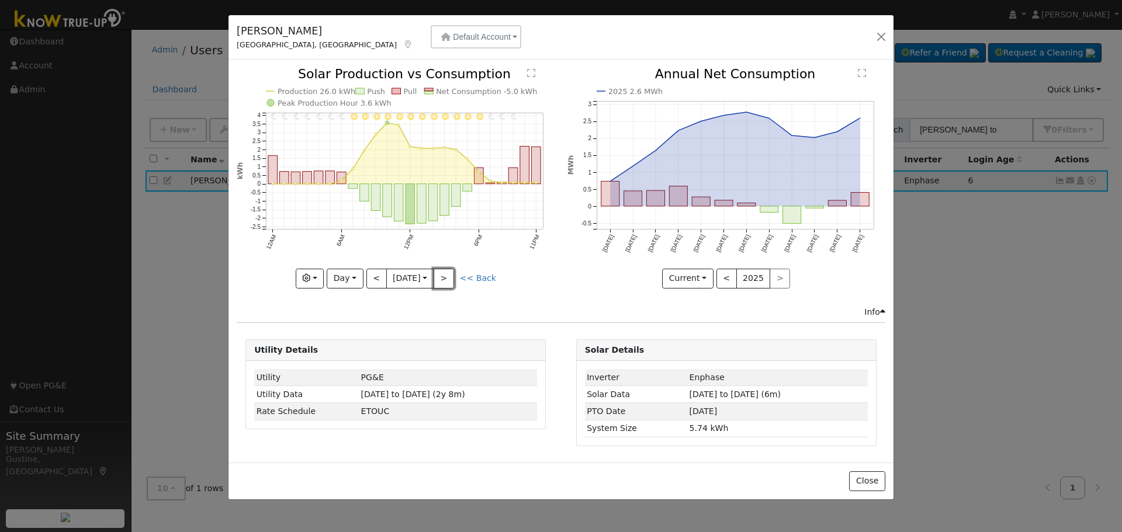
click at [445, 281] on button ">" at bounding box center [444, 279] width 20 height 20
click at [445, 280] on button ">" at bounding box center [444, 279] width 20 height 20
click at [445, 280] on div "11PM - undefined 10PM - undefined 9PM - Clear 8PM - Clear 7PM - Clear 6PM - Cle…" at bounding box center [396, 178] width 318 height 220
click at [445, 280] on button ">" at bounding box center [444, 279] width 20 height 20
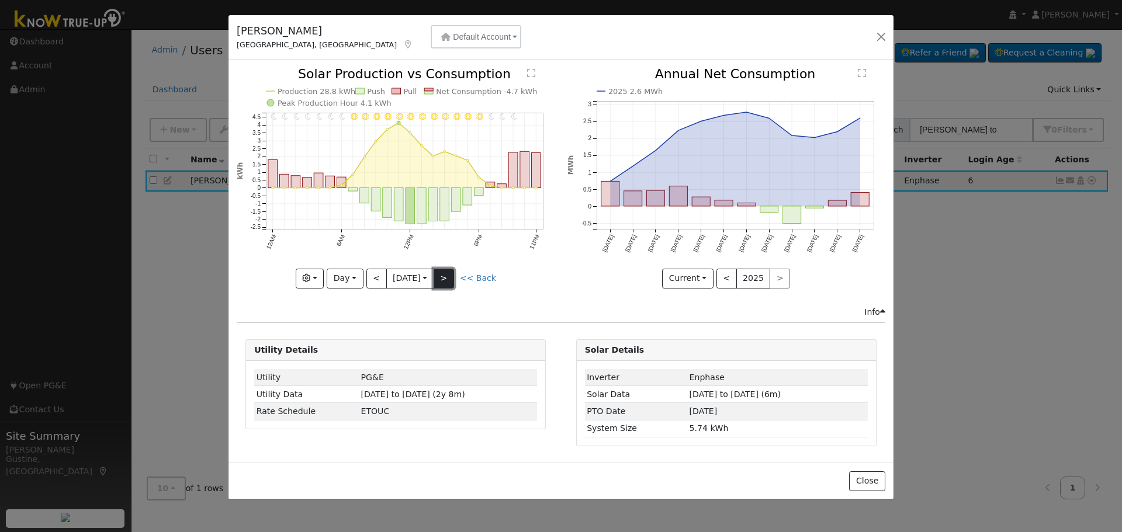
click at [445, 280] on button ">" at bounding box center [444, 279] width 20 height 20
click at [450, 275] on button ">" at bounding box center [444, 279] width 20 height 20
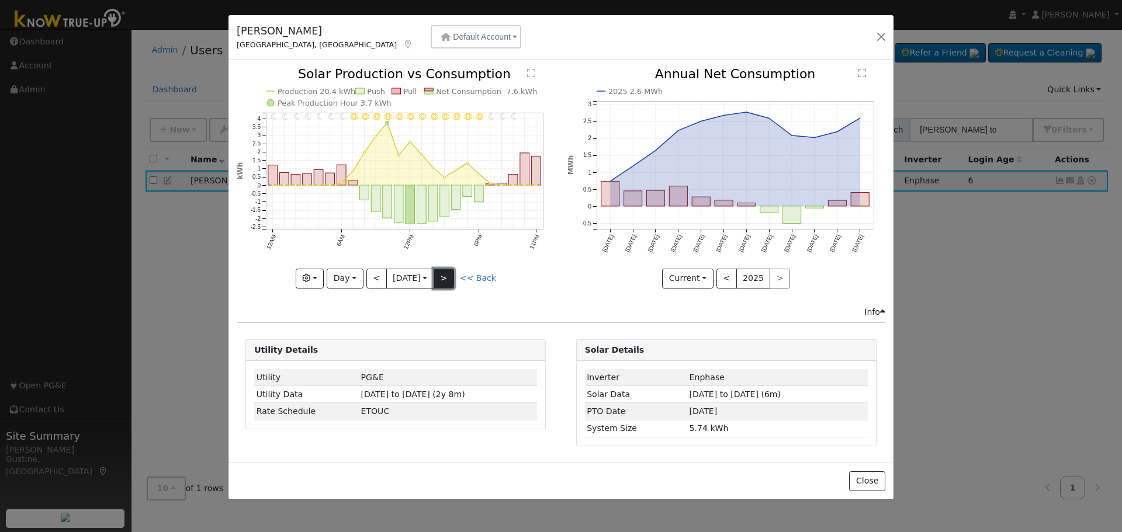
click at [450, 275] on button ">" at bounding box center [444, 279] width 20 height 20
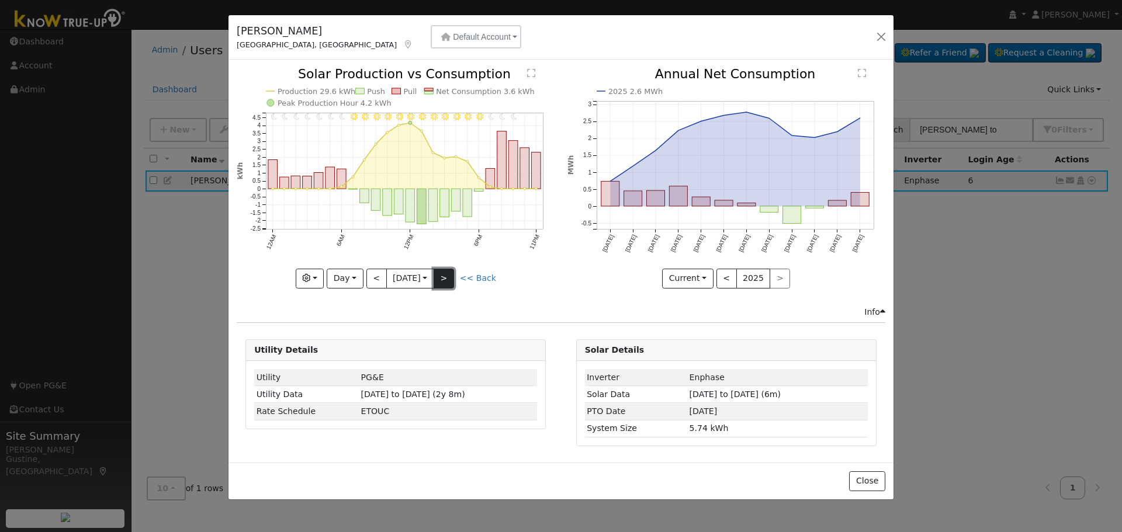
click at [450, 275] on button ">" at bounding box center [444, 279] width 20 height 20
click at [450, 273] on div "11PM - undefined 10PM - undefined 9PM - Clear 8PM - Clear 7PM - Clear 6PM - Cle…" at bounding box center [396, 178] width 318 height 220
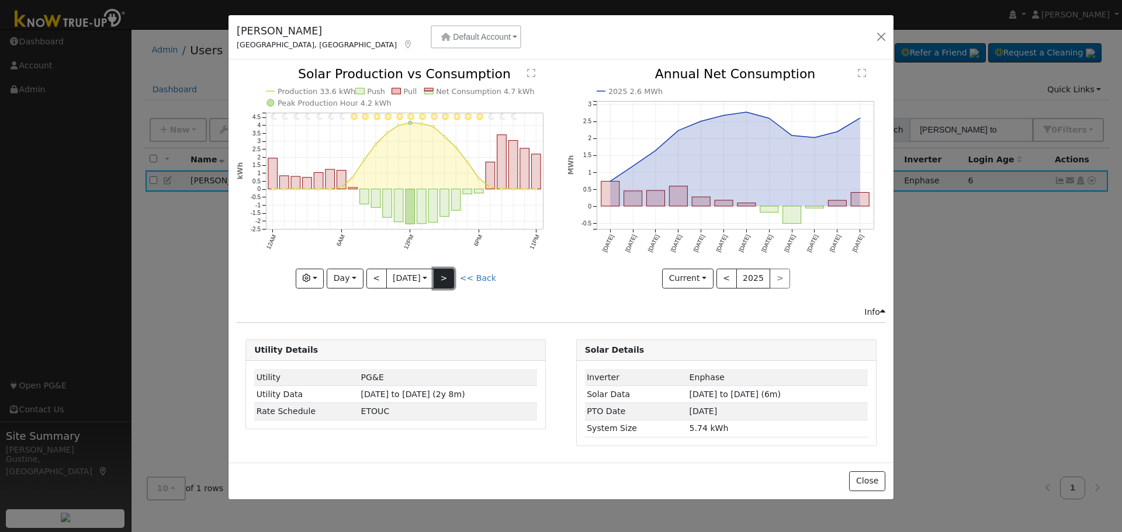
click at [450, 272] on button ">" at bounding box center [444, 279] width 20 height 20
click at [450, 272] on div "11PM - Clear 10PM - Clear 9PM - Clear 8PM - Clear 7PM - MostlyClear 6PM - Windy…" at bounding box center [396, 178] width 318 height 220
click at [520, 234] on icon "11PM - Clear 10PM - Clear 9PM - Clear 8PM - Clear 7PM - MostlyClear 6PM - Windy…" at bounding box center [396, 177] width 318 height 219
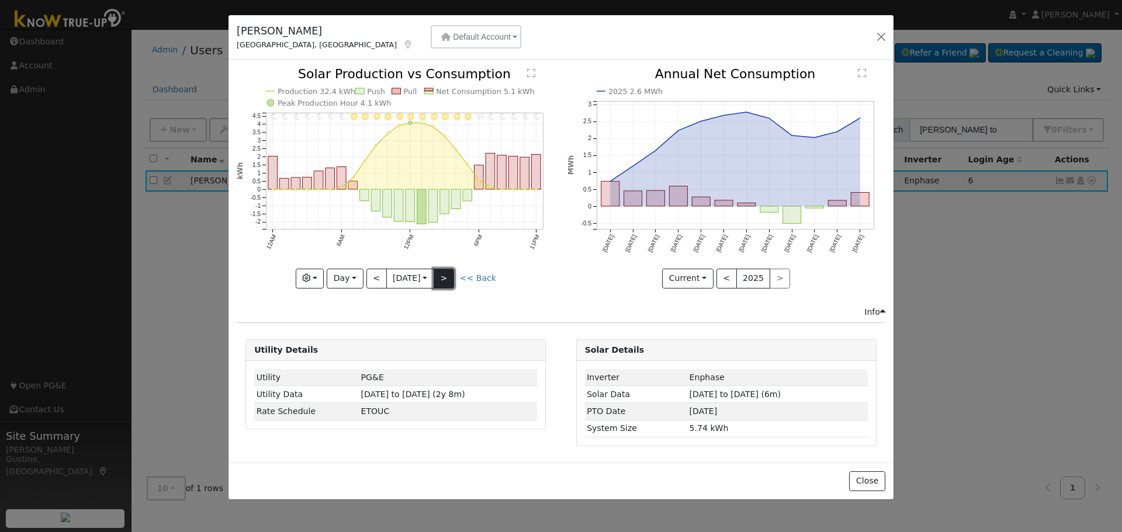
click at [449, 276] on button ">" at bounding box center [444, 279] width 20 height 20
click at [449, 275] on button ">" at bounding box center [444, 279] width 20 height 20
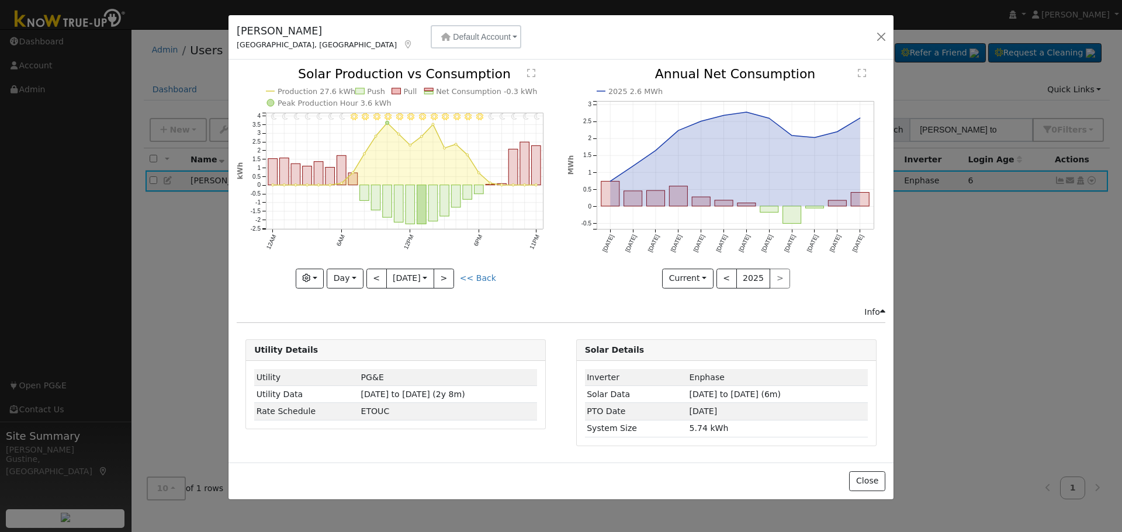
click at [449, 275] on div at bounding box center [396, 178] width 318 height 220
click at [449, 275] on button ">" at bounding box center [444, 279] width 20 height 20
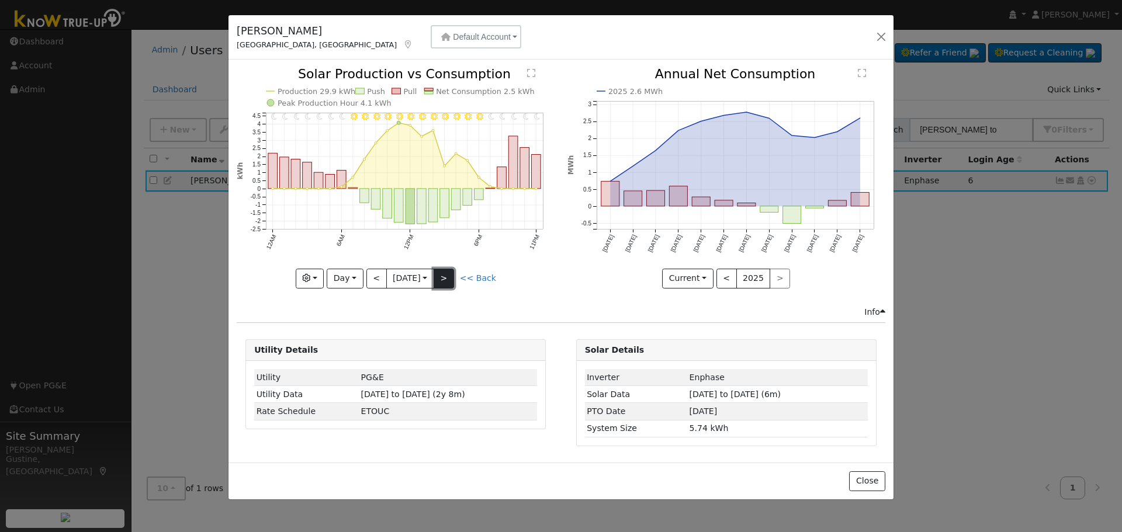
click at [449, 275] on button ">" at bounding box center [444, 279] width 20 height 20
click at [449, 274] on div "11PM - Clear 10PM - Clear 9PM - Clear 8PM - Clear 7PM - Clear 6PM - Clear 5PM -…" at bounding box center [396, 178] width 318 height 220
click at [449, 274] on button ">" at bounding box center [444, 279] width 20 height 20
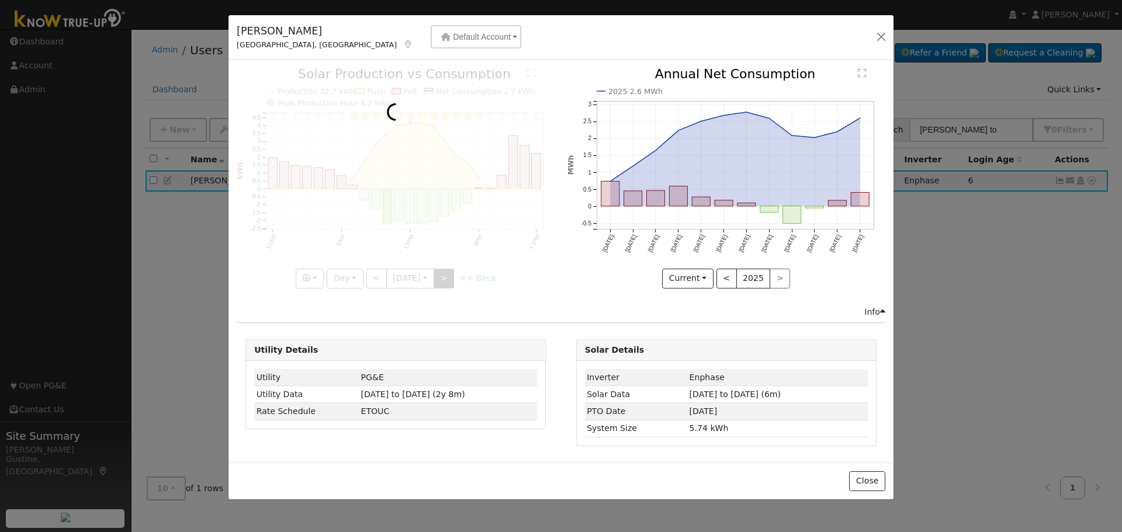
click at [449, 274] on div at bounding box center [396, 178] width 318 height 220
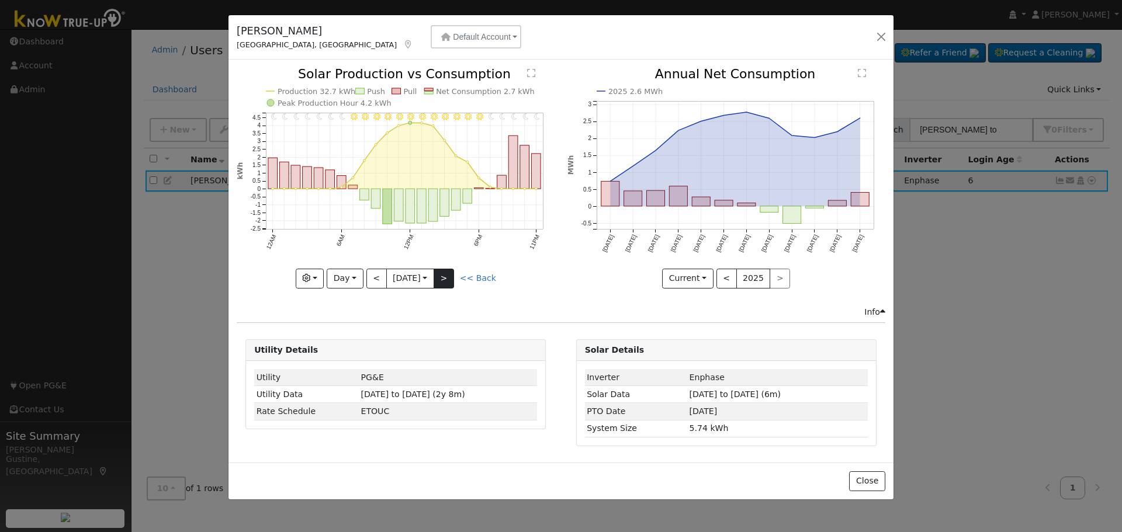
click at [449, 274] on div "11PM - Clear 10PM - Clear 9PM - Clear 8PM - Clear 7PM - Clear 6PM - Clear 5PM -…" at bounding box center [396, 178] width 318 height 220
click at [449, 274] on button ">" at bounding box center [444, 279] width 20 height 20
click at [0, 0] on div at bounding box center [0, 0] width 0 height 0
click at [449, 274] on div at bounding box center [396, 178] width 318 height 220
click at [449, 274] on button ">" at bounding box center [444, 279] width 20 height 20
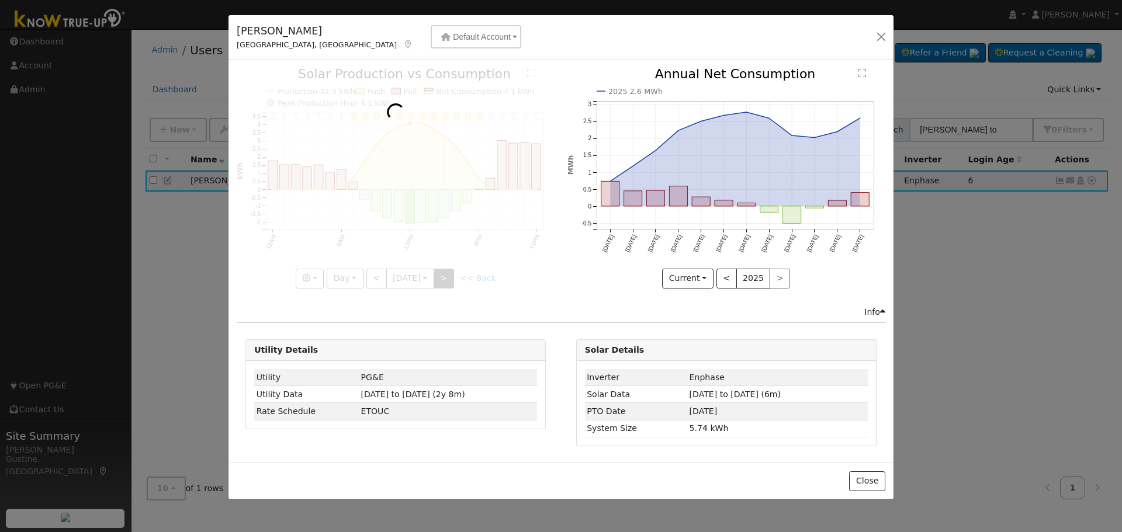
click at [449, 274] on div at bounding box center [396, 178] width 318 height 220
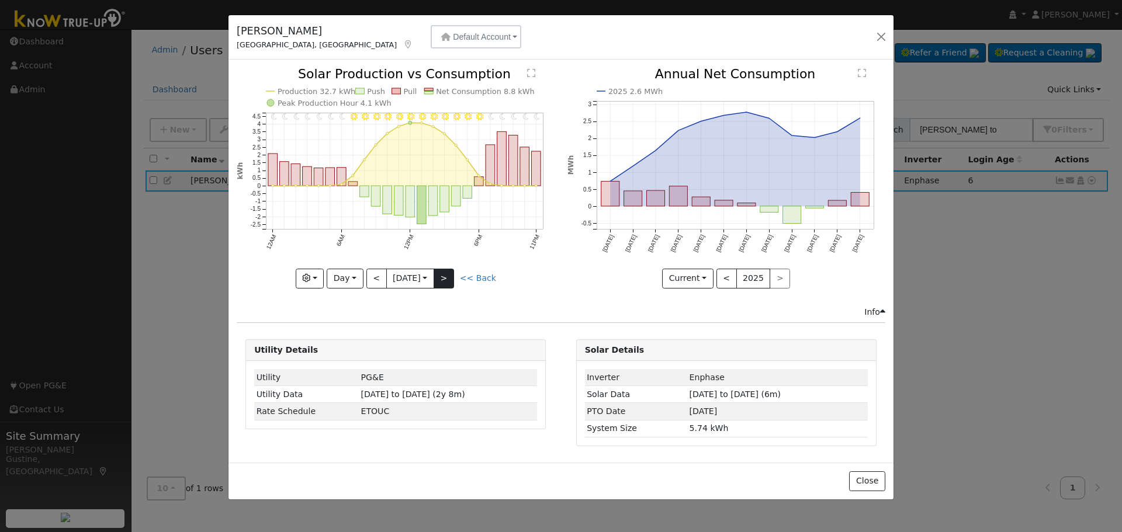
click at [449, 274] on div "11PM - Clear 10PM - Clear 9PM - Clear 8PM - Clear 7PM - Clear 6PM - Clear 5PM -…" at bounding box center [396, 178] width 318 height 220
click at [449, 274] on button ">" at bounding box center [444, 279] width 20 height 20
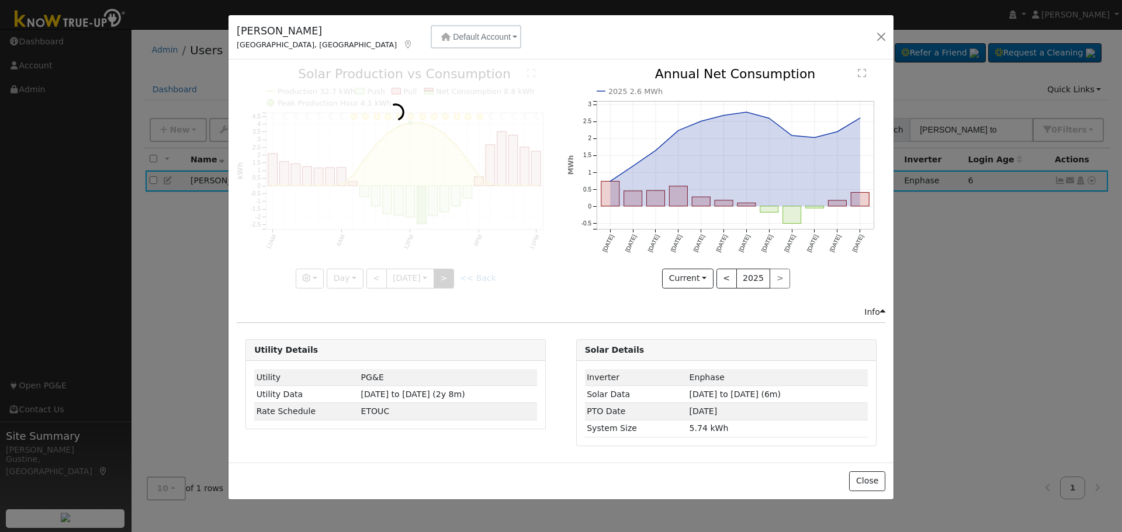
click at [449, 274] on div at bounding box center [396, 178] width 318 height 220
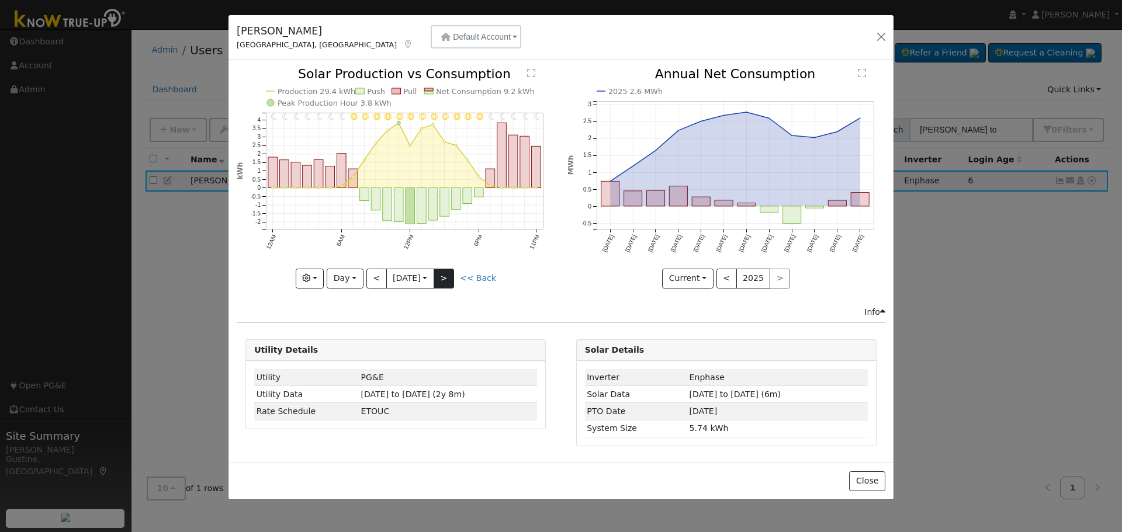
click at [449, 274] on div at bounding box center [396, 178] width 318 height 220
click at [449, 274] on button ">" at bounding box center [444, 279] width 20 height 20
type input "[DATE]"
click at [0, 0] on div at bounding box center [0, 0] width 0 height 0
click at [398, 278] on input "[DATE]" at bounding box center [410, 278] width 47 height 19
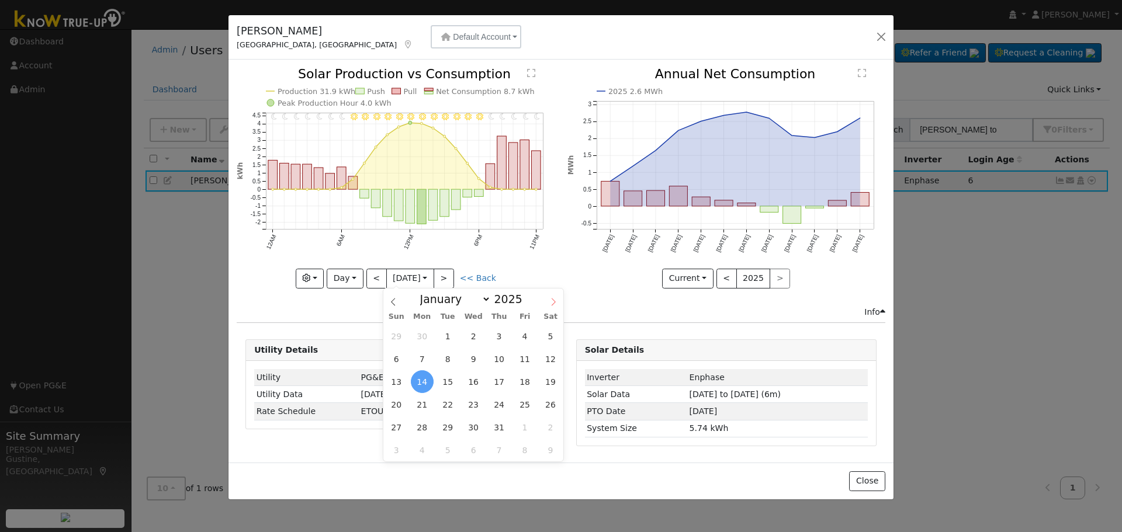
click at [556, 304] on icon at bounding box center [553, 302] width 8 height 8
select select "8"
click at [469, 364] on span "10" at bounding box center [473, 359] width 23 height 23
type input "[DATE]"
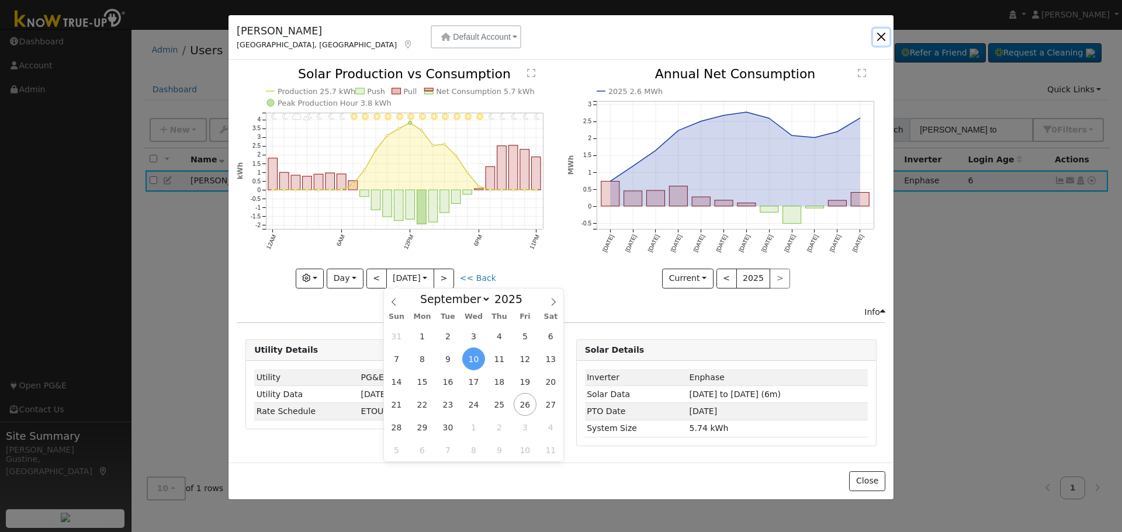
click at [879, 39] on button "button" at bounding box center [881, 37] width 16 height 16
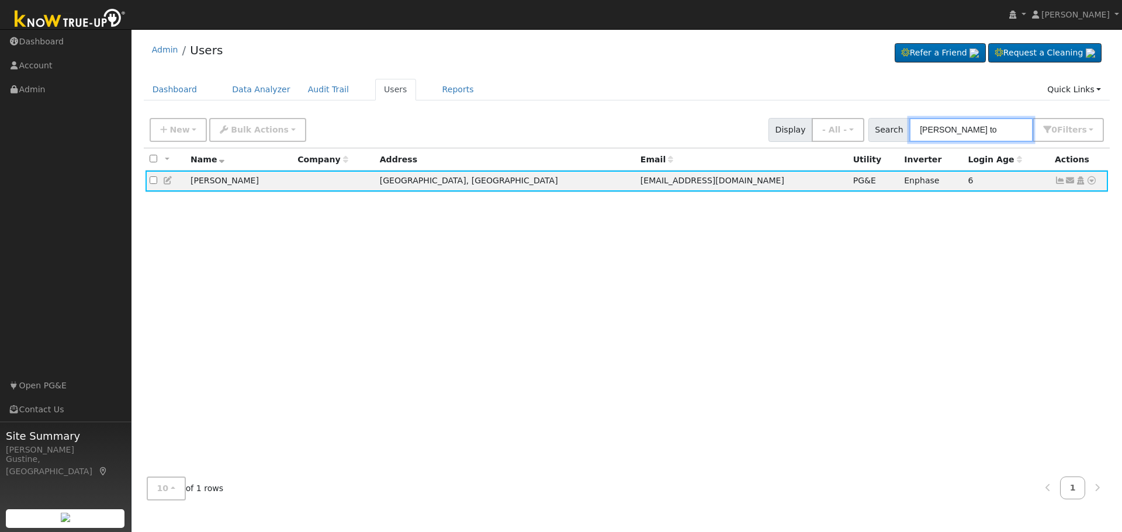
drag, startPoint x: 983, startPoint y: 126, endPoint x: 882, endPoint y: 127, distance: 100.5
click at [798, 107] on div "Admin Users Refer a Friend Request a Cleaning" at bounding box center [626, 272] width 979 height 474
paste input "[PERSON_NAME]"
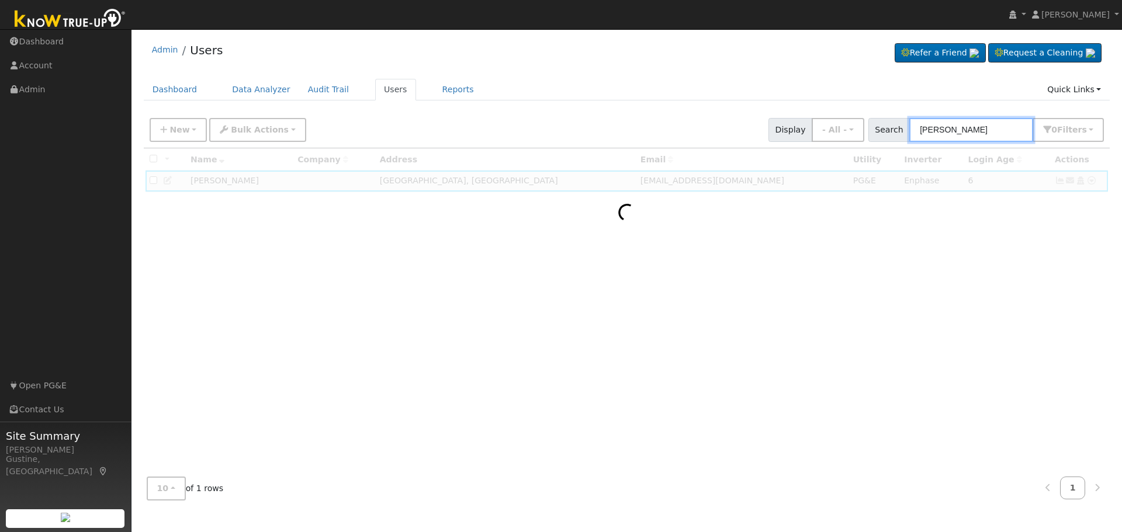
drag, startPoint x: 956, startPoint y: 129, endPoint x: 713, endPoint y: 96, distance: 244.7
click at [732, 100] on div "Admin Users Refer a Friend Request a Cleaning" at bounding box center [626, 272] width 979 height 474
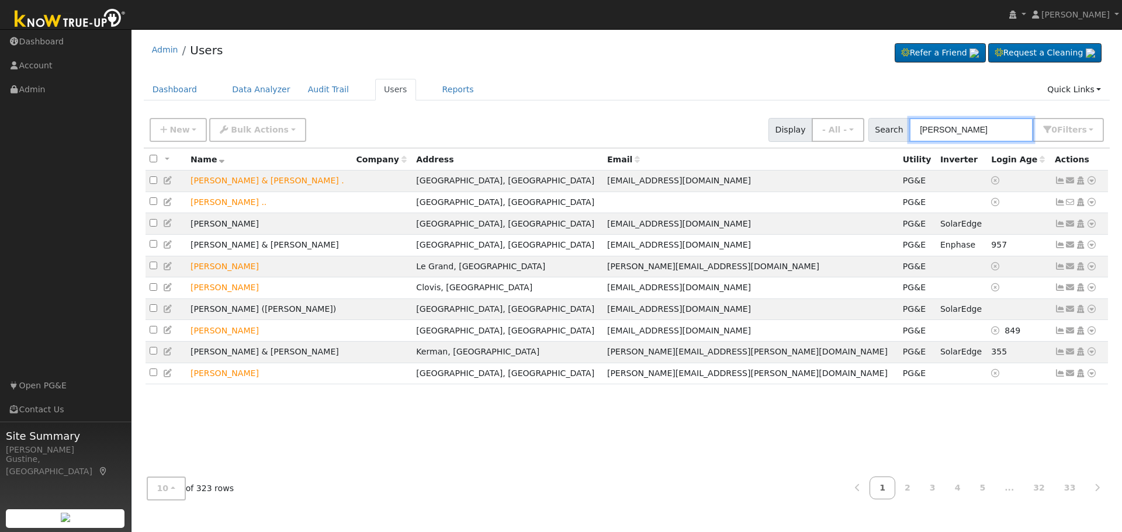
click at [954, 129] on input "[PERSON_NAME]" at bounding box center [971, 130] width 124 height 24
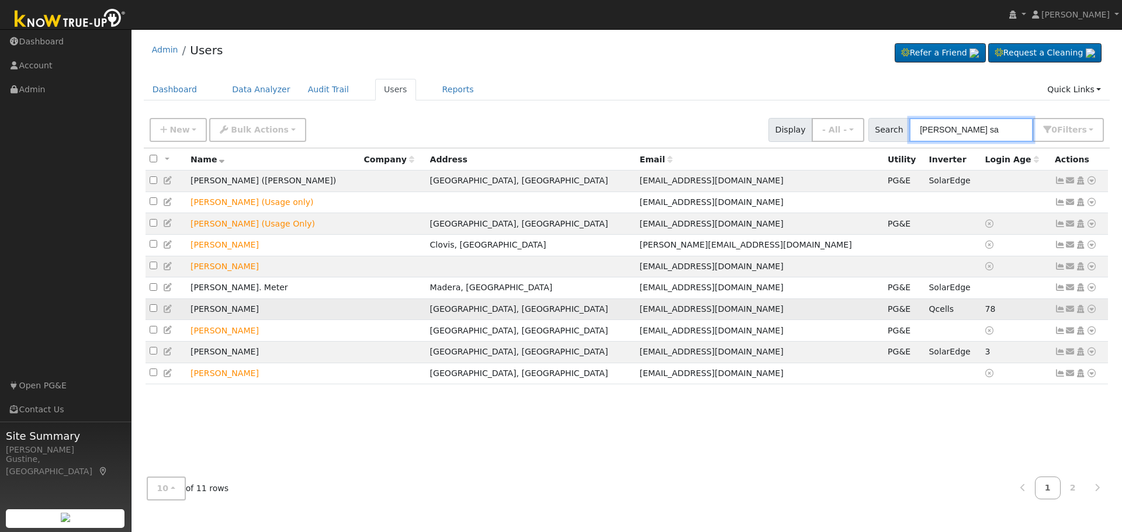
type input "[PERSON_NAME] sa"
click at [1055, 313] on icon at bounding box center [1060, 309] width 11 height 8
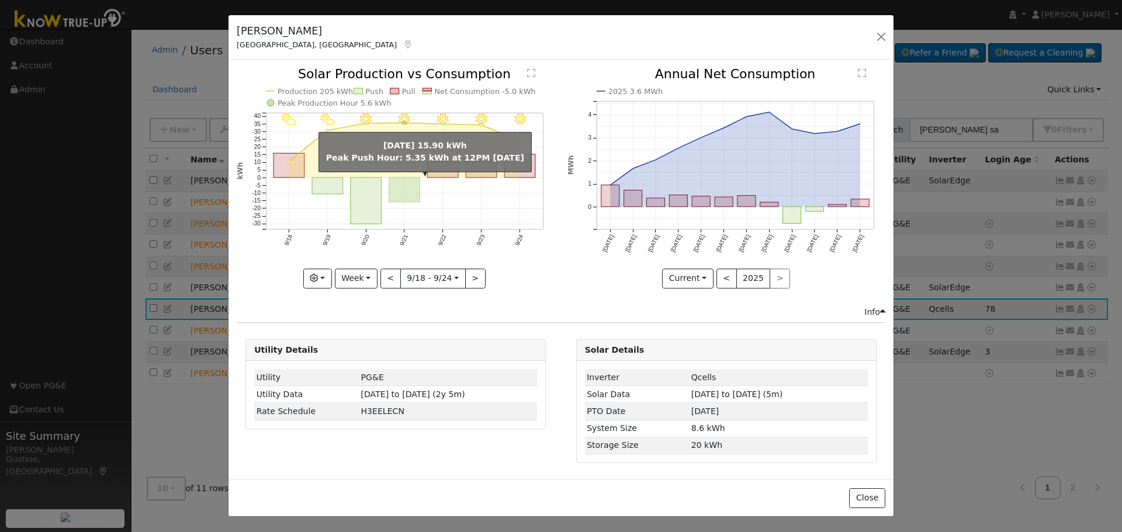
click at [400, 190] on rect "onclick=""" at bounding box center [404, 190] width 31 height 25
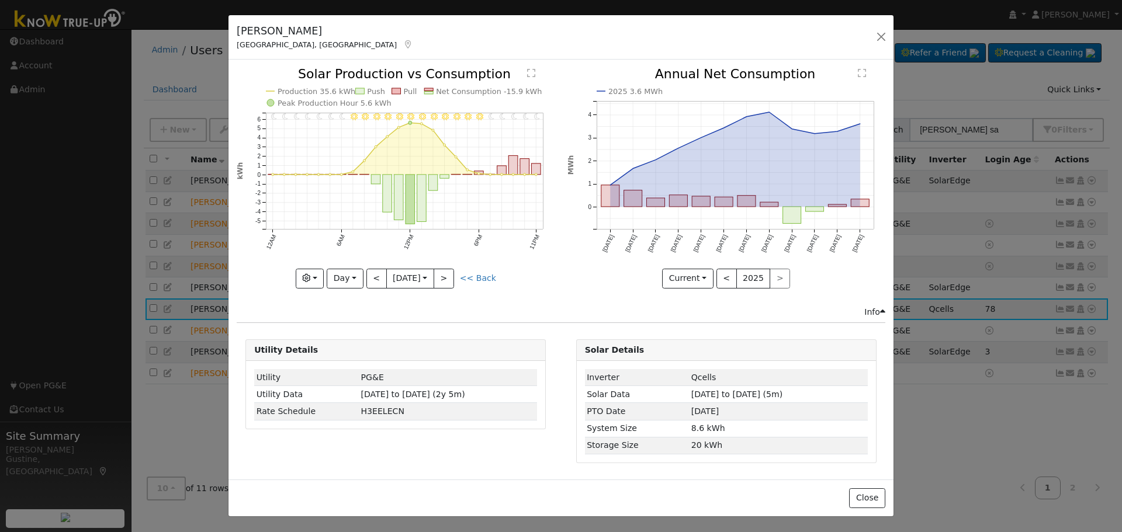
click at [379, 265] on icon "11PM - Clear 10PM - Clear 9PM - Clear 8PM - Clear 7PM - Clear 6PM - Clear 5PM -…" at bounding box center [396, 177] width 318 height 219
click at [379, 276] on button "<" at bounding box center [376, 279] width 20 height 20
click at [445, 280] on button ">" at bounding box center [444, 279] width 20 height 20
click at [443, 277] on button ">" at bounding box center [444, 279] width 20 height 20
type input "[DATE]"
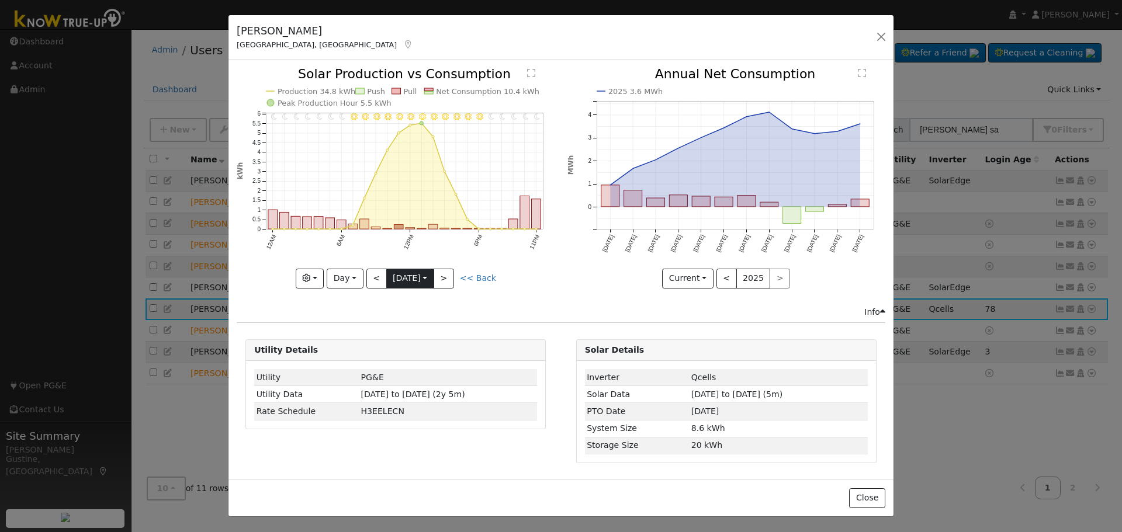
click at [439, 276] on div at bounding box center [396, 178] width 318 height 220
click at [888, 39] on button "button" at bounding box center [881, 37] width 16 height 16
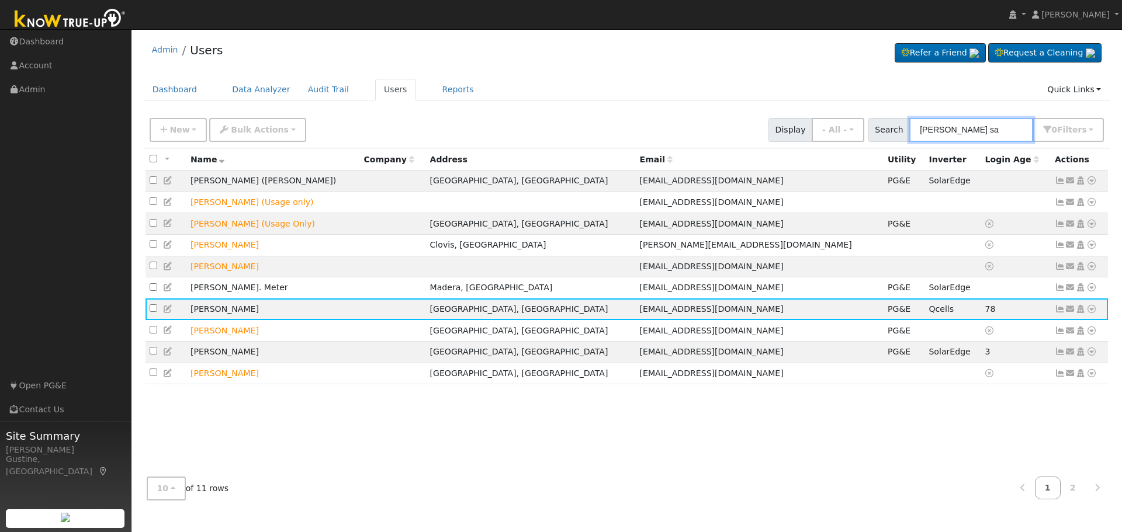
drag, startPoint x: 1003, startPoint y: 126, endPoint x: 786, endPoint y: 115, distance: 217.7
click at [841, 128] on div "New Add User Quick Add Quick Connect Quick Convert Lead Bulk Actions Send Email…" at bounding box center [626, 128] width 959 height 28
type input "beda"
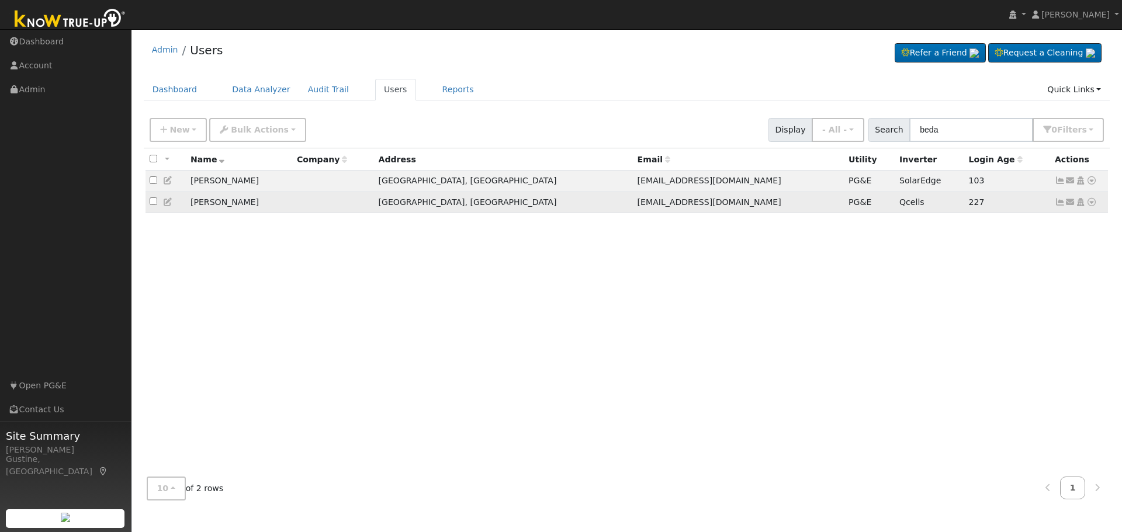
click at [1058, 201] on icon at bounding box center [1060, 202] width 11 height 8
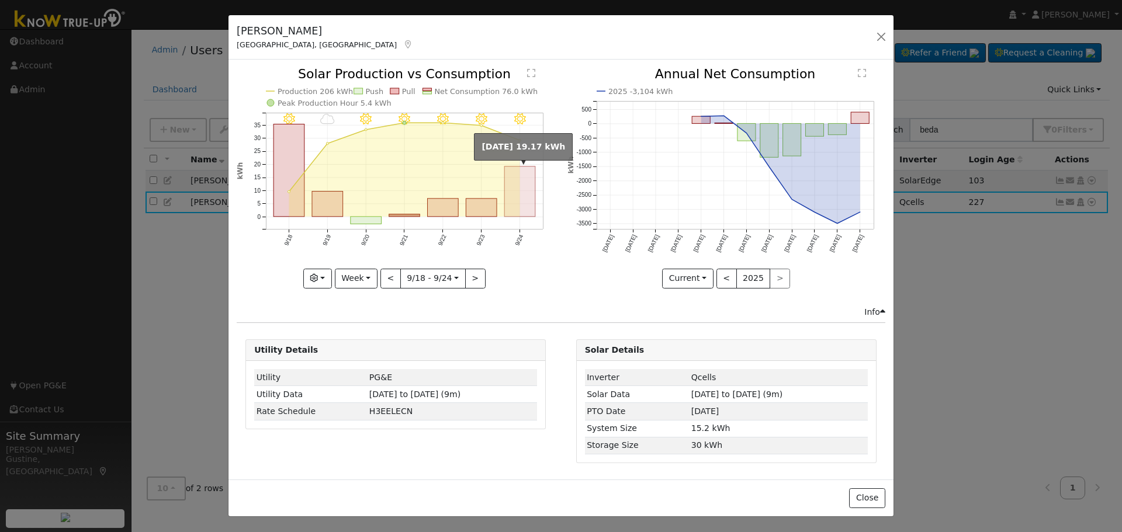
click at [514, 199] on rect "onclick=""" at bounding box center [520, 192] width 31 height 50
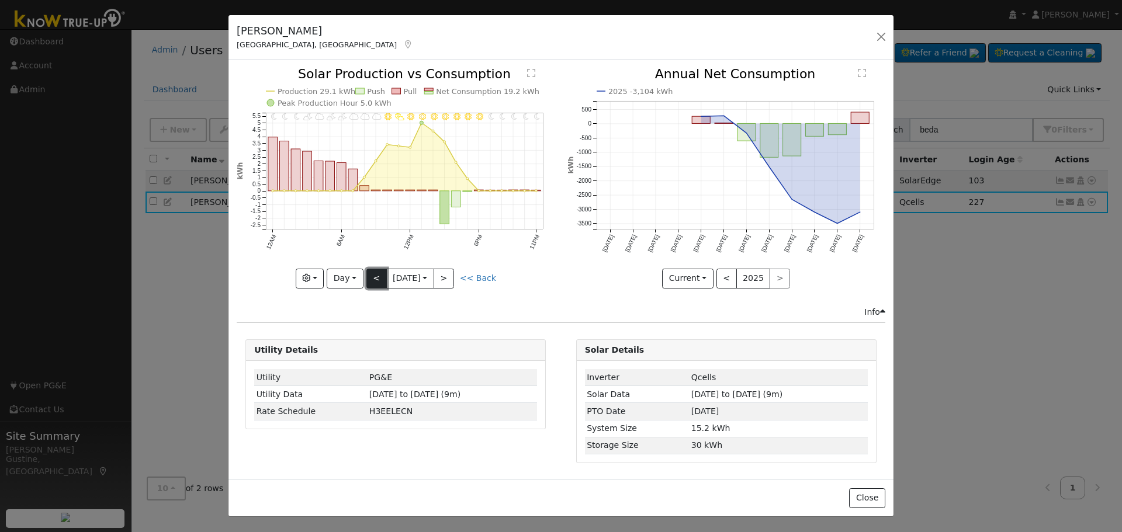
click at [379, 272] on button "<" at bounding box center [376, 279] width 20 height 20
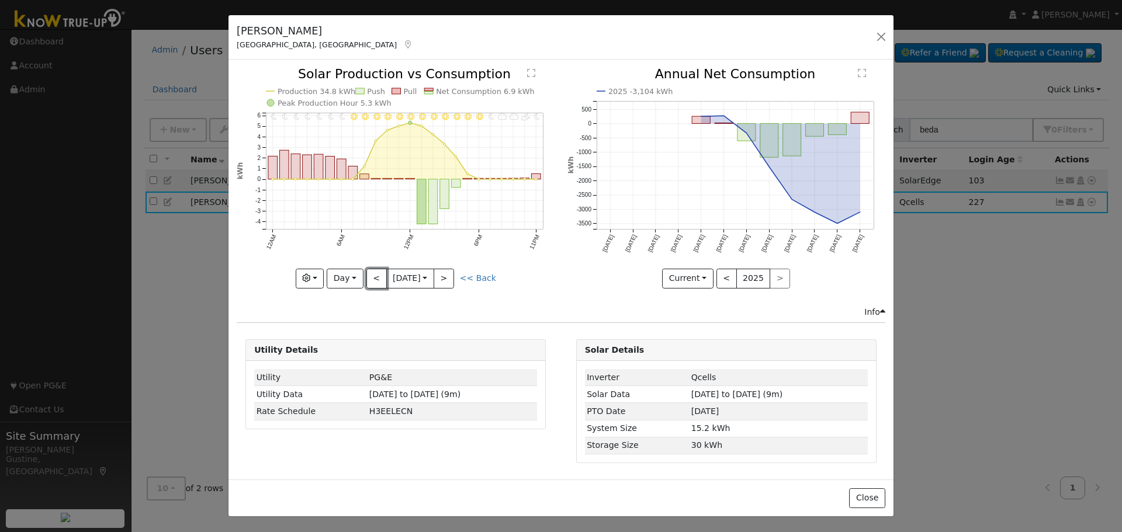
click at [378, 273] on button "<" at bounding box center [376, 279] width 20 height 20
type input "[DATE]"
click at [883, 43] on button "button" at bounding box center [881, 37] width 16 height 16
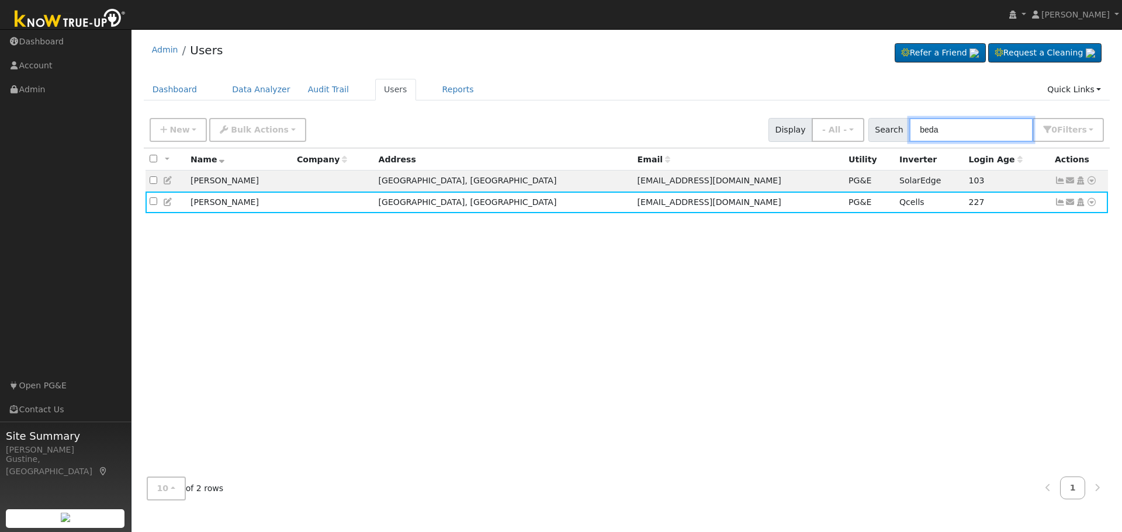
drag, startPoint x: 965, startPoint y: 130, endPoint x: 788, endPoint y: 118, distance: 178.0
click at [810, 122] on div "New Add User Quick Add Quick Connect Quick Convert Lead Bulk Actions Send Email…" at bounding box center [626, 128] width 959 height 28
click at [949, 138] on input "beda" at bounding box center [971, 130] width 124 height 24
paste input "r"
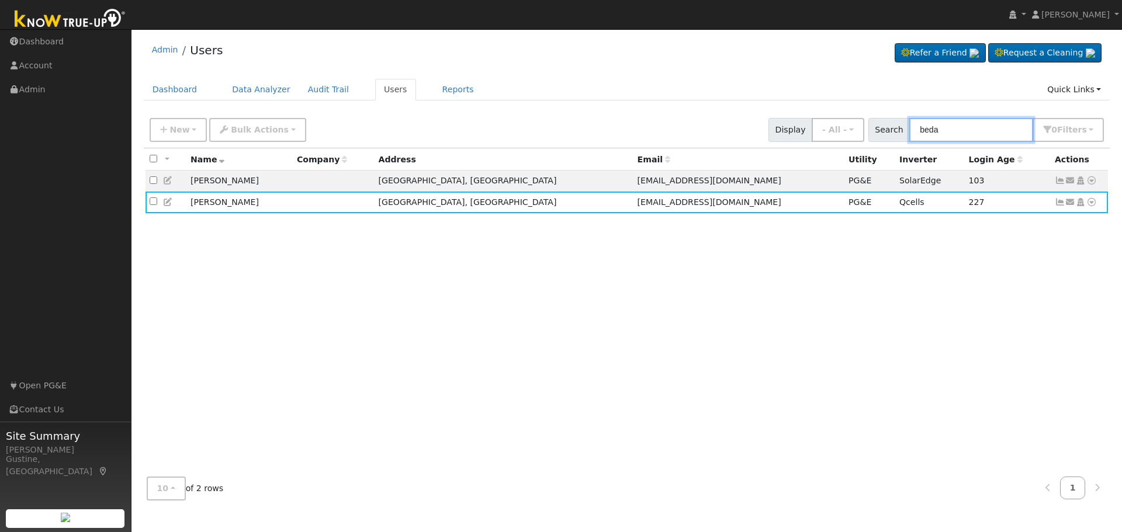
click at [953, 131] on input "beda" at bounding box center [971, 130] width 124 height 24
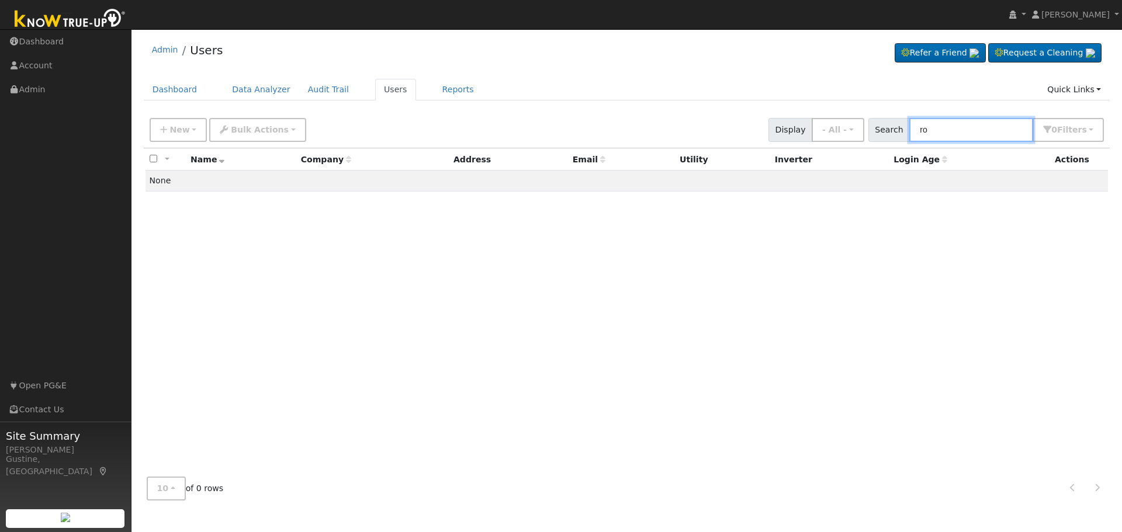
type input "r"
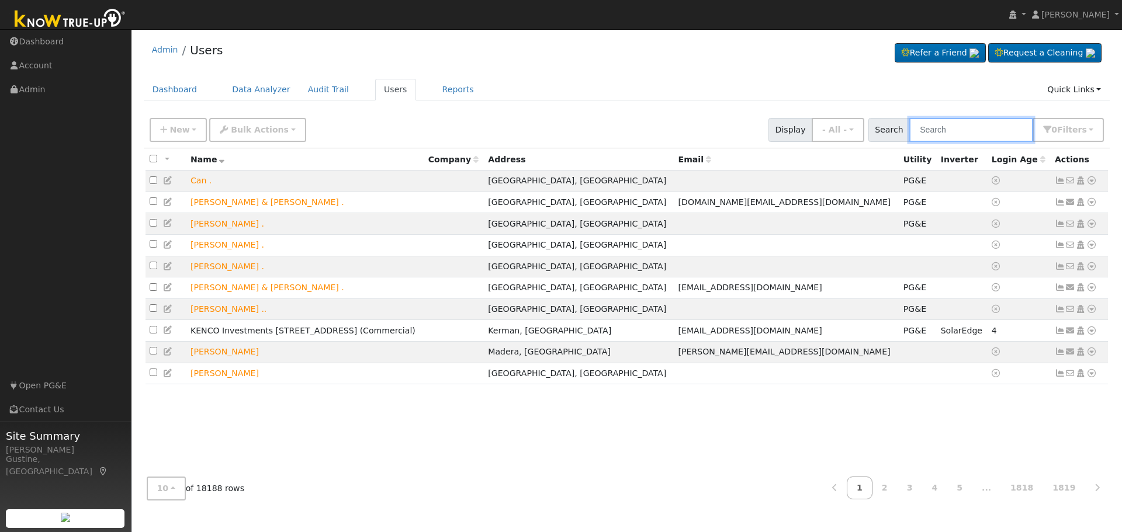
click at [972, 135] on input "text" at bounding box center [971, 130] width 124 height 24
paste input "[PERSON_NAME]"
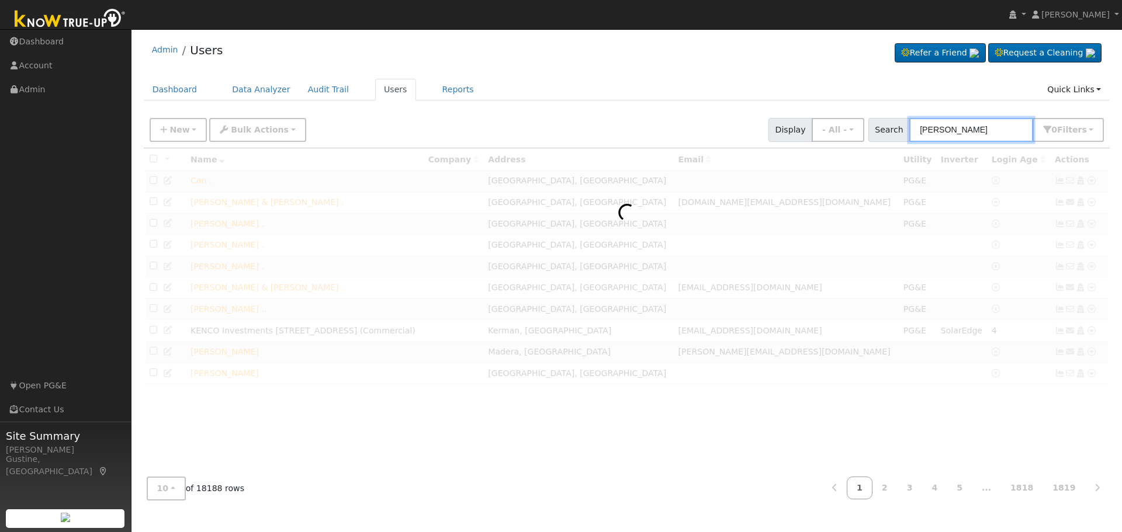
click at [955, 131] on input "[PERSON_NAME]" at bounding box center [971, 130] width 124 height 24
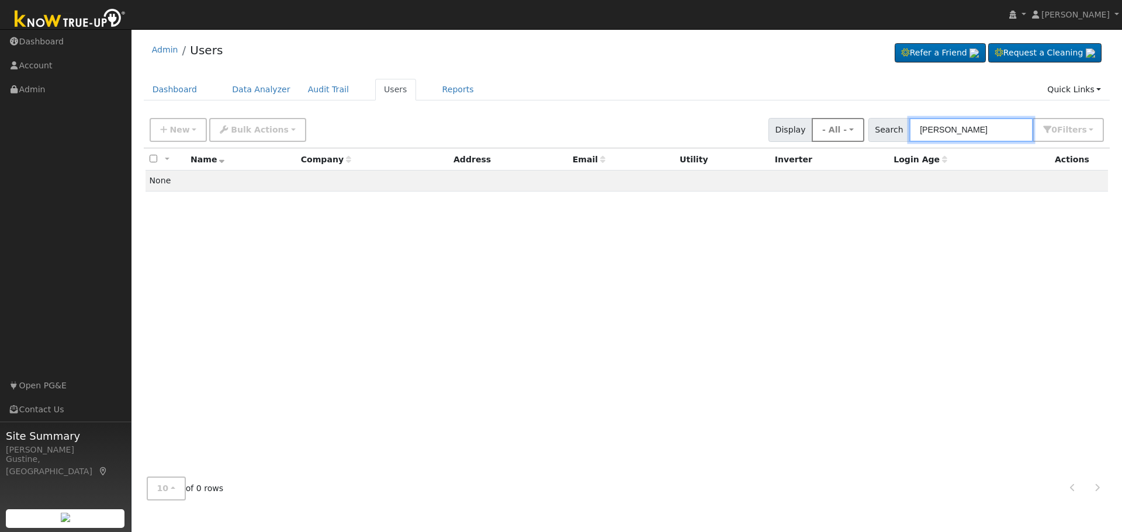
drag, startPoint x: 958, startPoint y: 131, endPoint x: 852, endPoint y: 122, distance: 106.7
click at [852, 122] on div "New Add User Quick Add Quick Connect Quick Convert Lead Bulk Actions Send Email…" at bounding box center [626, 128] width 959 height 28
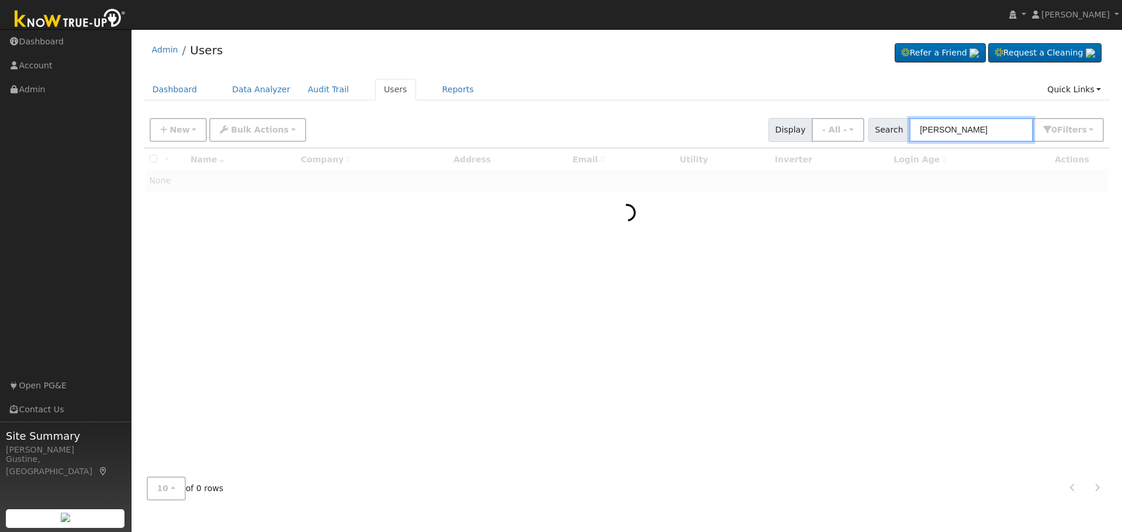
click at [1015, 133] on input "[PERSON_NAME]" at bounding box center [971, 130] width 124 height 24
paste input "[PERSON_NAME]"
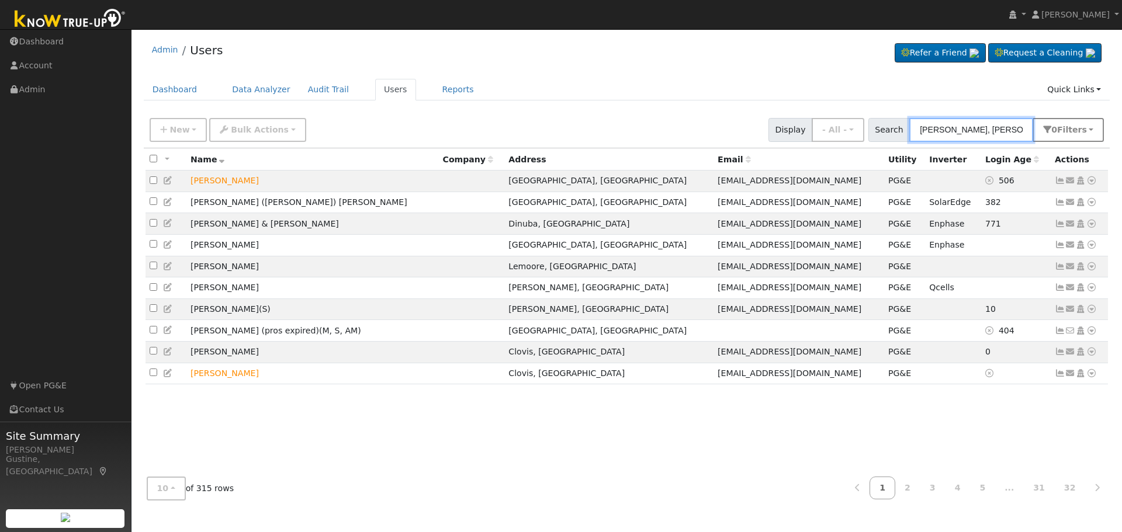
drag, startPoint x: 976, startPoint y: 130, endPoint x: 1075, endPoint y: 137, distance: 99.5
click at [1075, 137] on div "Search [PERSON_NAME], [PERSON_NAME] 0 Filter s Role Show - All - Show Leads Adm…" at bounding box center [986, 130] width 236 height 24
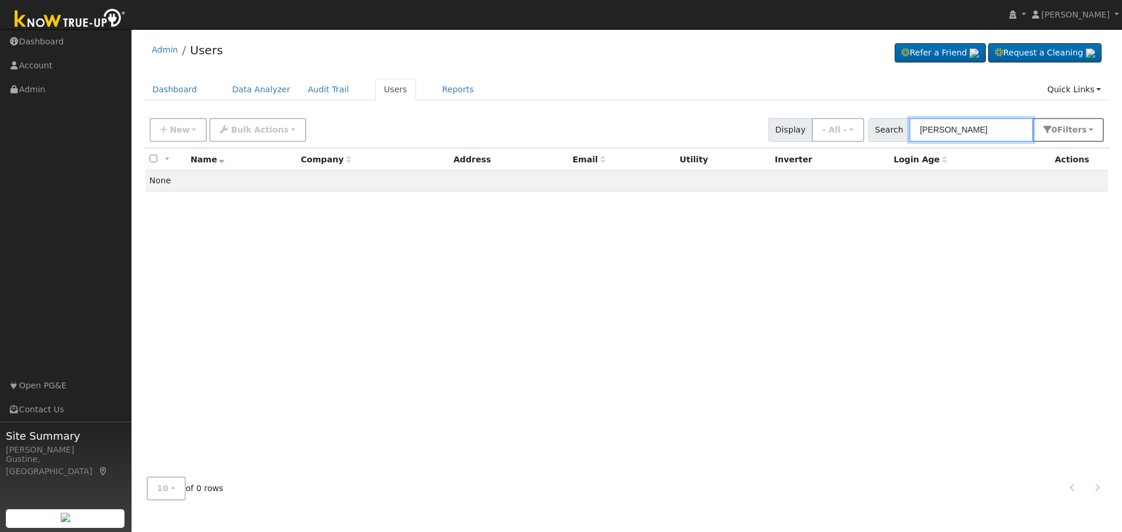
type input "[PERSON_NAME]"
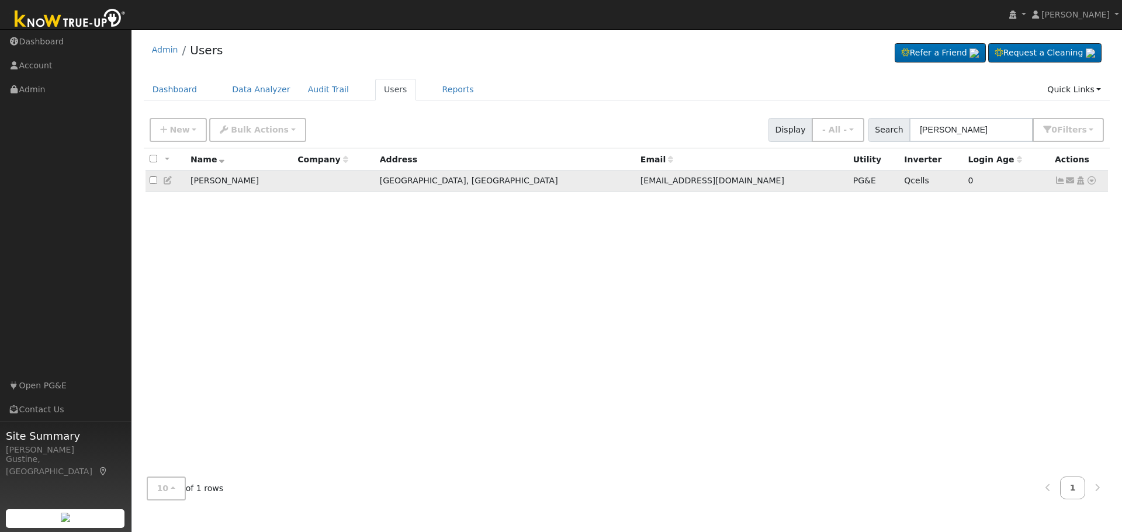
click at [1056, 180] on icon at bounding box center [1060, 180] width 11 height 8
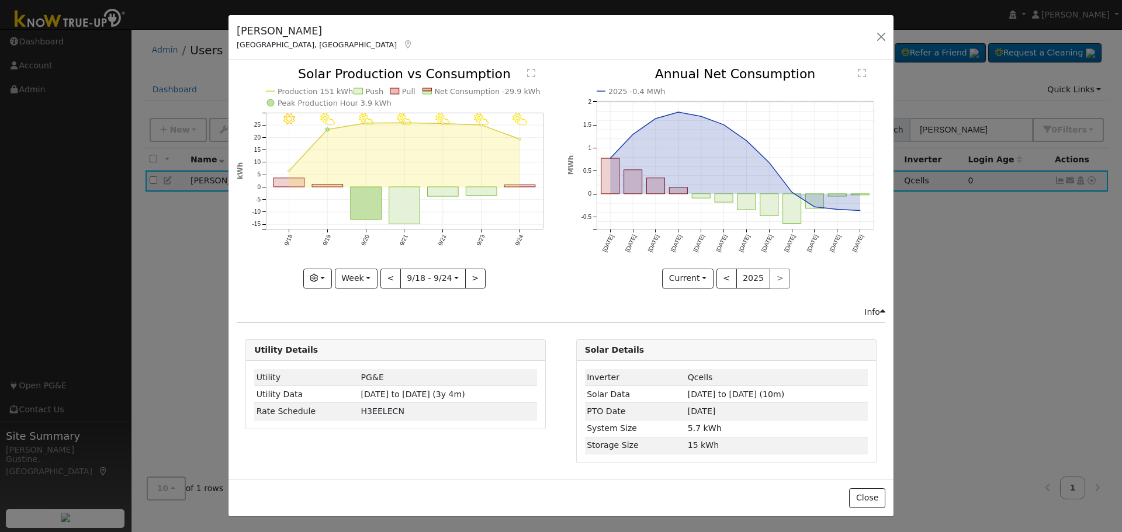
click at [475, 197] on icon "9/24 - PartlyCloudy 9/23 - PartlyCloudy 9/22 - PartlyCloudy 9/21 - PartlyCloudy…" at bounding box center [396, 177] width 318 height 219
click at [476, 193] on rect "onclick=""" at bounding box center [481, 191] width 31 height 9
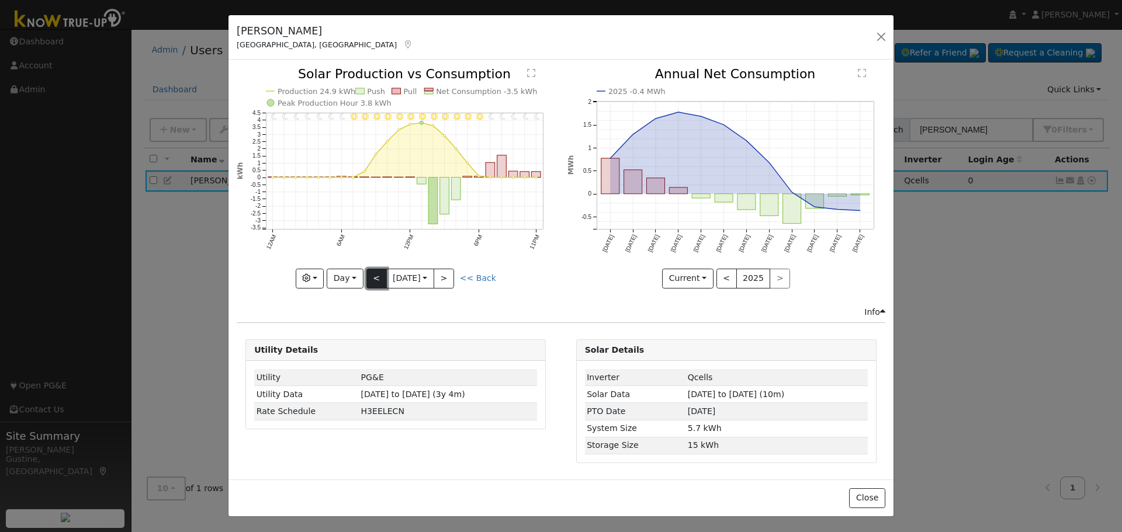
click at [379, 278] on button "<" at bounding box center [376, 279] width 20 height 20
type input "[DATE]"
click at [883, 46] on div "[PERSON_NAME] Fresno, [GEOGRAPHIC_DATA] Default Account Default Account [STREET…" at bounding box center [560, 37] width 665 height 45
click at [885, 43] on button "button" at bounding box center [881, 37] width 16 height 16
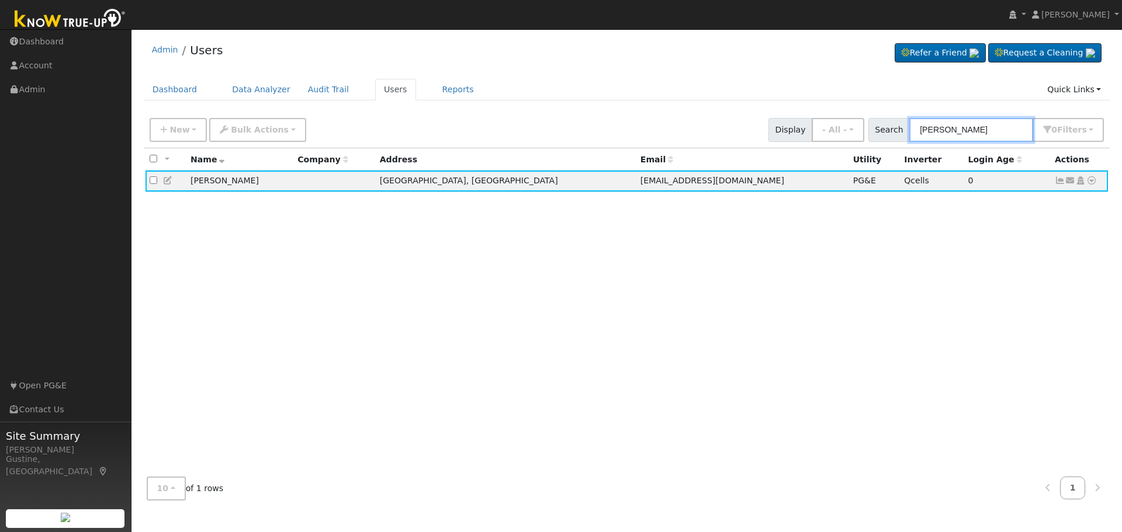
drag, startPoint x: 1014, startPoint y: 133, endPoint x: 706, endPoint y: 88, distance: 311.3
click at [706, 88] on div "Admin Users Refer a Friend Request a Cleaning" at bounding box center [626, 272] width 979 height 474
paste input "[PERSON_NAME], Eimear"
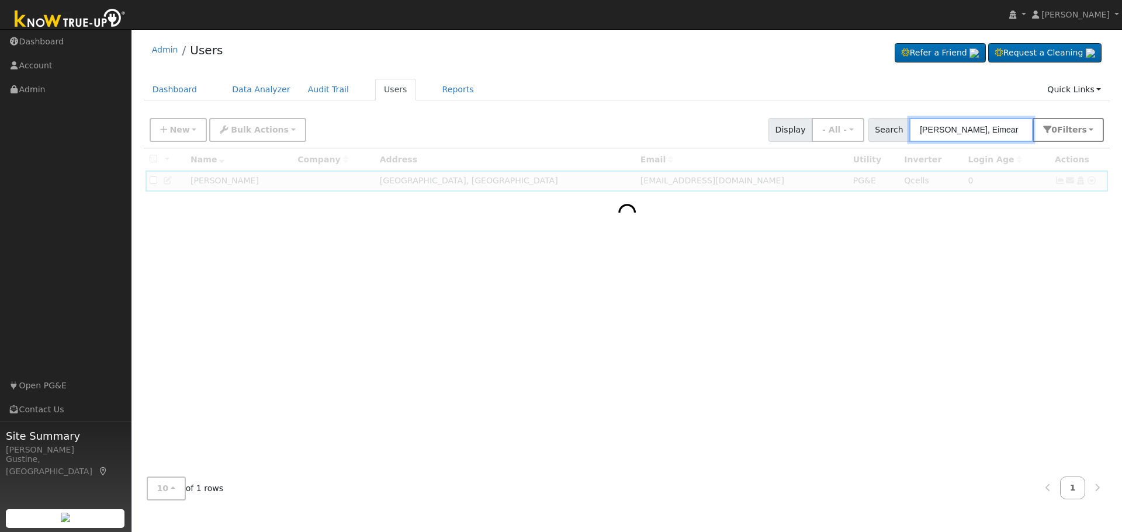
drag, startPoint x: 972, startPoint y: 129, endPoint x: 1068, endPoint y: 134, distance: 96.0
click at [1067, 134] on div "Search [PERSON_NAME], Eimear 0 Filter s Role Show - All - Show Leads Admin Bill…" at bounding box center [986, 130] width 236 height 24
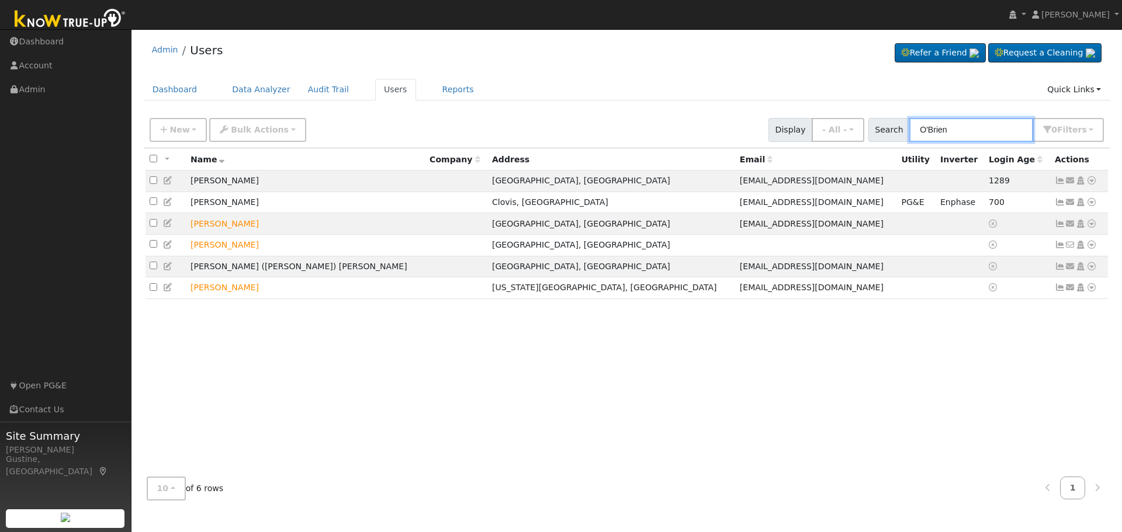
drag, startPoint x: 963, startPoint y: 124, endPoint x: 779, endPoint y: 105, distance: 184.4
click at [781, 106] on div "Admin Users Refer a Friend Request a Cleaning" at bounding box center [626, 272] width 979 height 474
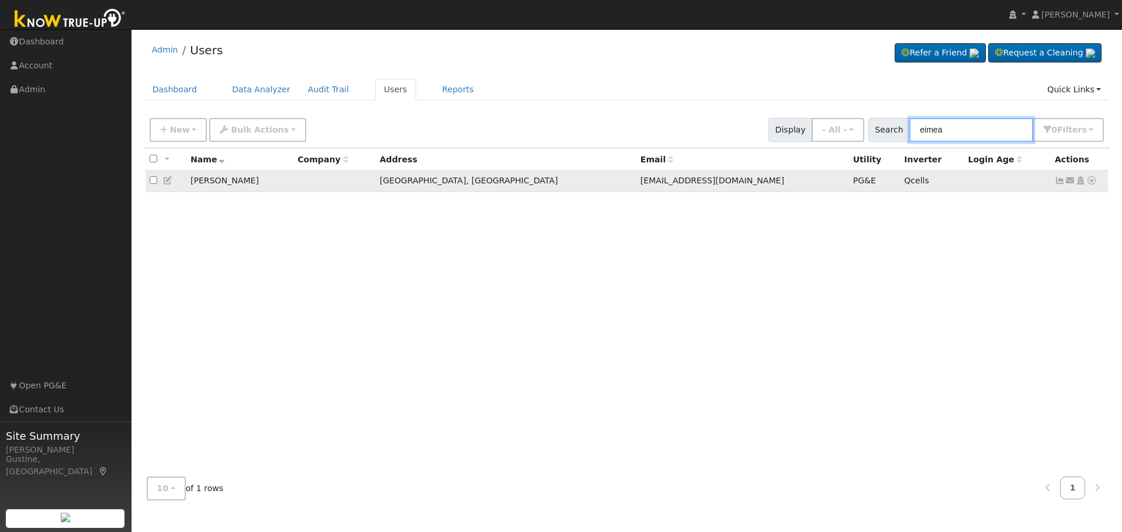
type input "eimea"
click at [1055, 179] on icon at bounding box center [1060, 180] width 11 height 8
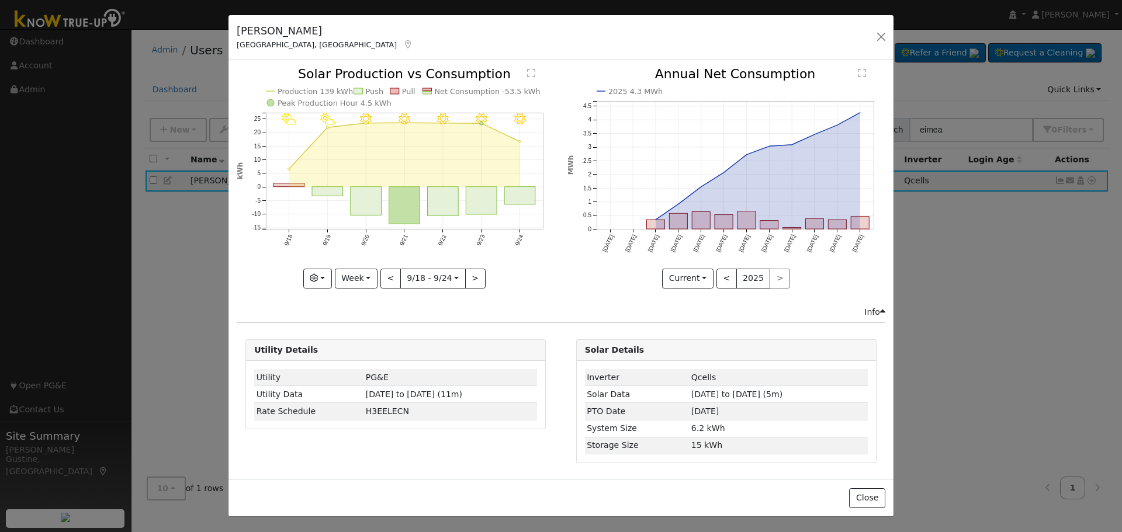
click at [497, 196] on icon "9/24 - MostlyClear 9/23 - Clear 9/22 - Clear 9/21 - Clear 9/20 - Clear 9/19 - P…" at bounding box center [396, 177] width 318 height 219
click at [480, 201] on rect "onclick=""" at bounding box center [481, 200] width 31 height 27
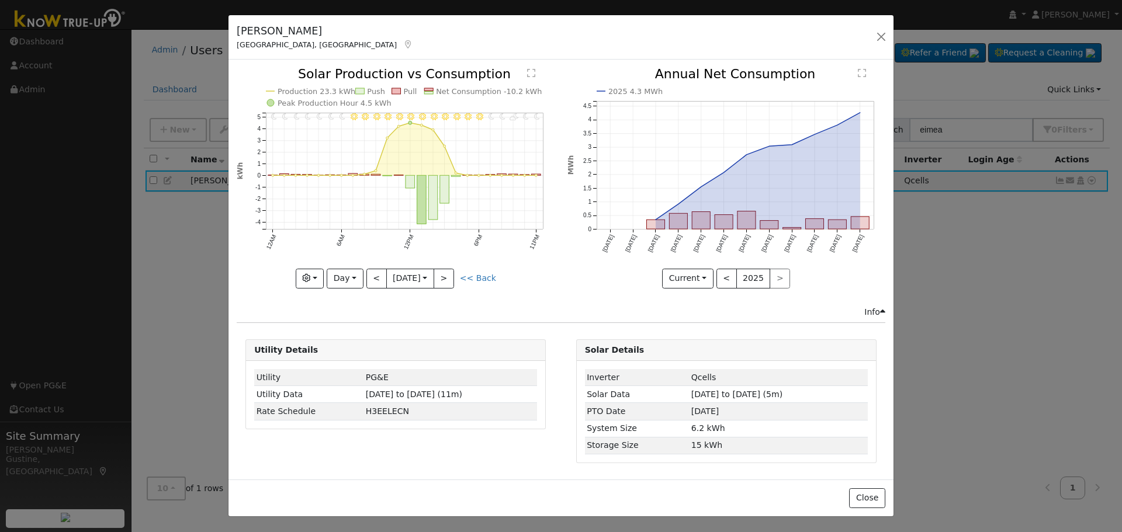
click at [462, 277] on icon "11PM - Clear 10PM - Clear 9PM - PartlyCloudy 8PM - Clear 7PM - Clear 6PM - Clea…" at bounding box center [396, 177] width 318 height 219
click at [454, 278] on button ">" at bounding box center [444, 279] width 20 height 20
type input "[DATE]"
click at [886, 39] on button "button" at bounding box center [881, 37] width 16 height 16
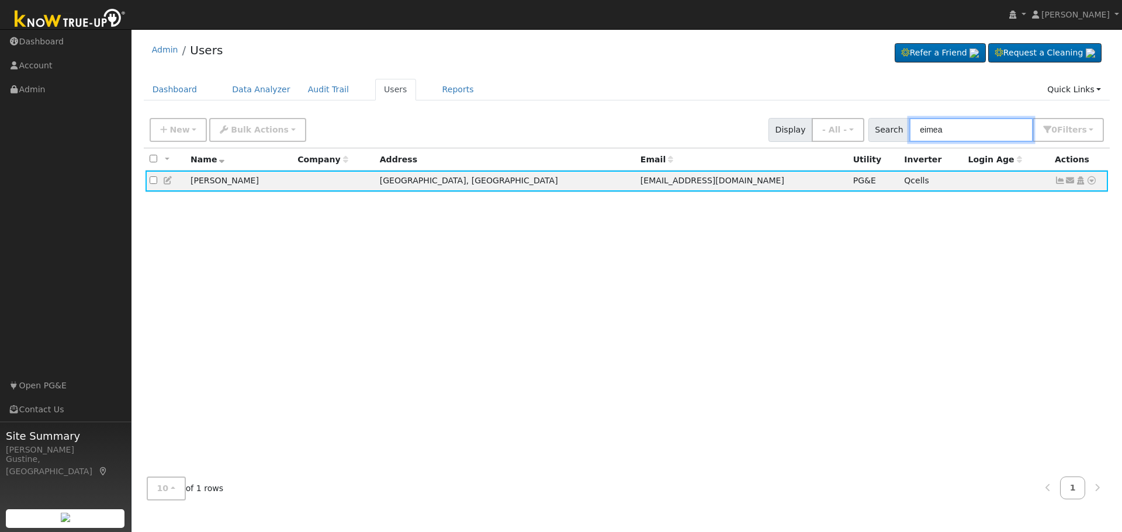
drag, startPoint x: 942, startPoint y: 122, endPoint x: 932, endPoint y: 122, distance: 9.3
click at [934, 122] on input "eimea" at bounding box center [971, 130] width 124 height 24
click at [932, 122] on input "eimea" at bounding box center [971, 130] width 124 height 24
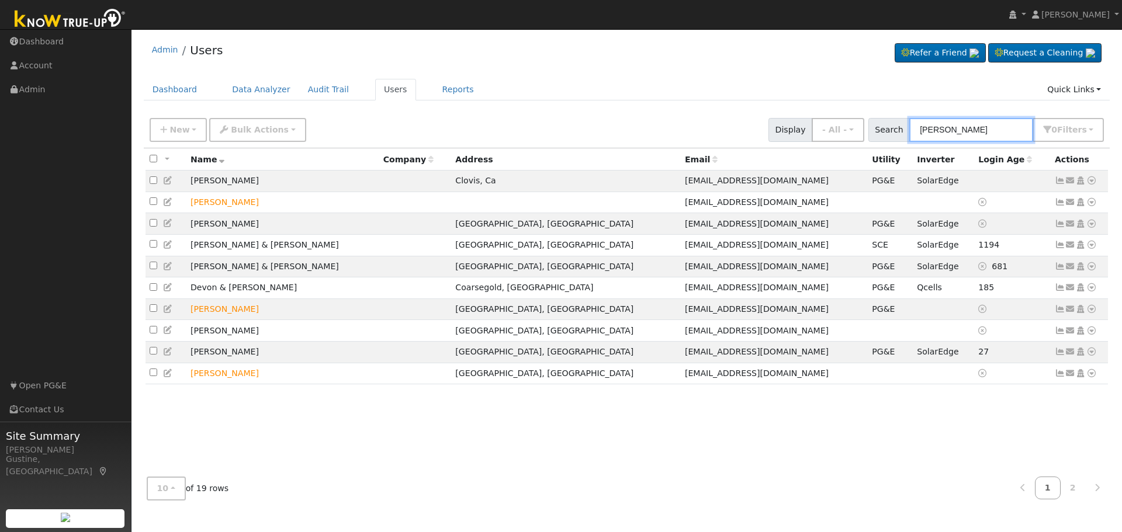
click at [919, 132] on input "[PERSON_NAME]" at bounding box center [971, 130] width 124 height 24
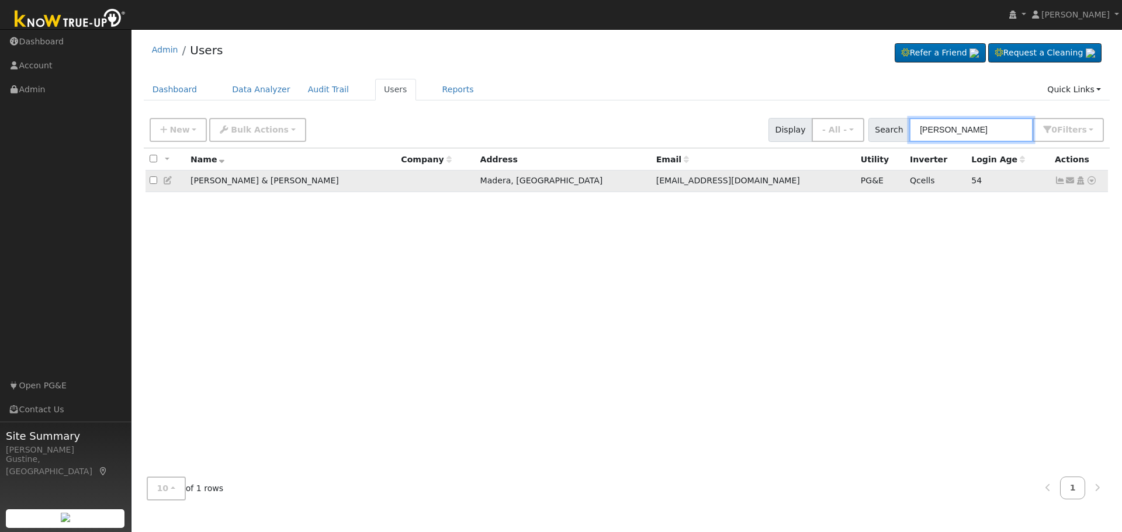
type input "[PERSON_NAME]"
click at [1058, 178] on icon at bounding box center [1060, 180] width 11 height 8
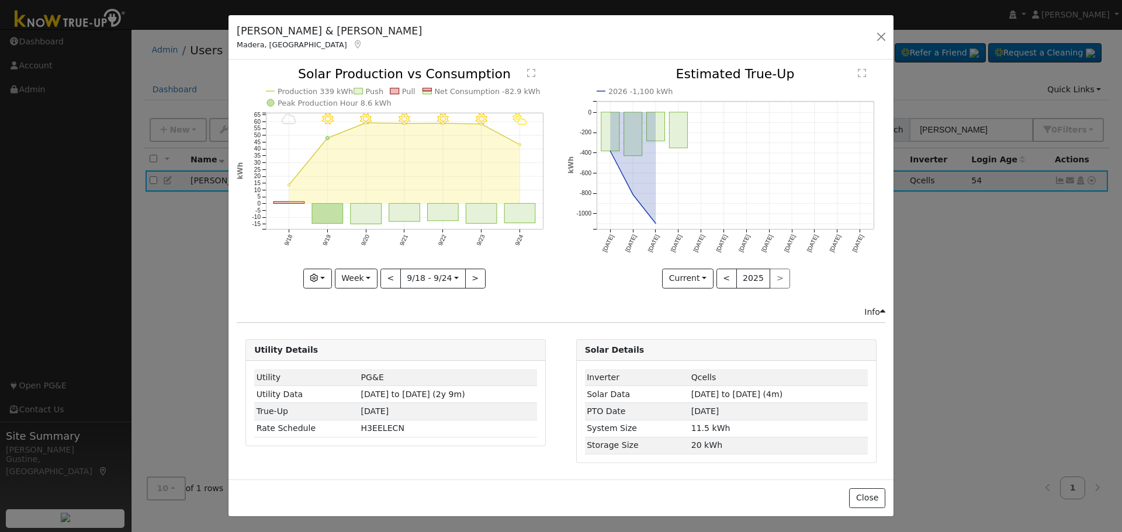
click at [512, 204] on rect "onclick=""" at bounding box center [520, 213] width 31 height 19
type input "[DATE]"
